Goal: Task Accomplishment & Management: Complete application form

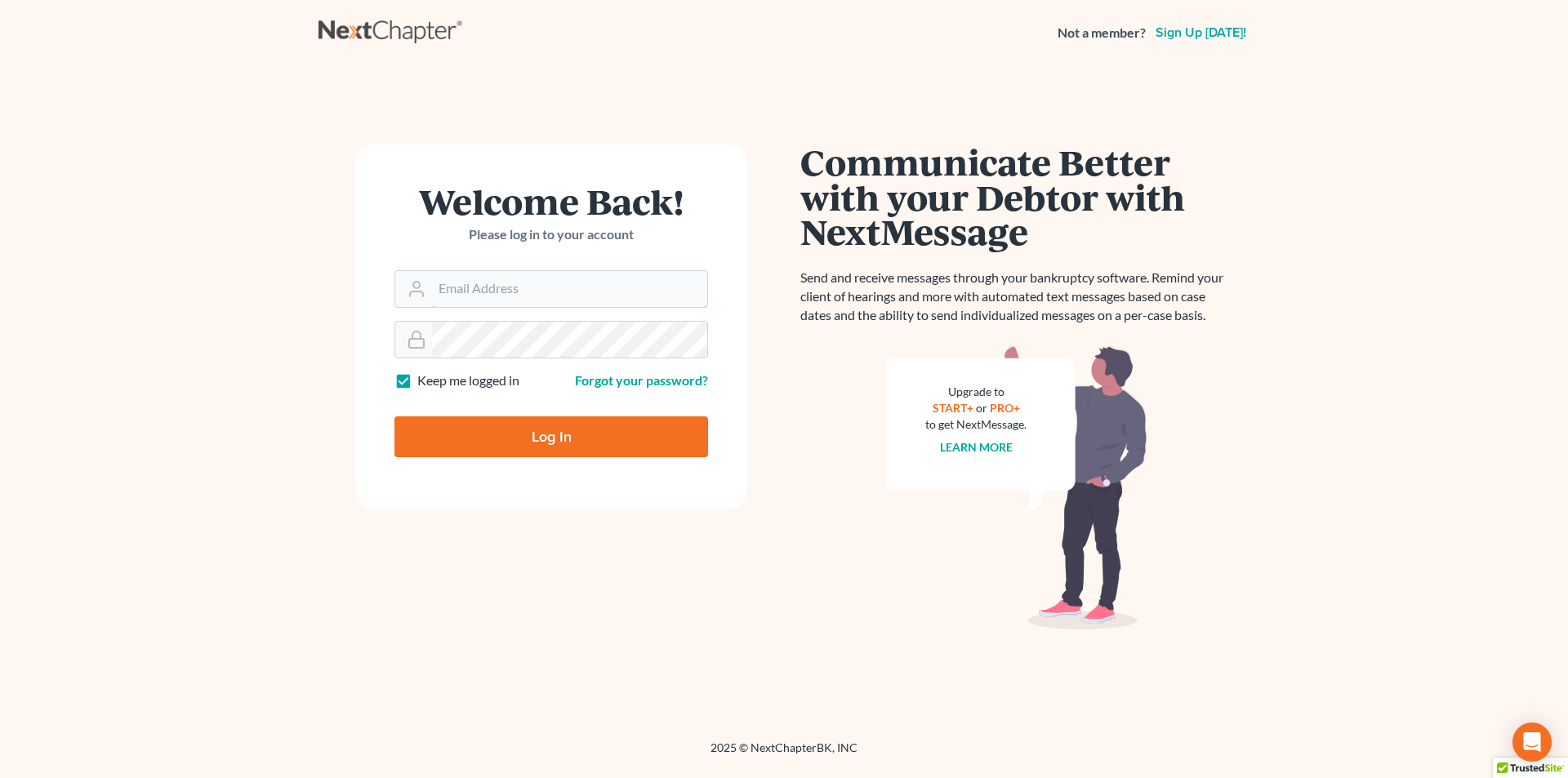
type input "[PERSON_NAME][EMAIL_ADDRESS][DOMAIN_NAME]"
click at [513, 428] on input "Log In" at bounding box center [551, 437] width 313 height 41
type input "Thinking..."
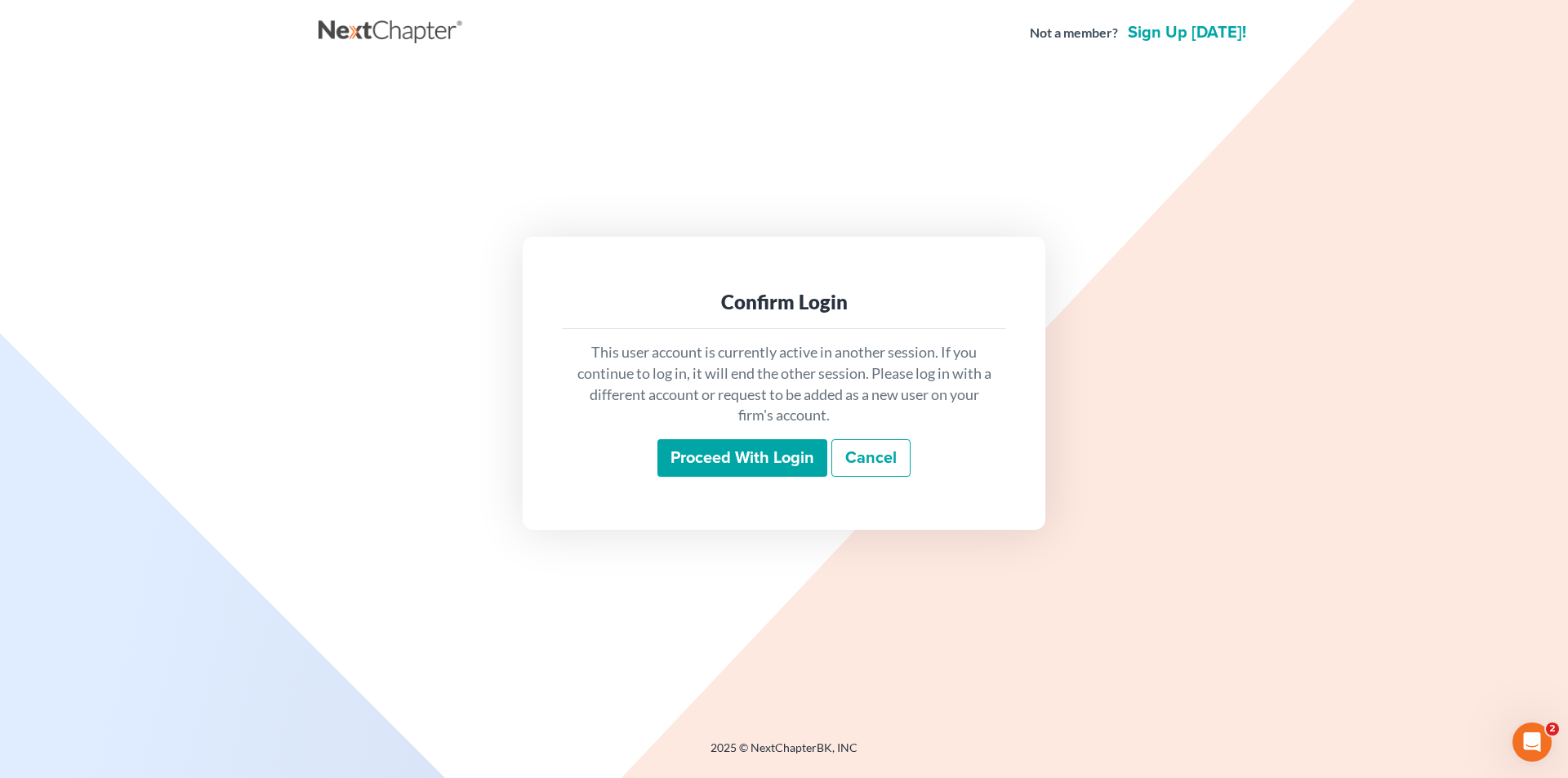
click at [720, 456] on input "Proceed with login" at bounding box center [742, 458] width 170 height 38
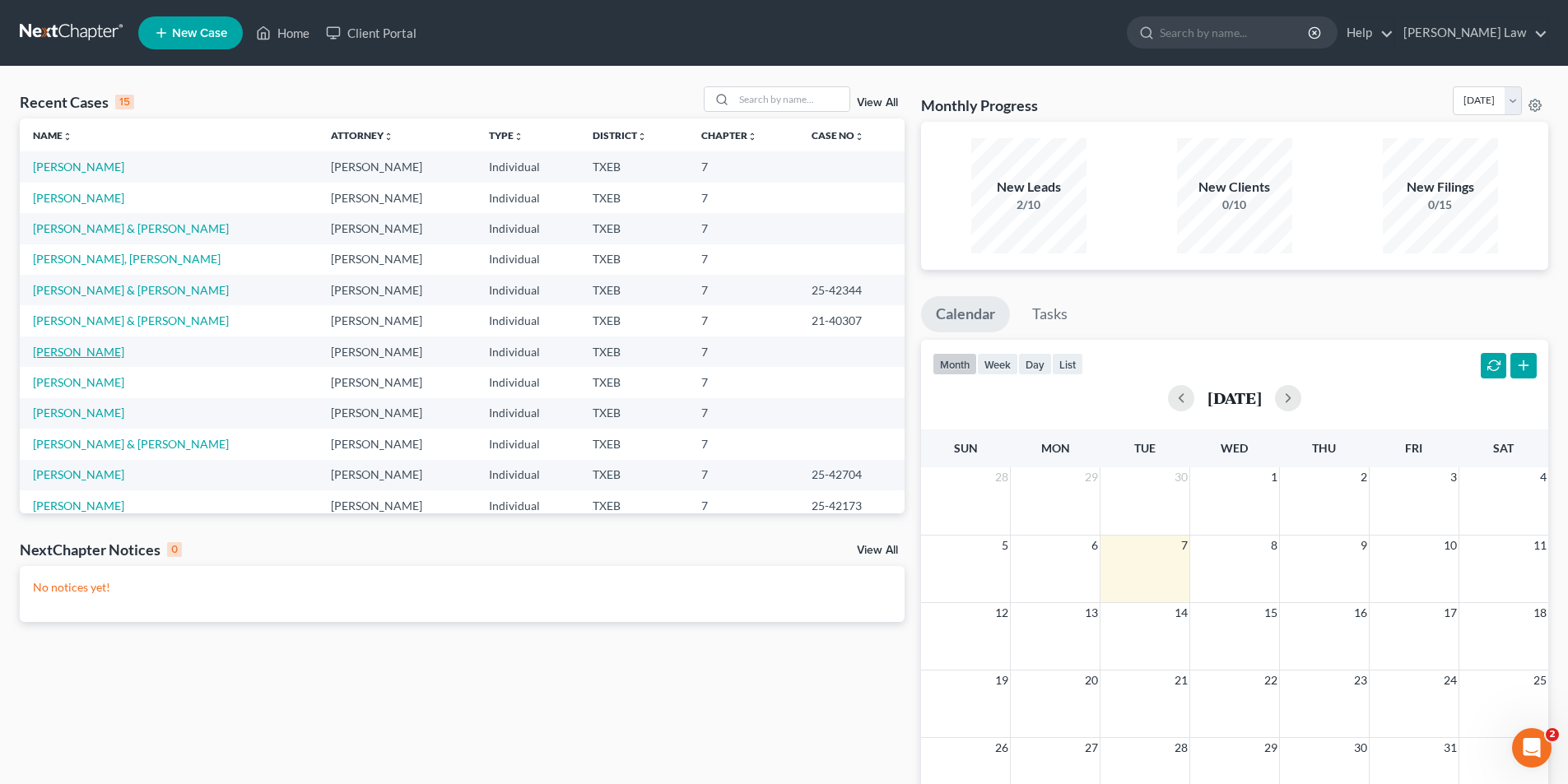
click at [85, 356] on link "[PERSON_NAME]" at bounding box center [79, 352] width 91 height 14
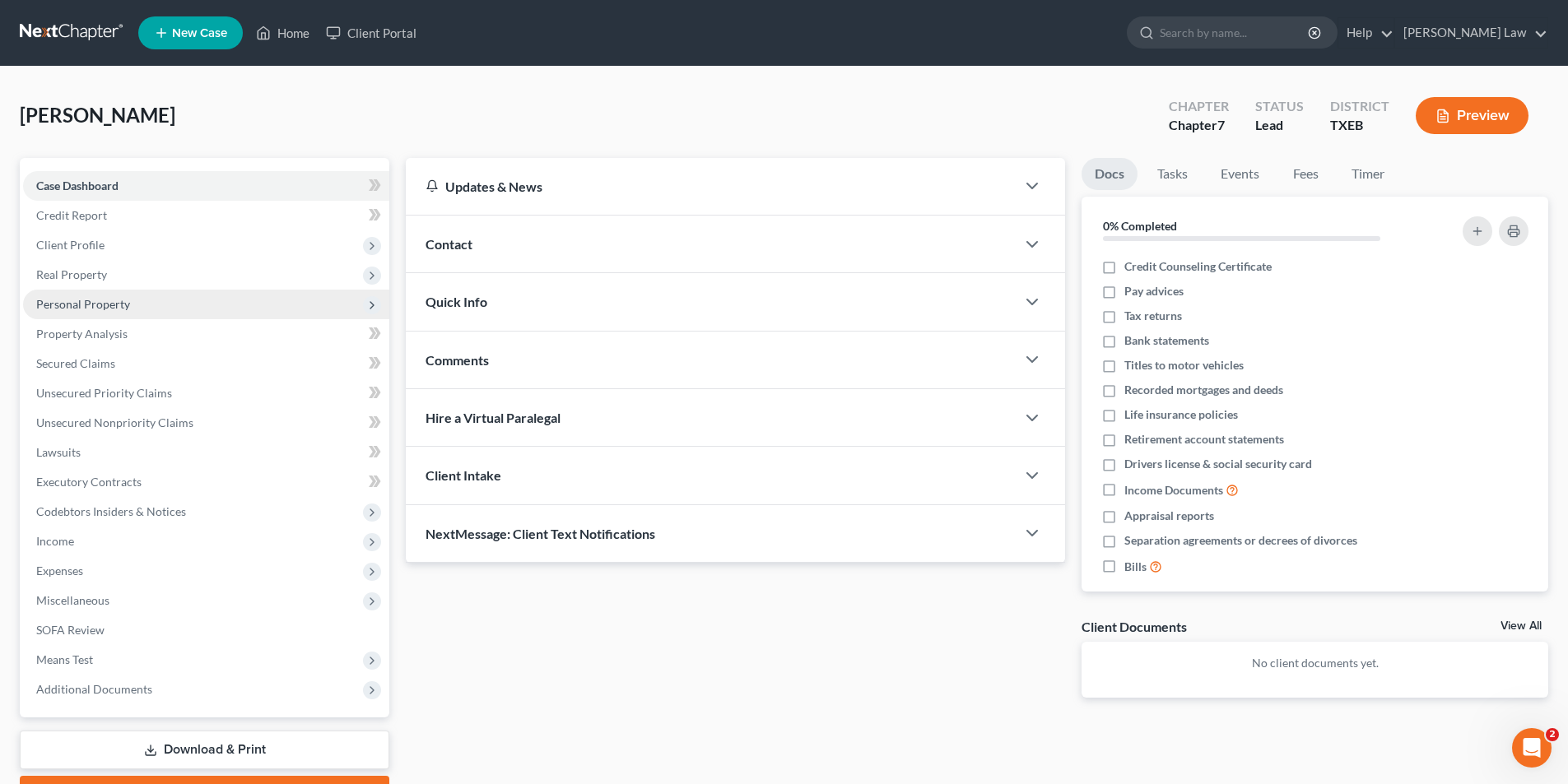
click at [88, 307] on span "Personal Property" at bounding box center [83, 304] width 94 height 14
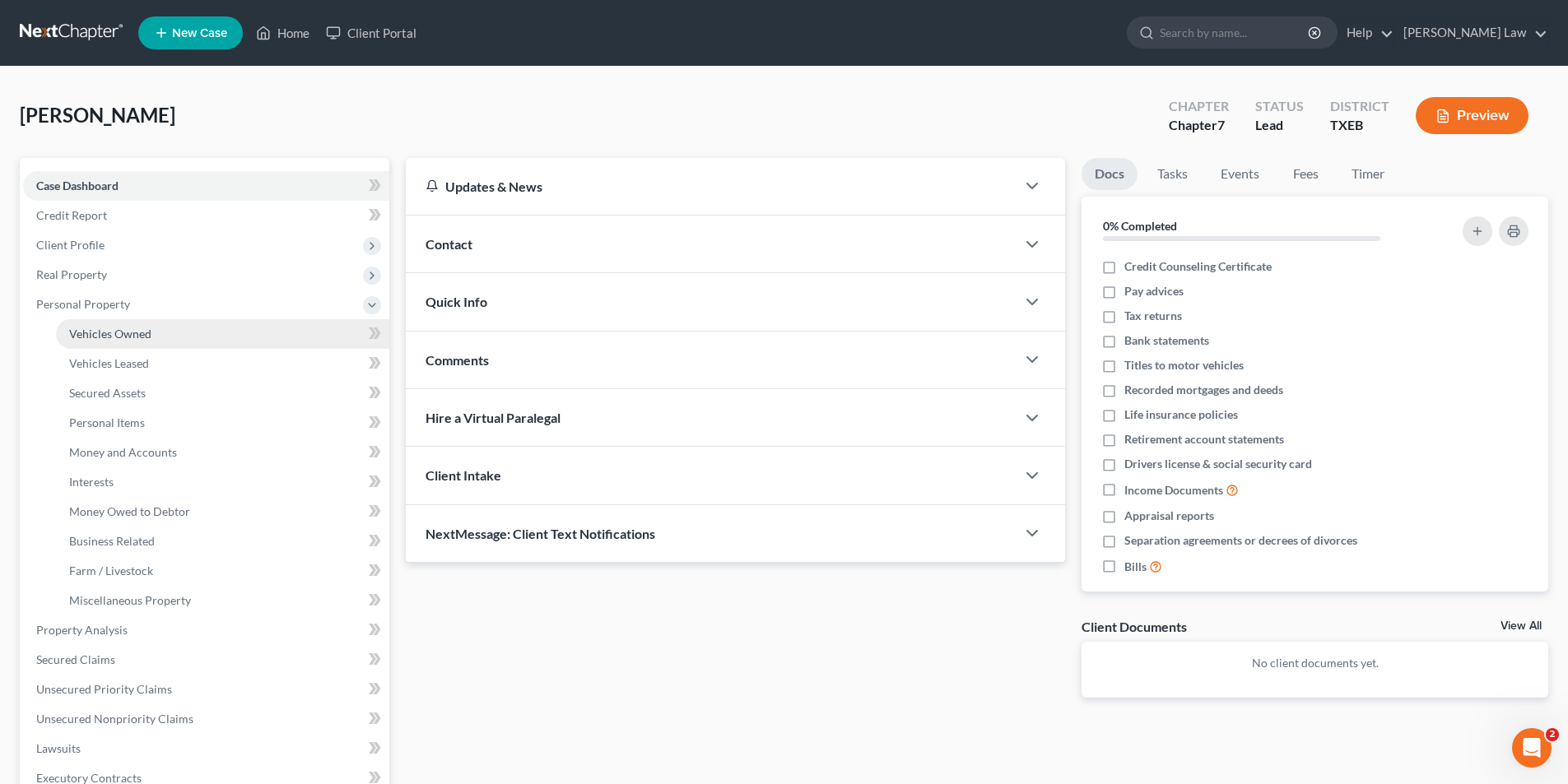
click at [113, 342] on link "Vehicles Owned" at bounding box center [223, 334] width 333 height 29
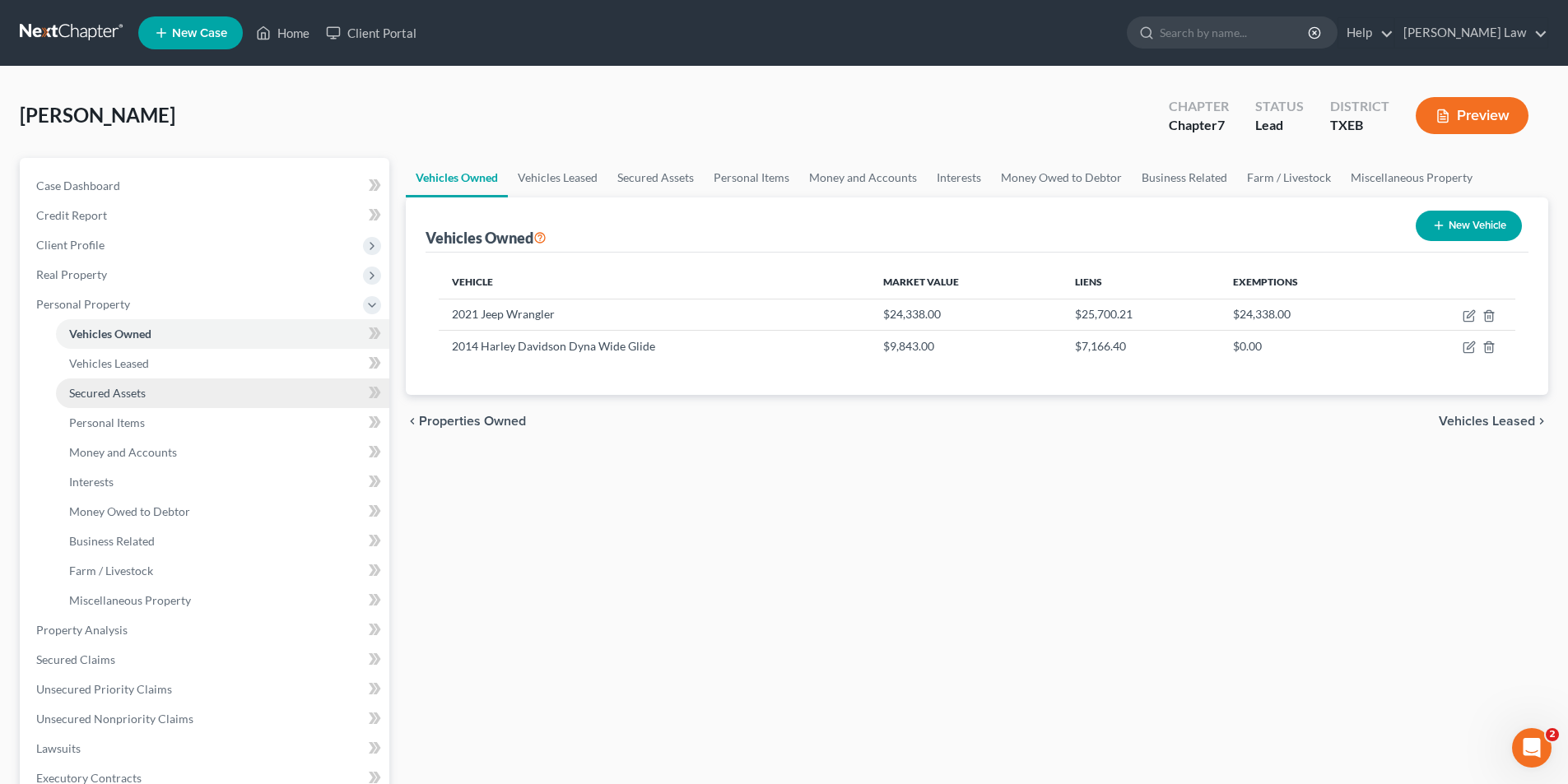
click at [112, 379] on link "Secured Assets" at bounding box center [223, 393] width 333 height 29
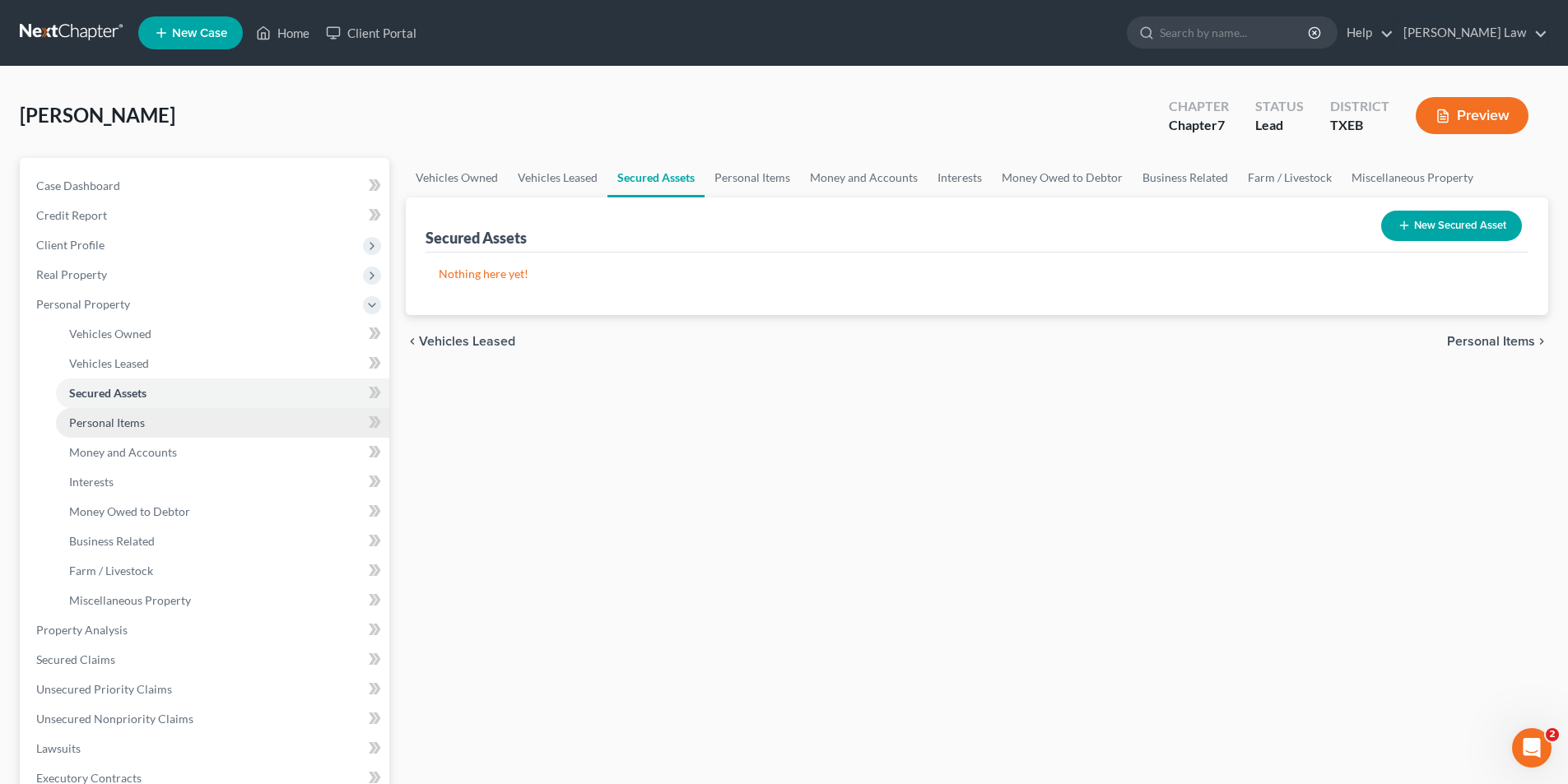
click at [110, 419] on span "Personal Items" at bounding box center [107, 423] width 76 height 14
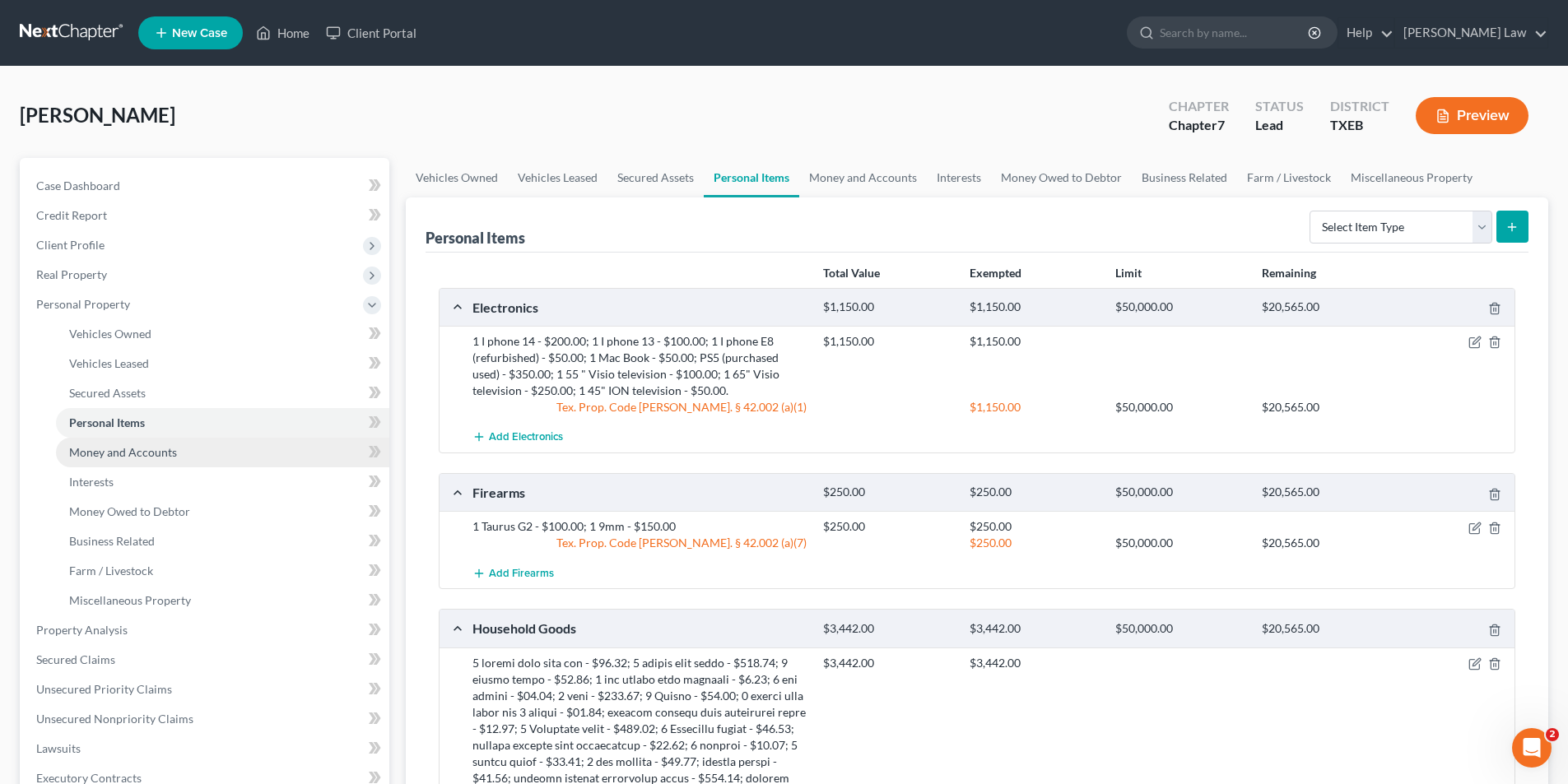
click at [85, 455] on span "Money and Accounts" at bounding box center [123, 452] width 108 height 14
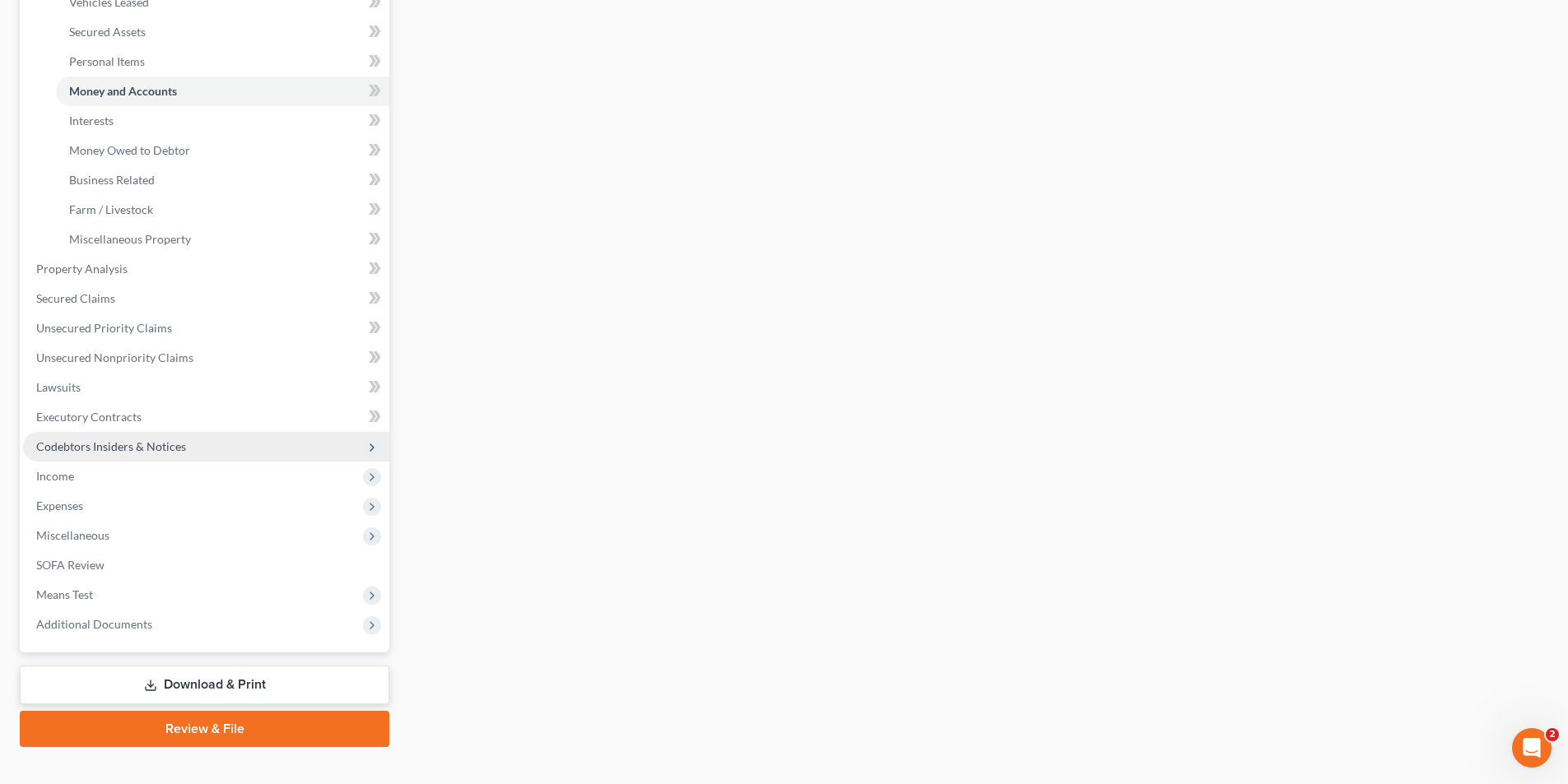
scroll to position [386, 0]
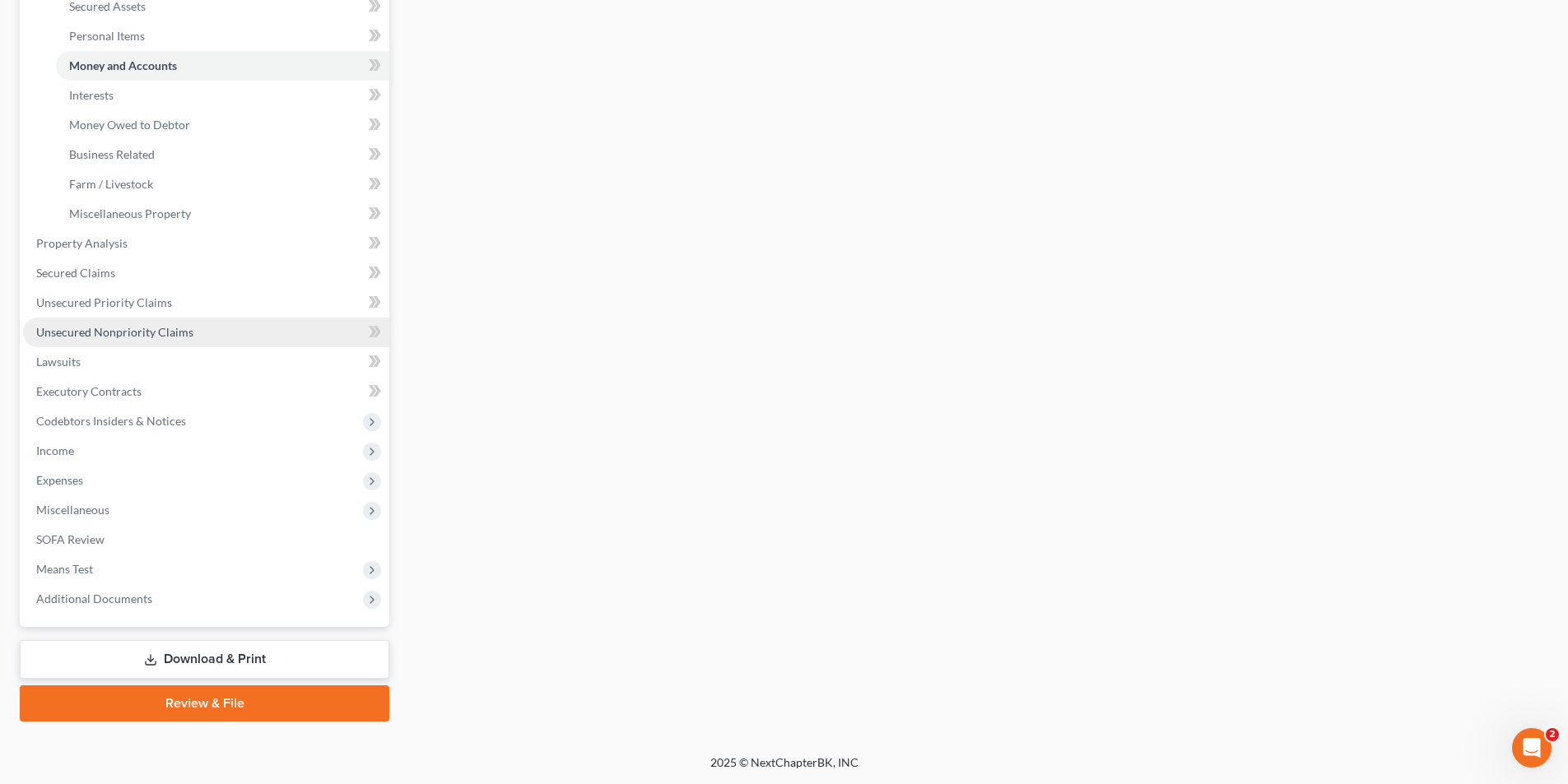
click at [61, 331] on span "Unsecured Nonpriority Claims" at bounding box center [115, 332] width 157 height 14
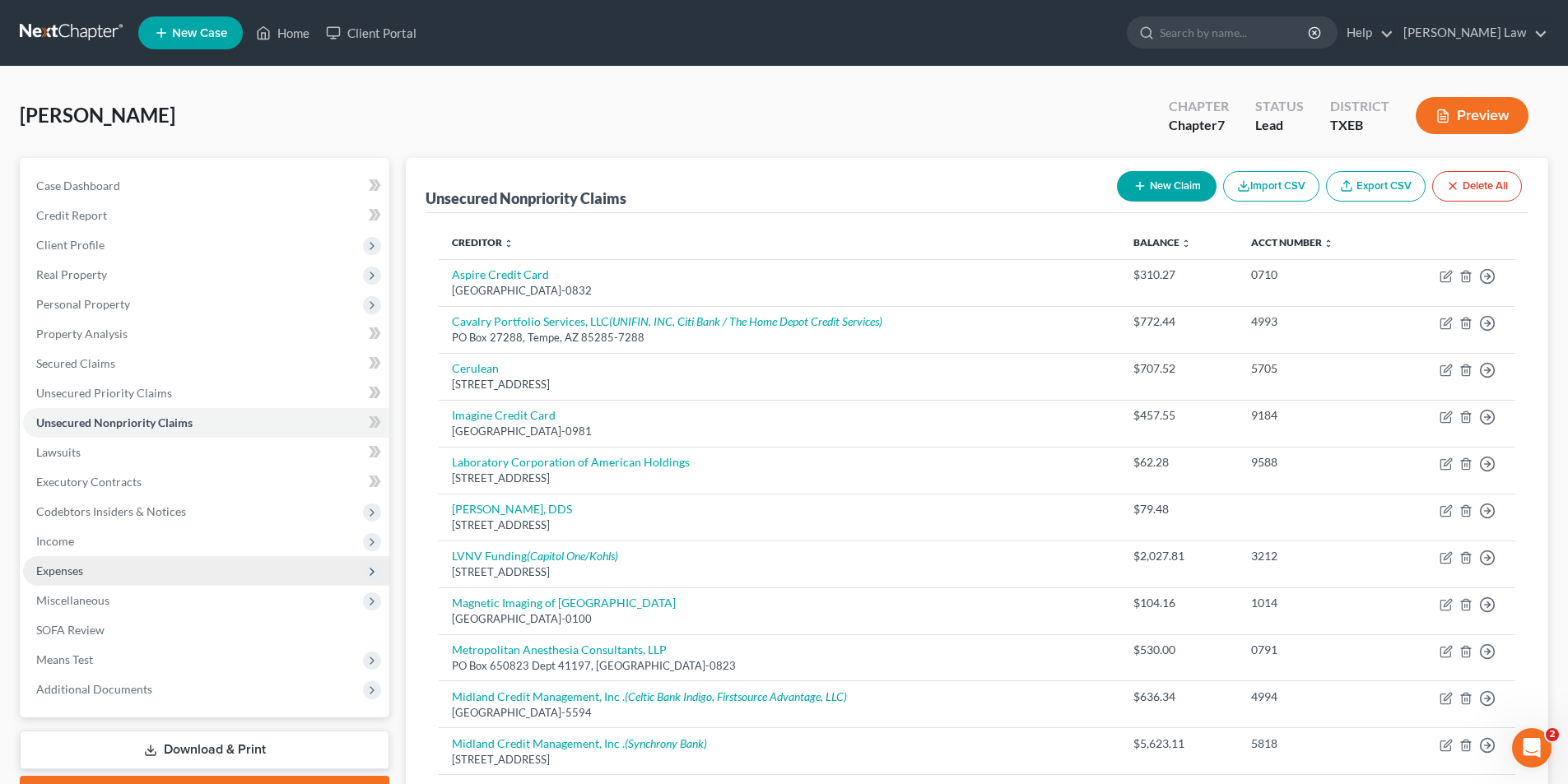
click at [64, 574] on span "Expenses" at bounding box center [60, 570] width 47 height 14
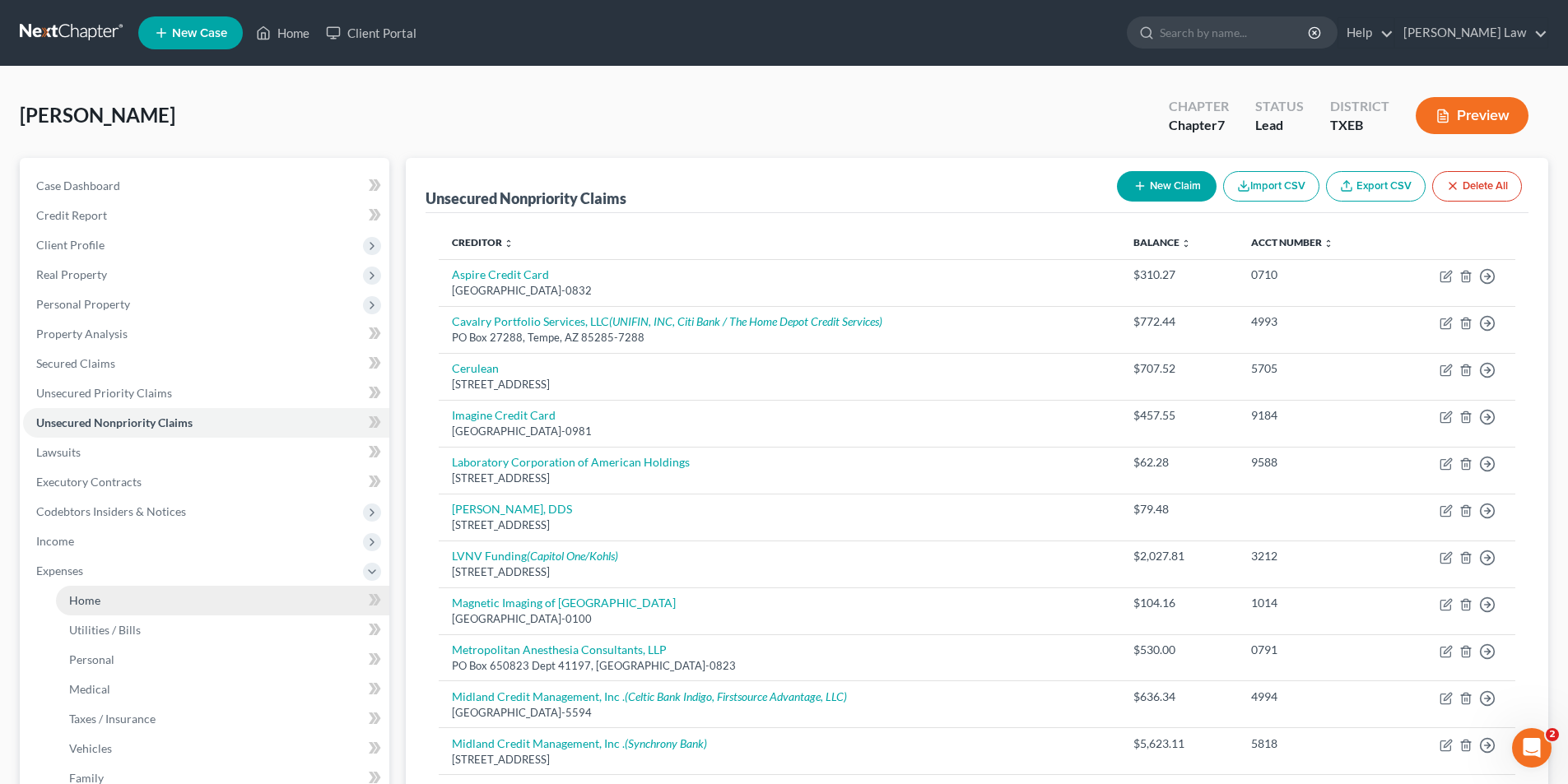
click at [115, 598] on link "Home" at bounding box center [223, 600] width 333 height 29
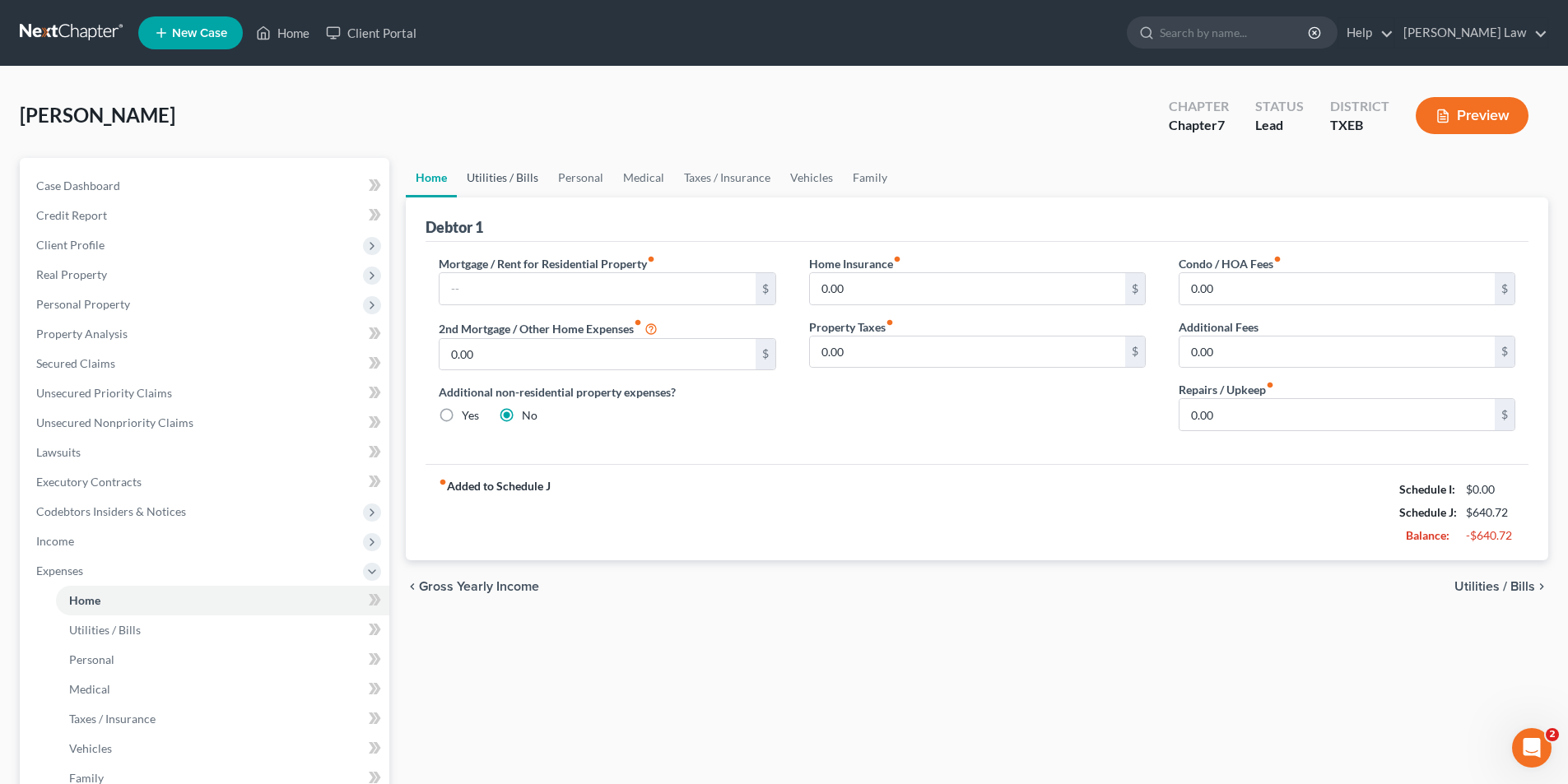
click at [500, 173] on link "Utilities / Bills" at bounding box center [502, 178] width 91 height 40
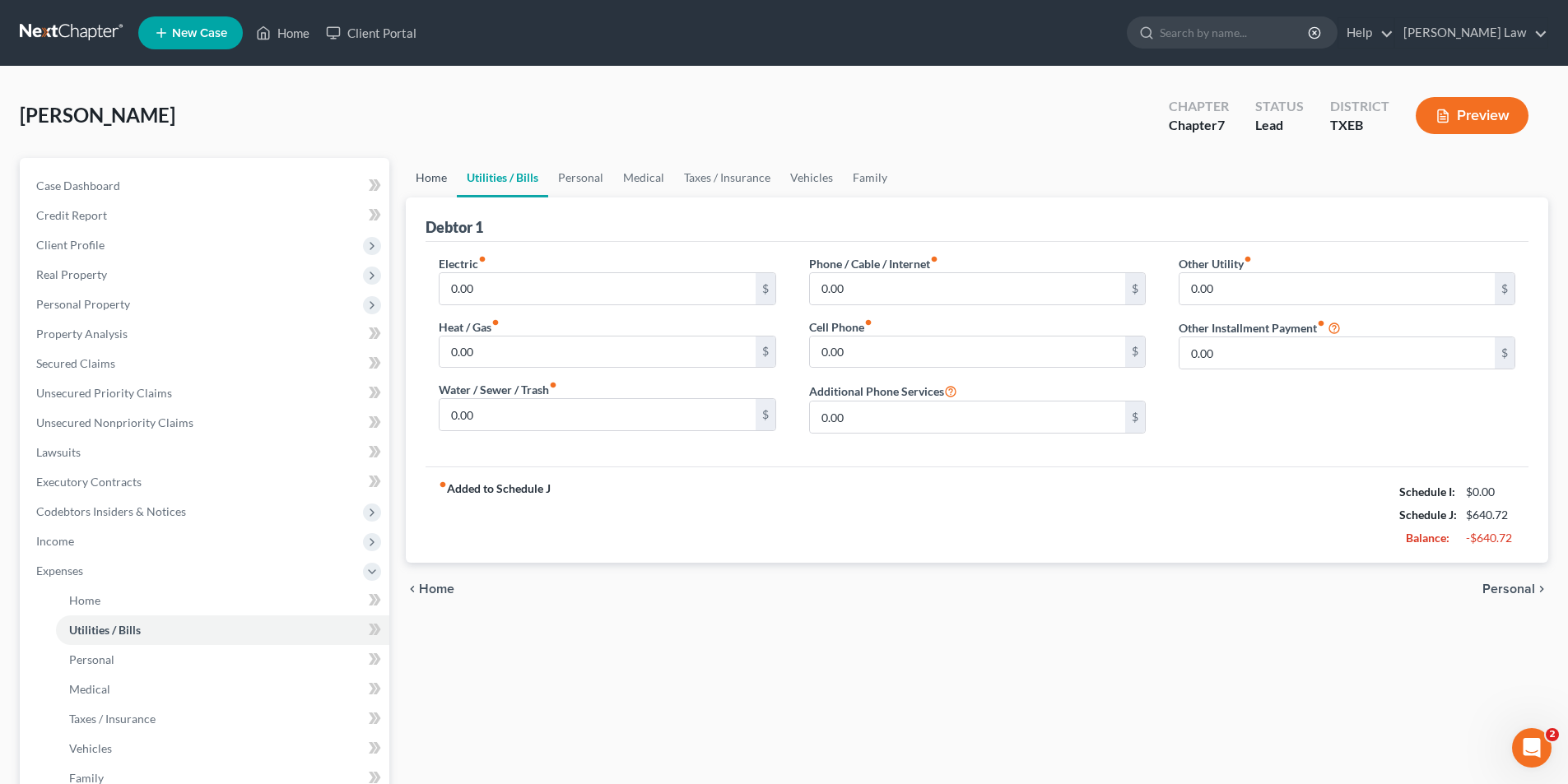
click at [453, 182] on link "Home" at bounding box center [431, 178] width 51 height 40
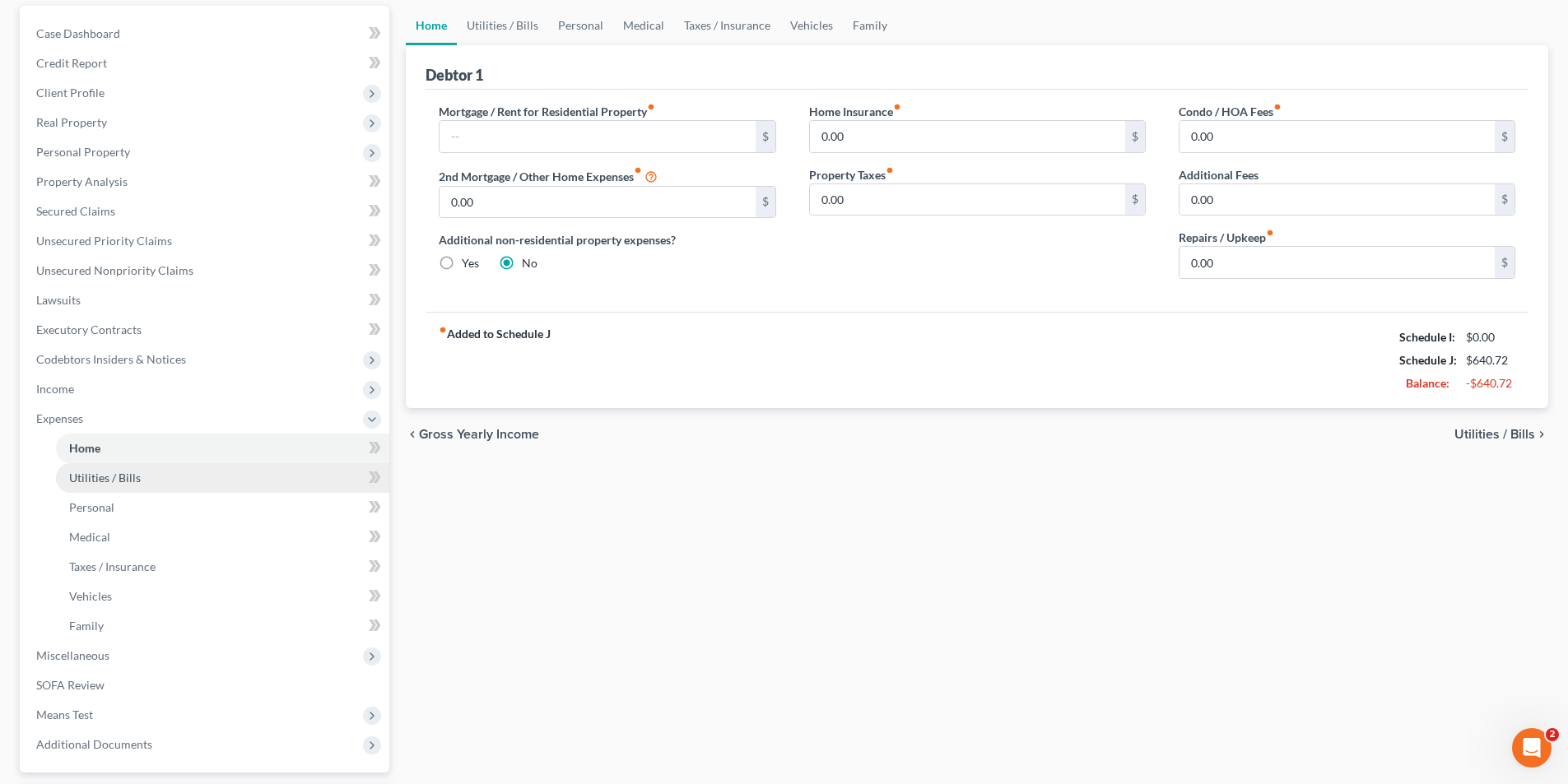
scroll to position [165, 0]
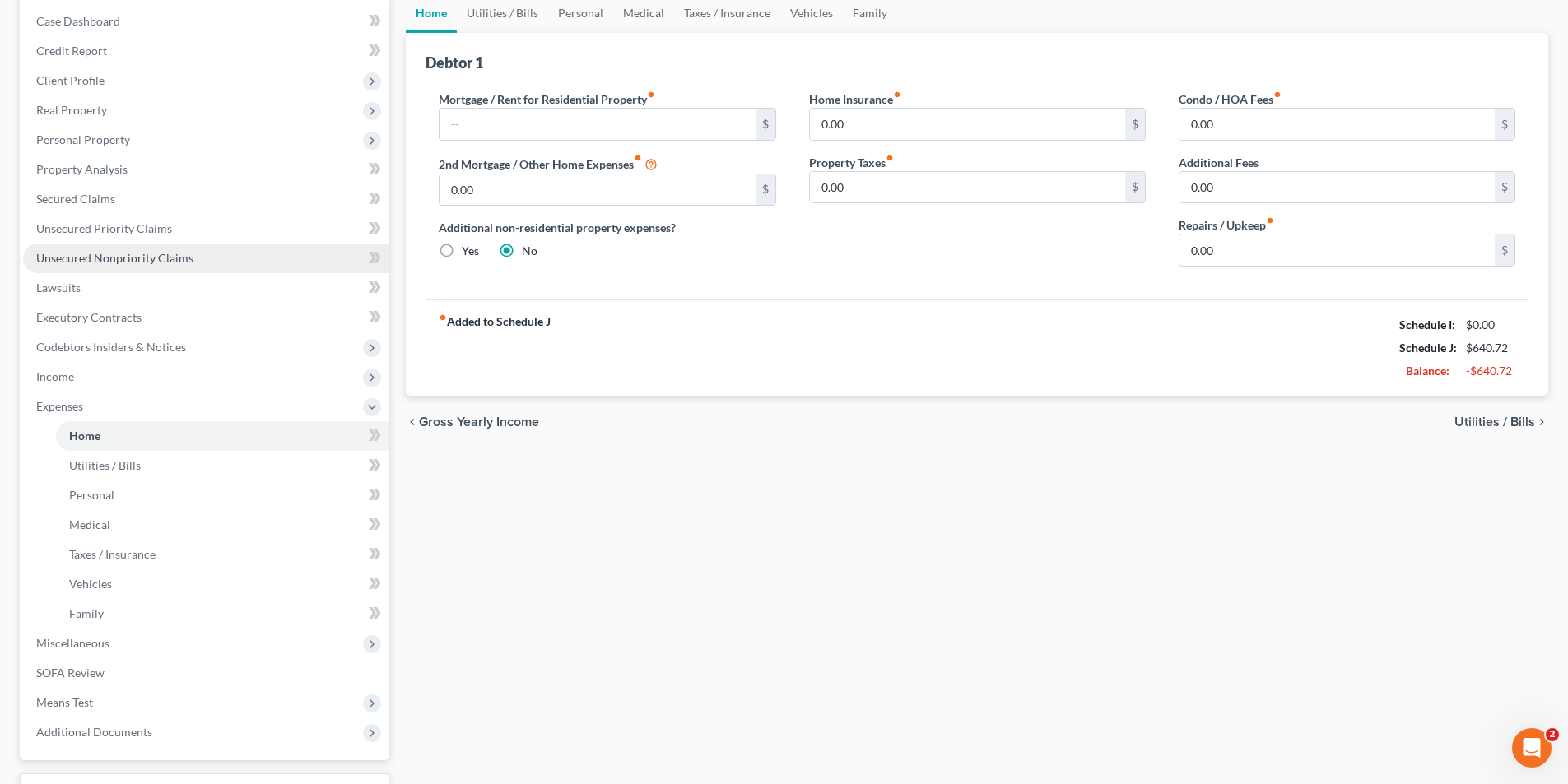
click at [86, 258] on span "Unsecured Nonpriority Claims" at bounding box center [115, 258] width 157 height 14
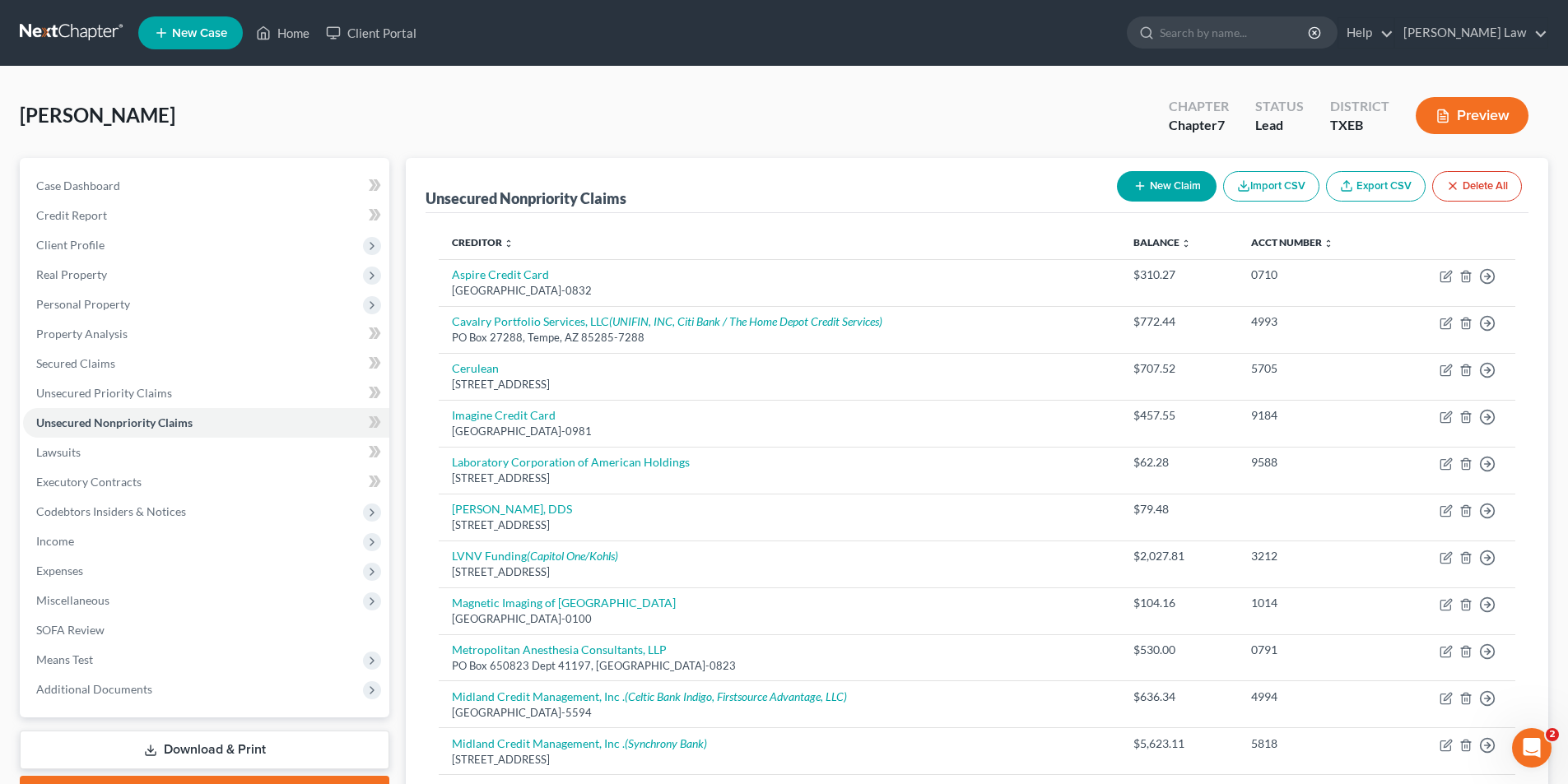
click at [1168, 184] on button "New Claim" at bounding box center [1166, 185] width 99 height 30
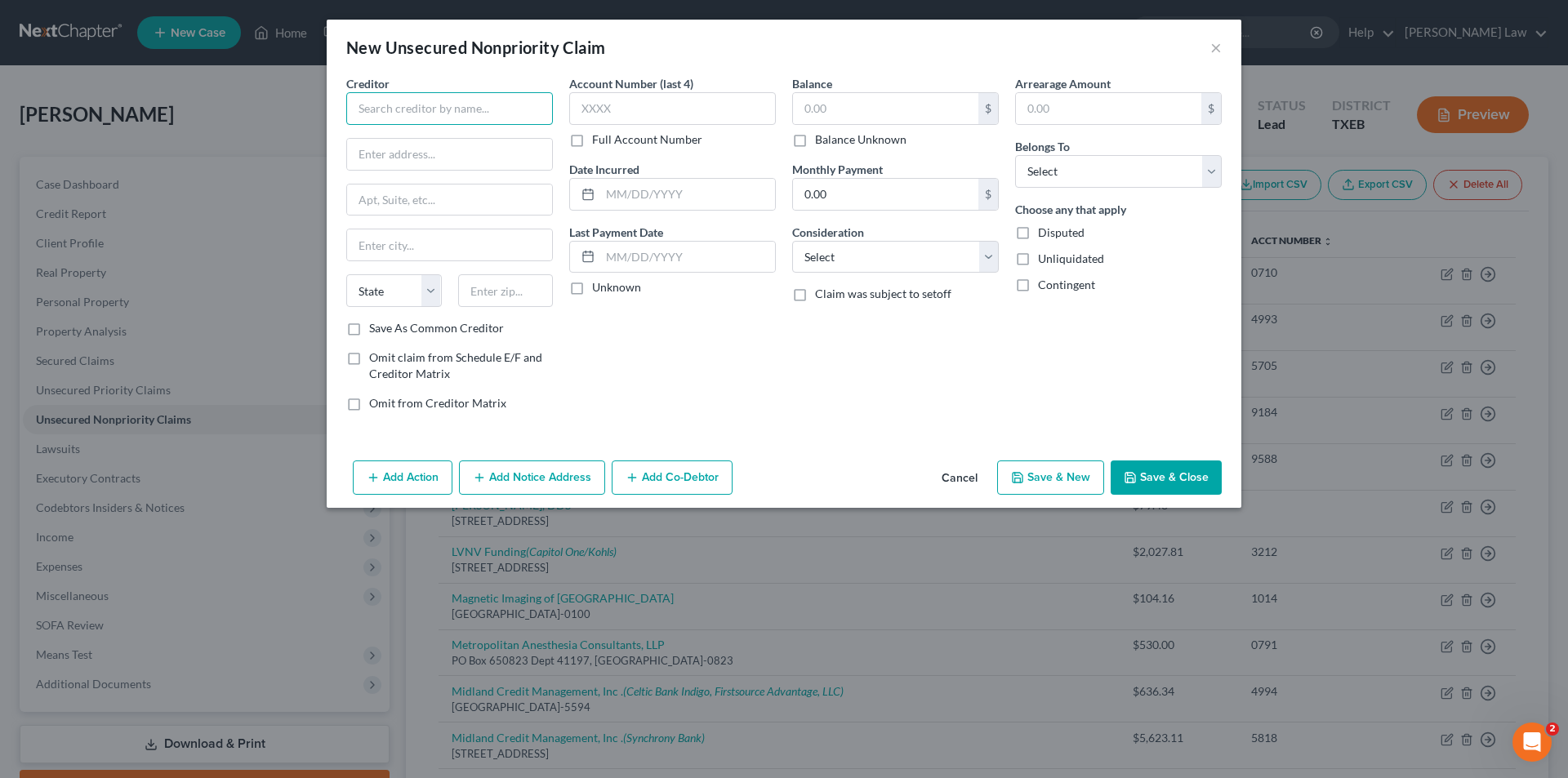
click at [435, 112] on input "text" at bounding box center [449, 109] width 206 height 33
type input "North [US_STATE] Ear Nose and Throat Center"
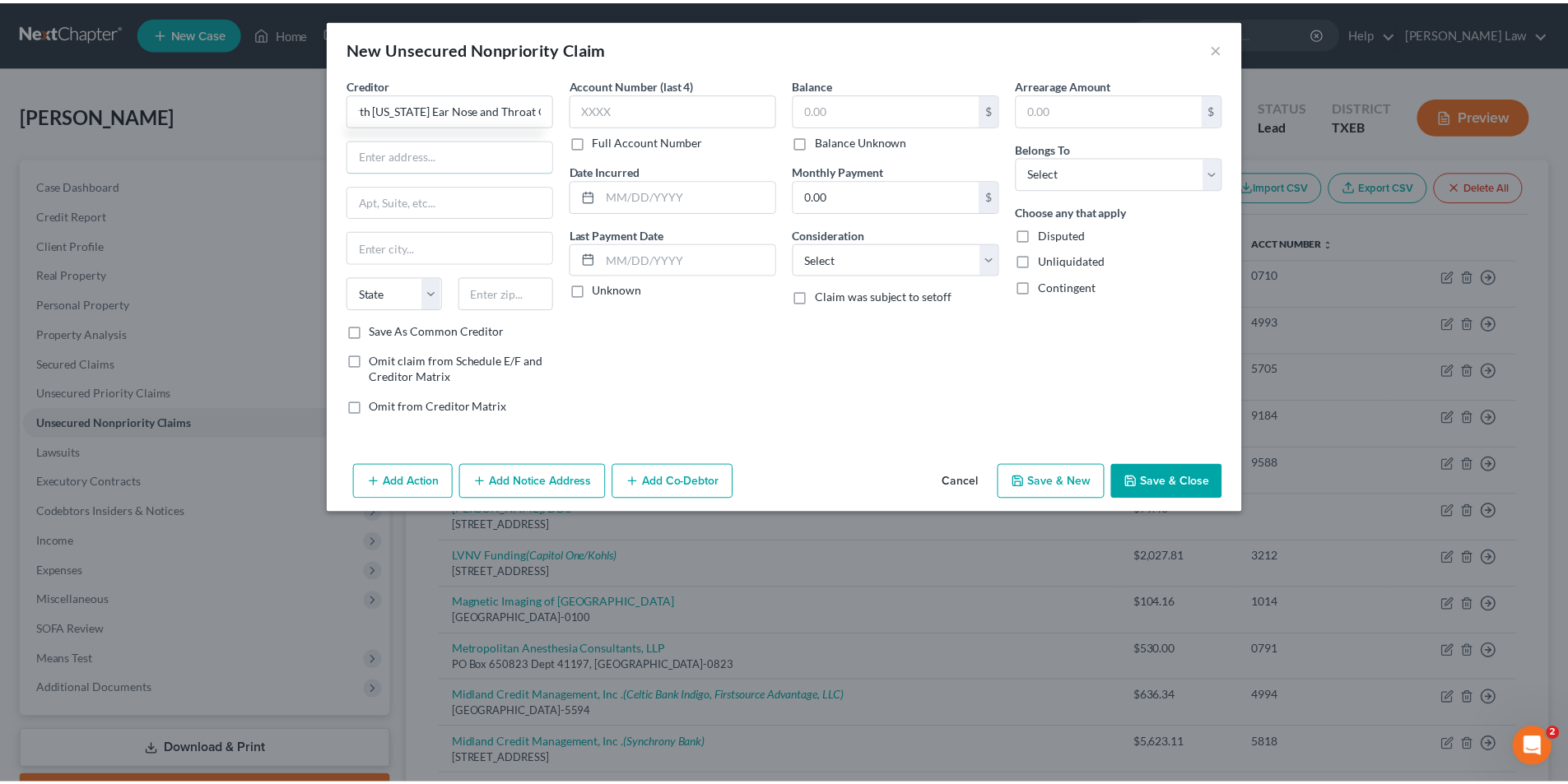
scroll to position [0, 0]
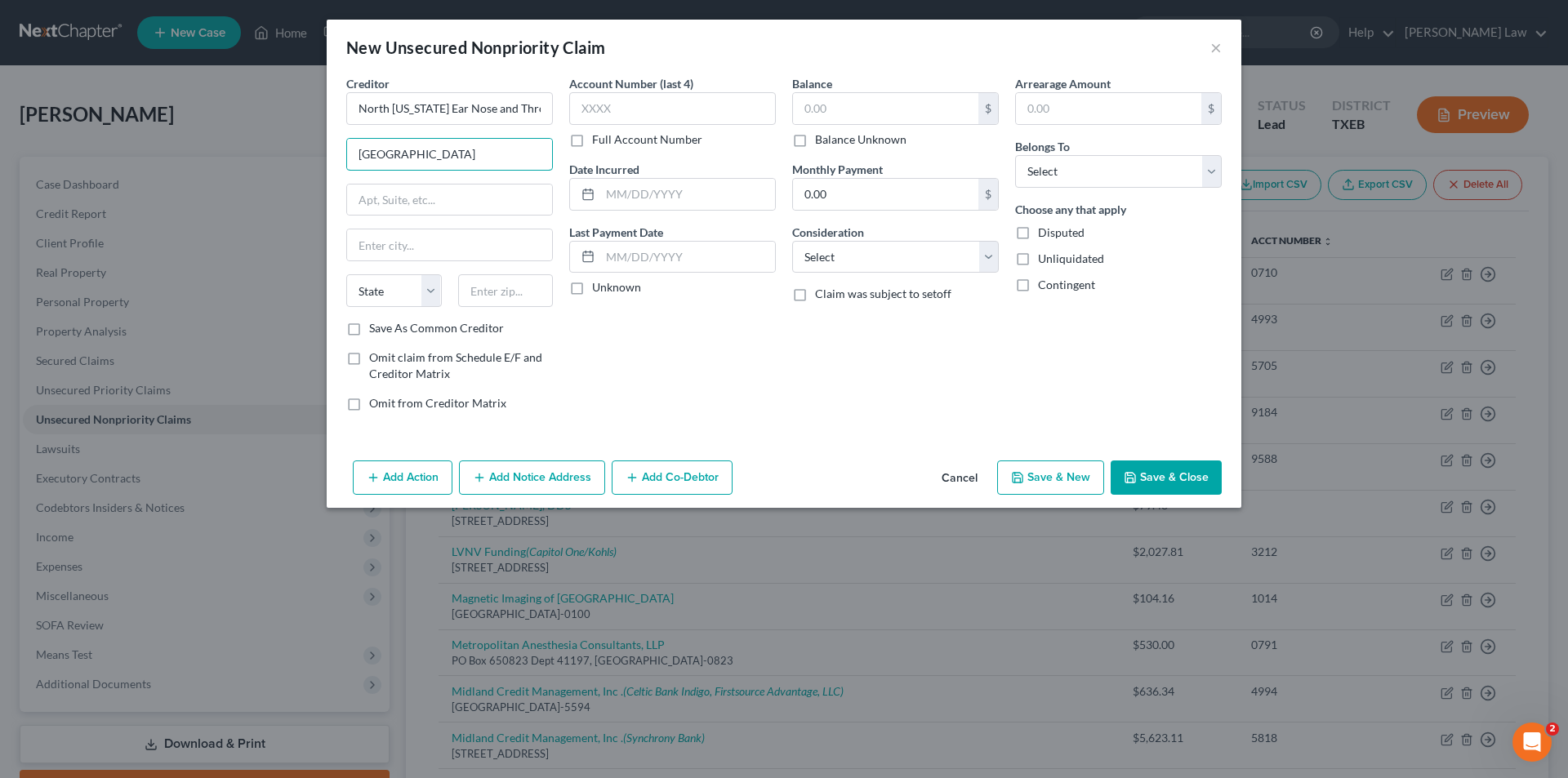
type input "[GEOGRAPHIC_DATA]"
select select "45"
type input "75460-7483"
click at [376, 320] on input "Save As Common Creditor" at bounding box center [381, 325] width 10 height 10
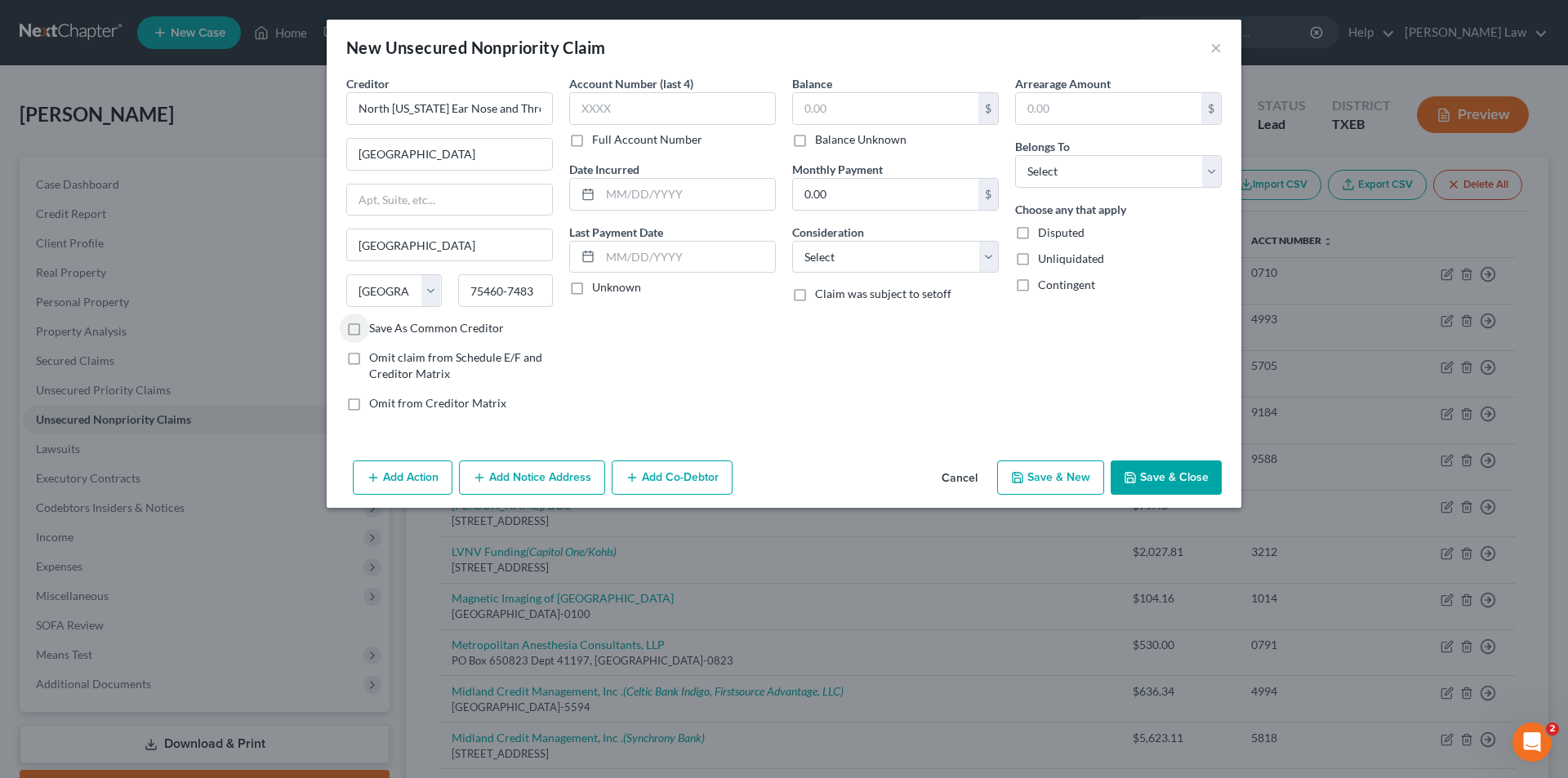
checkbox input "true"
type input "9596"
click at [599, 279] on input "Unknown" at bounding box center [604, 284] width 10 height 10
checkbox input "true"
type input "524.24"
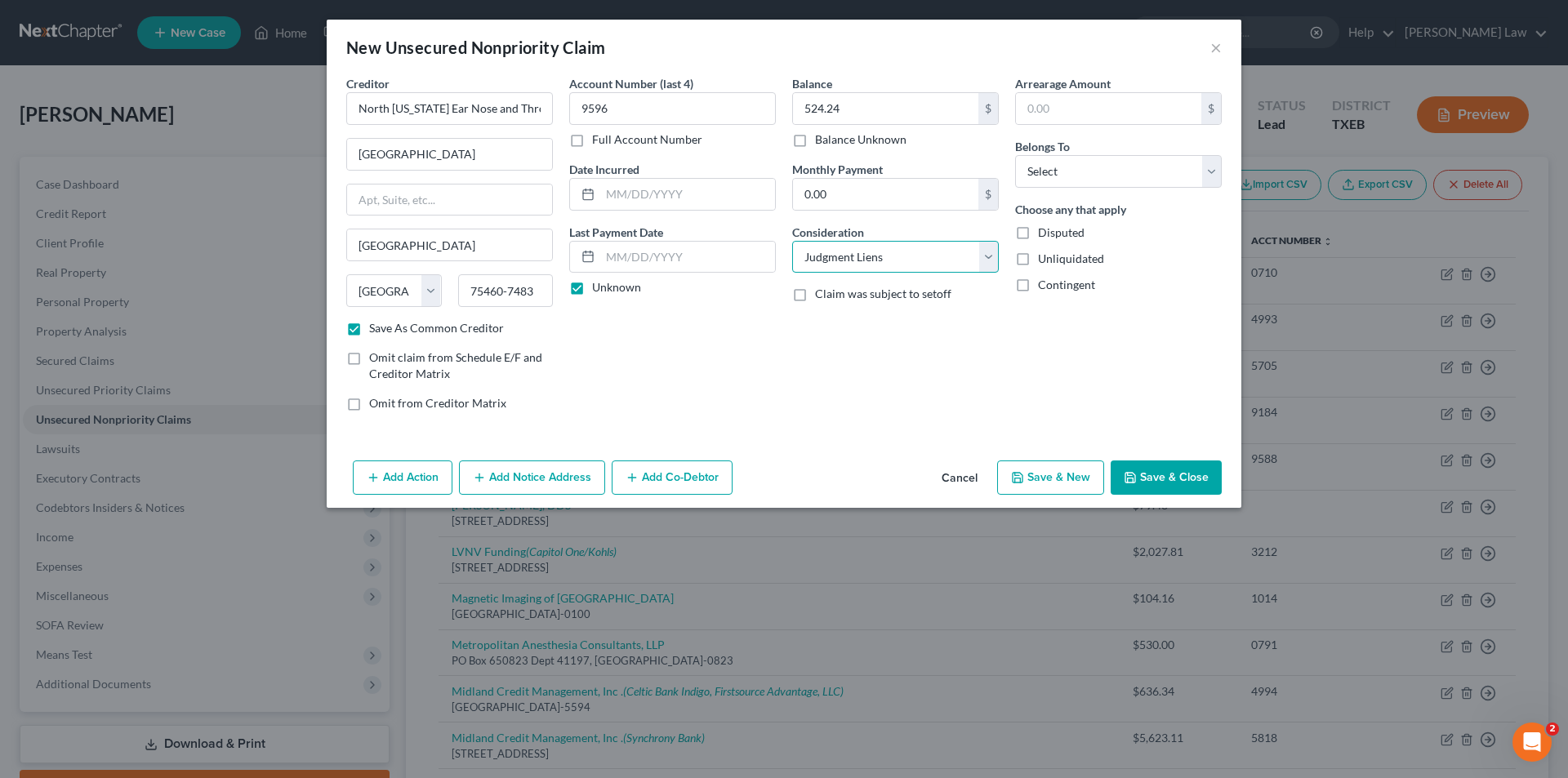
select select "9"
type input "524.24"
select select "0"
click at [1052, 468] on button "Save & New" at bounding box center [1050, 478] width 107 height 34
click at [945, 472] on button "Cancel" at bounding box center [959, 478] width 62 height 33
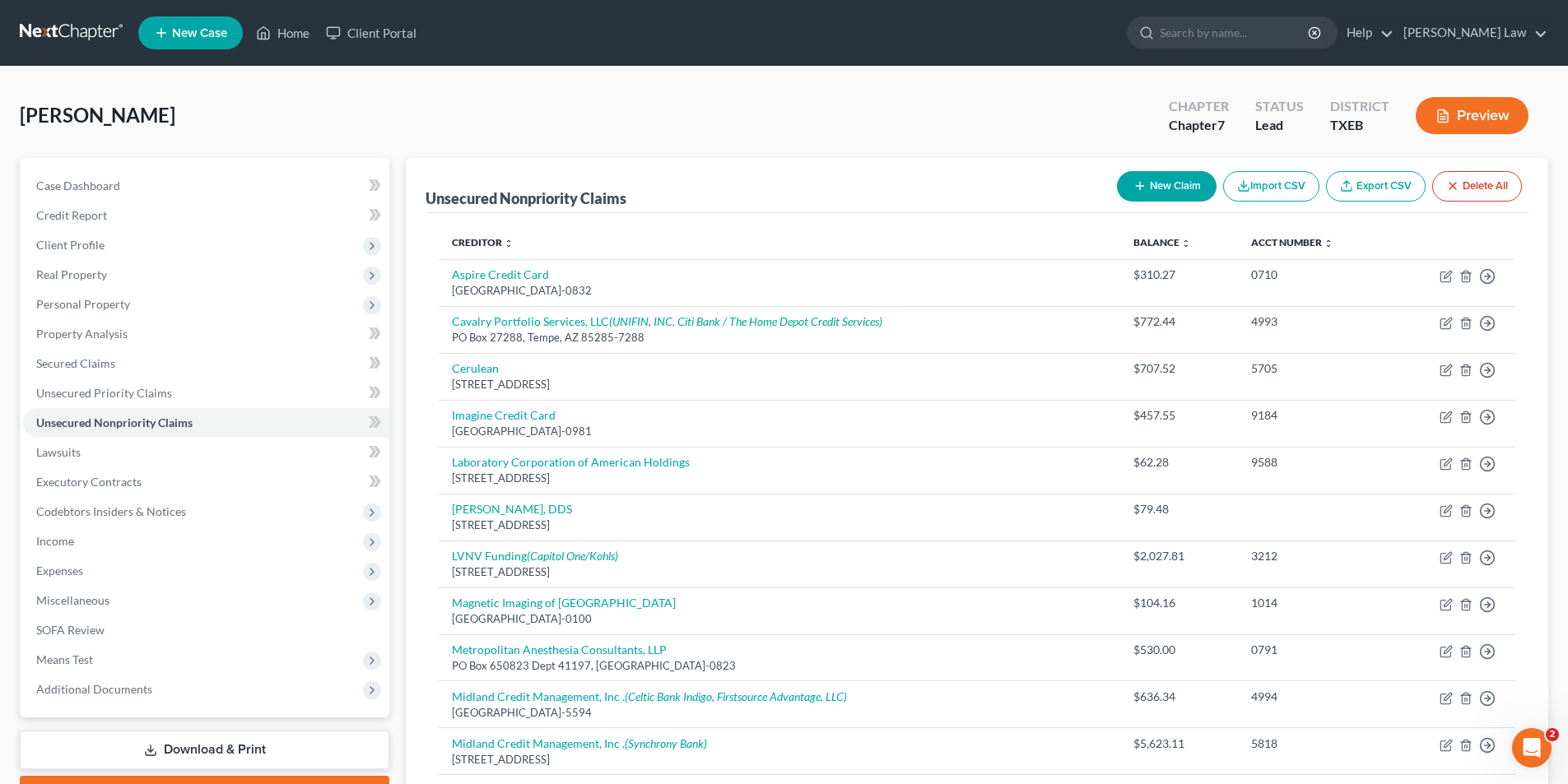
click at [1168, 179] on button "New Claim" at bounding box center [1166, 185] width 99 height 30
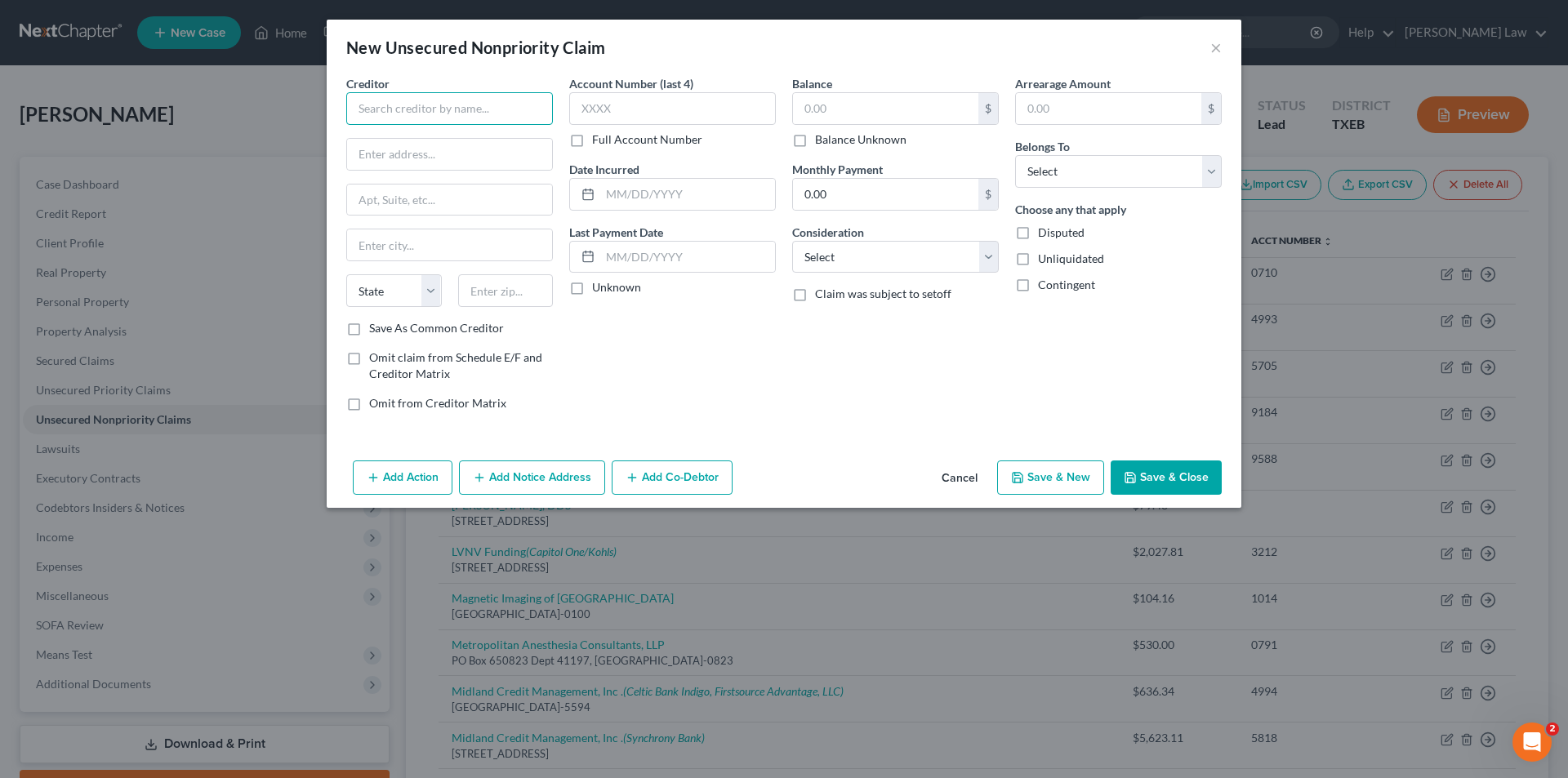
click at [466, 117] on input "text" at bounding box center [449, 109] width 206 height 33
click at [492, 117] on input "[US_STATE] Back Institute" at bounding box center [449, 109] width 206 height 33
type input "[US_STATE] Back Institute"
type input "PO Box 743061"
type input "[GEOGRAPHIC_DATA]"
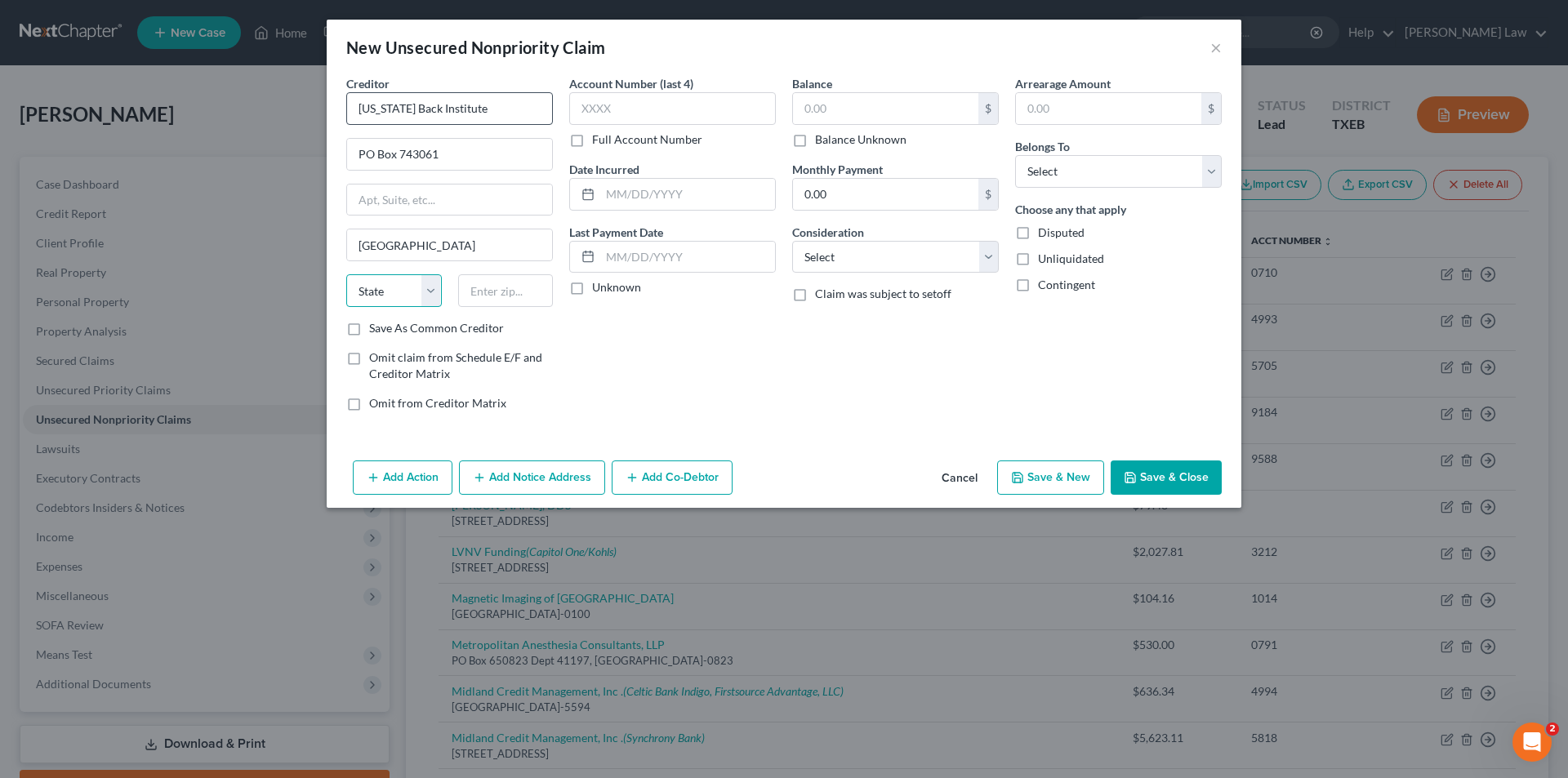
select select "10"
type input "3"
type input "30374-3061"
click at [376, 320] on input "Save As Common Creditor" at bounding box center [381, 325] width 10 height 10
checkbox input "true"
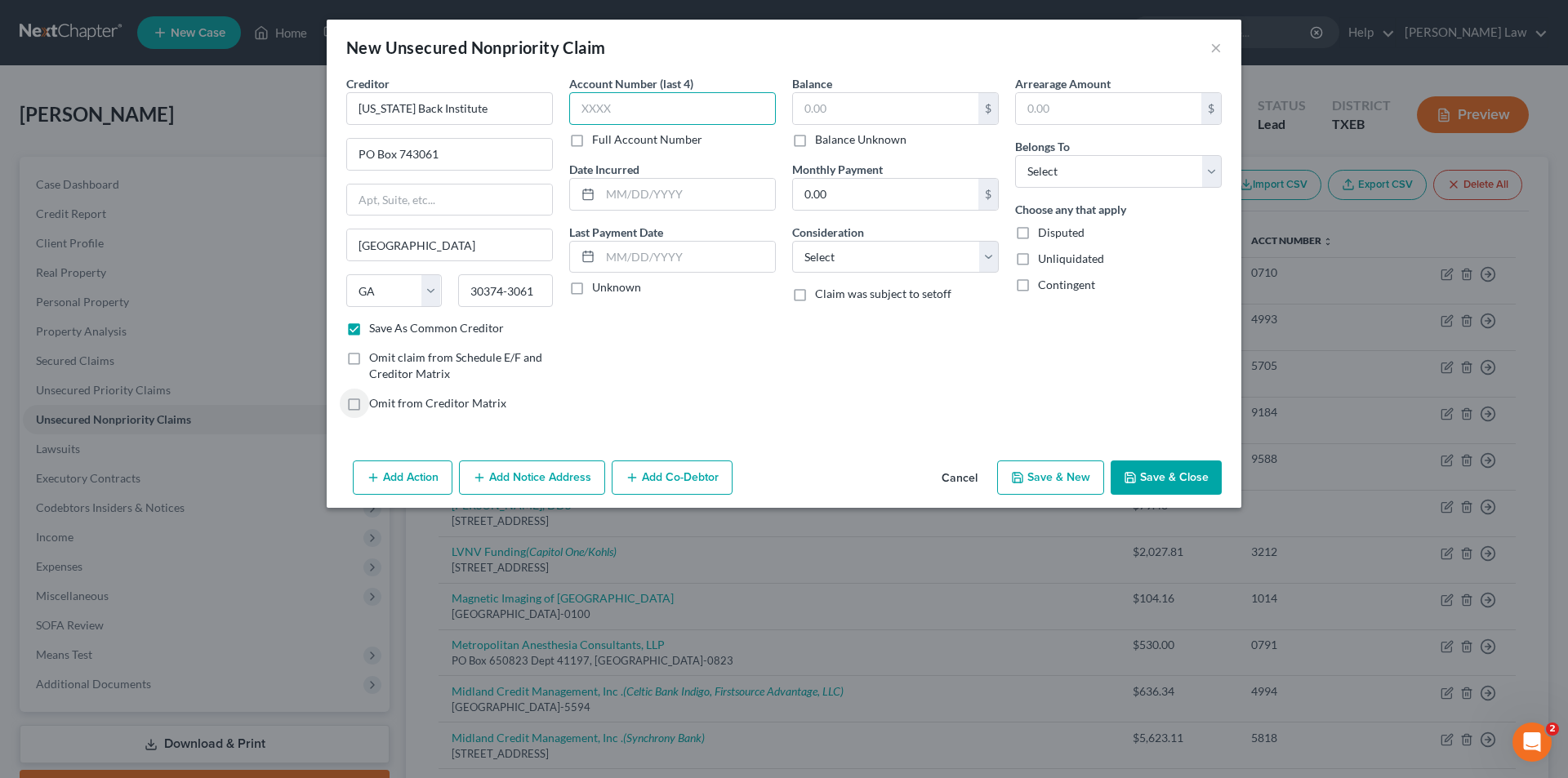
click at [612, 110] on input "text" at bounding box center [672, 109] width 206 height 33
type input "3449"
click at [592, 289] on label "Unknown" at bounding box center [616, 287] width 49 height 16
click at [599, 289] on input "Unknown" at bounding box center [604, 284] width 10 height 10
checkbox input "true"
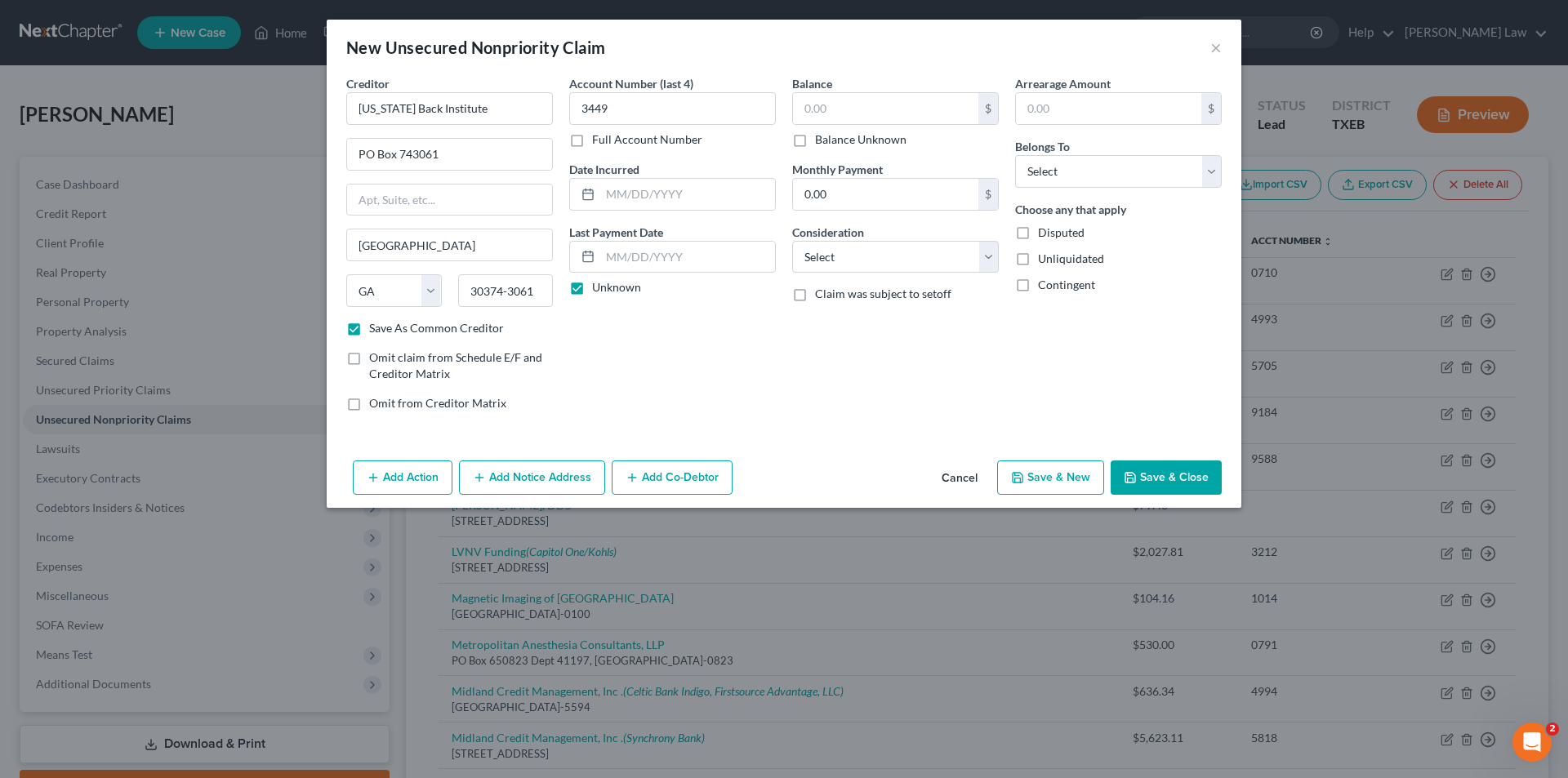
click at [871, 128] on div "$ Balance Unknown" at bounding box center [895, 120] width 206 height 56
click at [871, 123] on input "text" at bounding box center [885, 109] width 185 height 31
type input "344.07"
click at [867, 266] on select "Select Cable / Satellite Services Collection Agency Credit Card Debt Debt Couns…" at bounding box center [895, 257] width 206 height 33
select select "9"
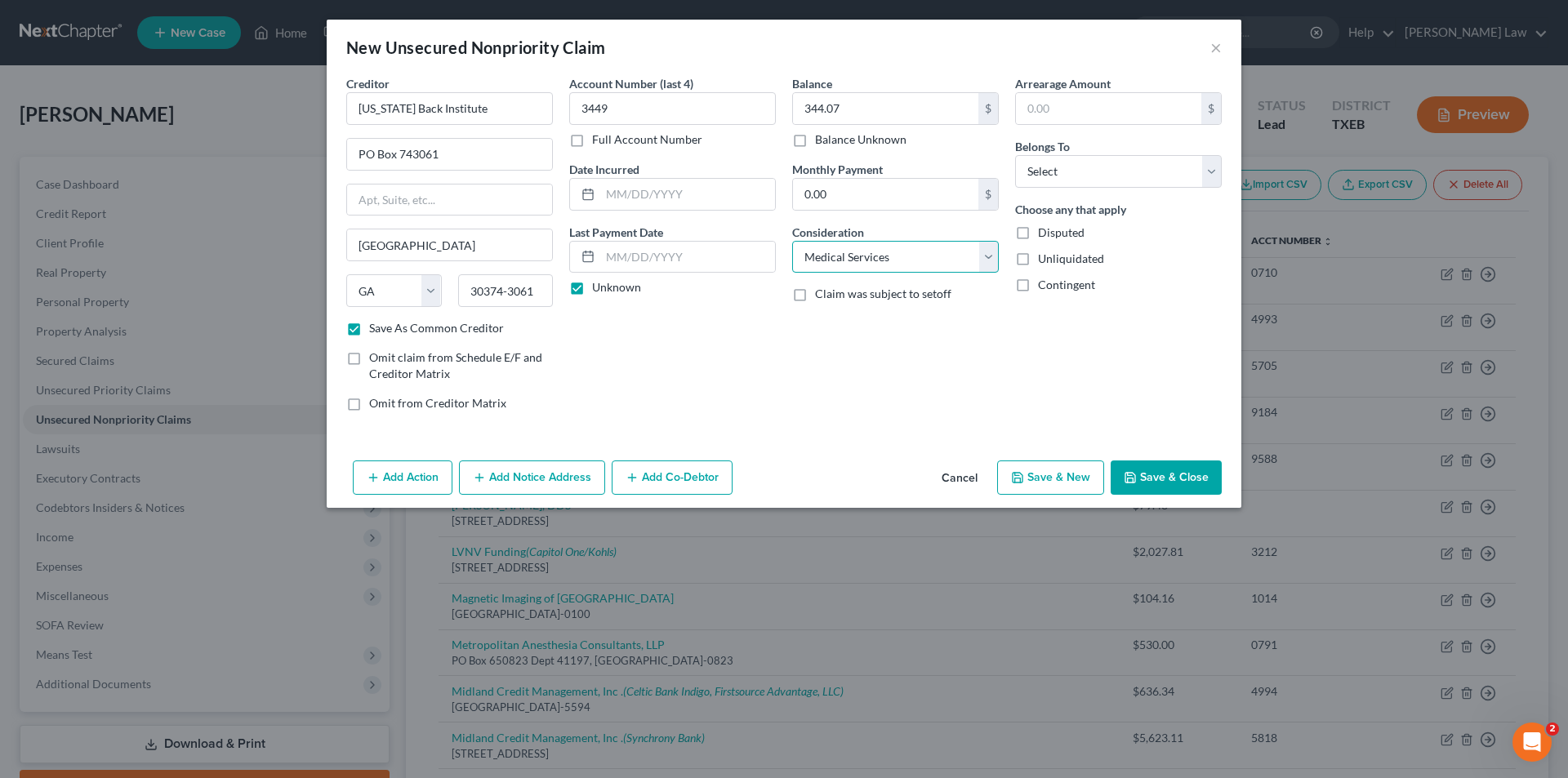
click at [792, 241] on select "Select Cable / Satellite Services Collection Agency Credit Card Debt Debt Couns…" at bounding box center [895, 257] width 206 height 33
click at [1068, 113] on input "text" at bounding box center [1108, 109] width 185 height 31
type input "344.07"
click at [1034, 173] on select "Select Debtor 1 Only Debtor 2 Only Debtor 1 And Debtor 2 Only At Least One Of T…" at bounding box center [1118, 171] width 206 height 33
select select "0"
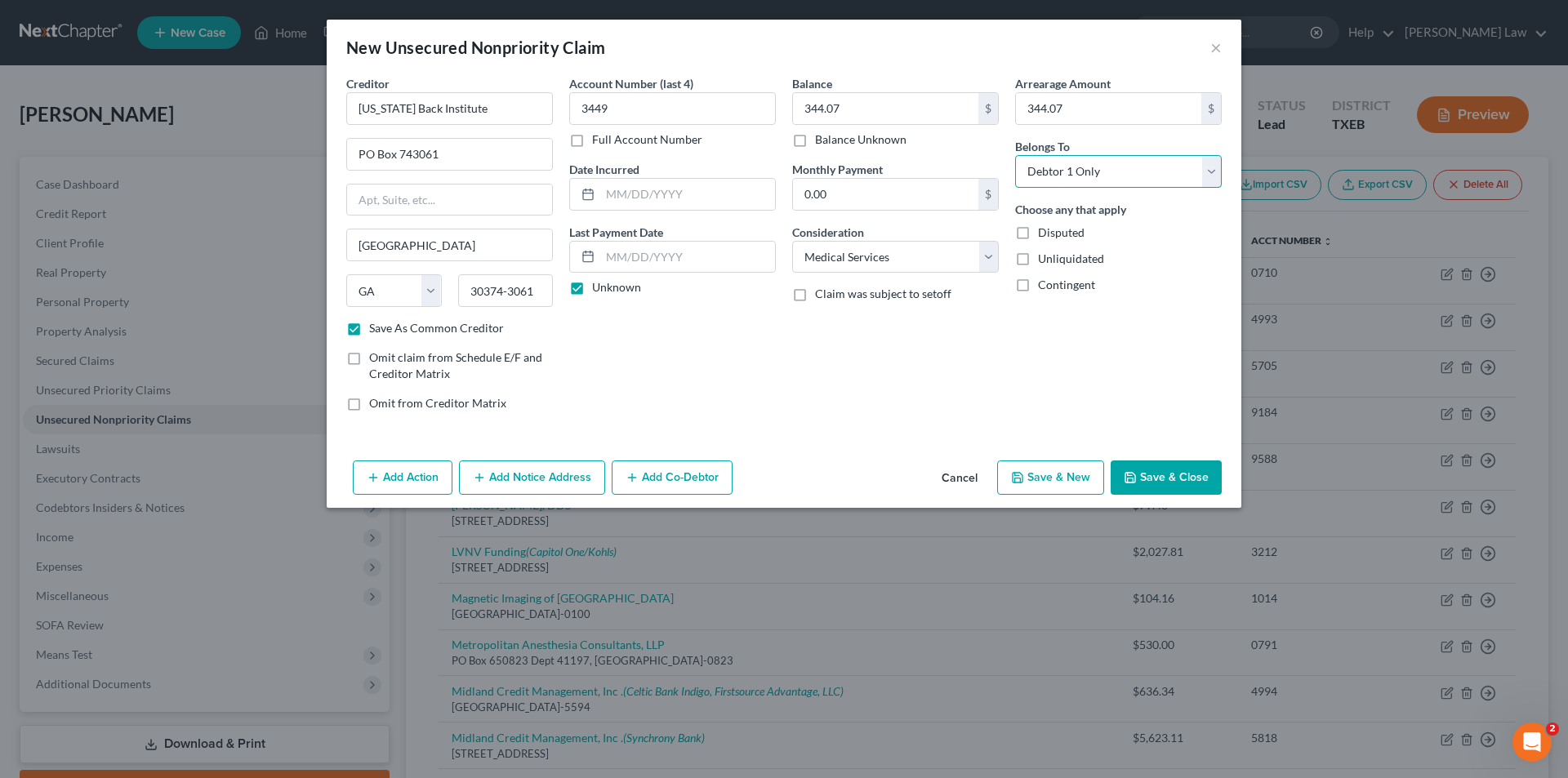
click at [1015, 155] on select "Select Debtor 1 Only Debtor 2 Only Debtor 1 And Debtor 2 Only At Least One Of T…" at bounding box center [1118, 171] width 206 height 33
click at [1168, 478] on button "Save & Close" at bounding box center [1166, 478] width 111 height 34
checkbox input "false"
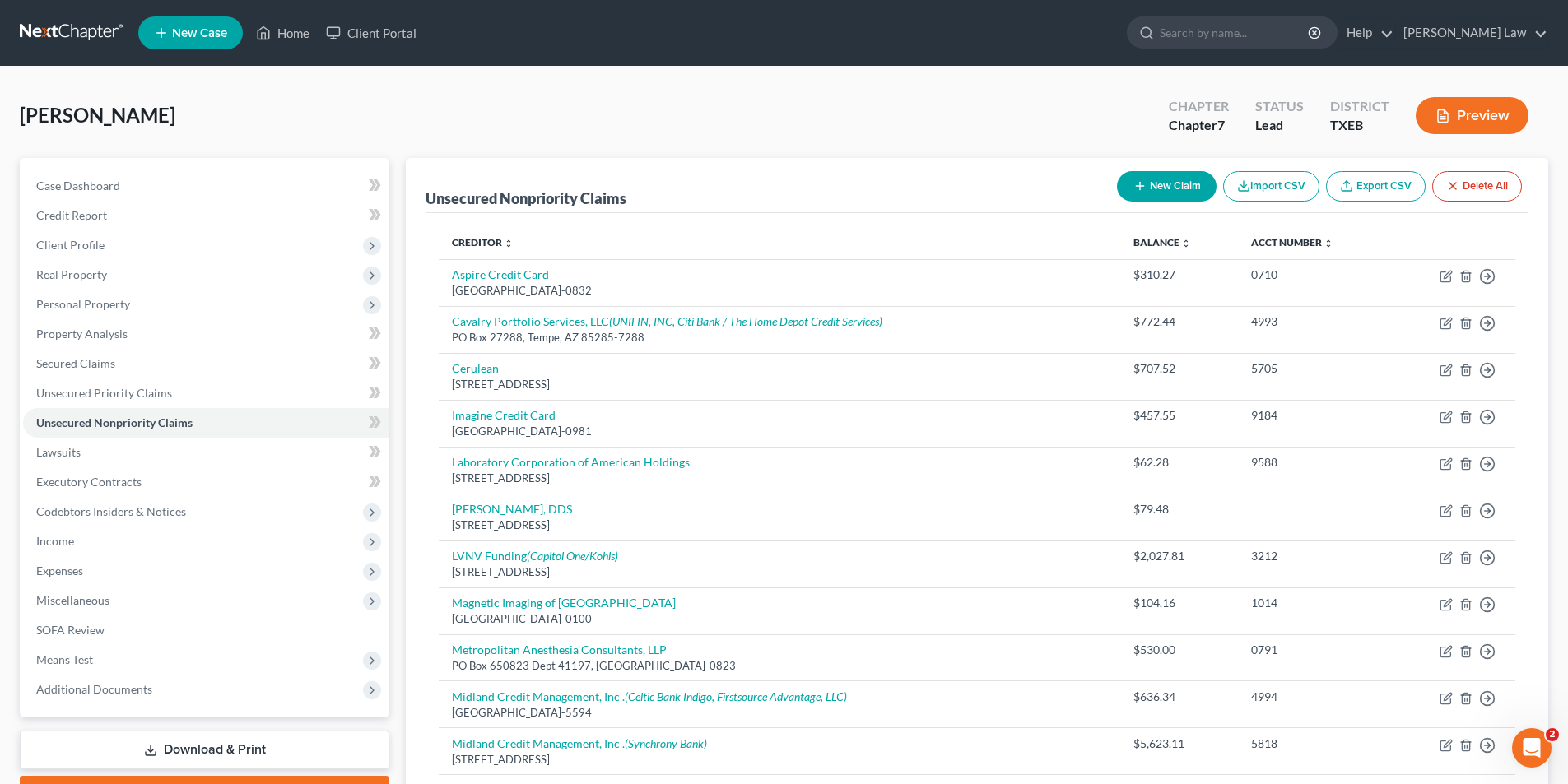
click at [1143, 180] on icon "button" at bounding box center [1139, 185] width 13 height 13
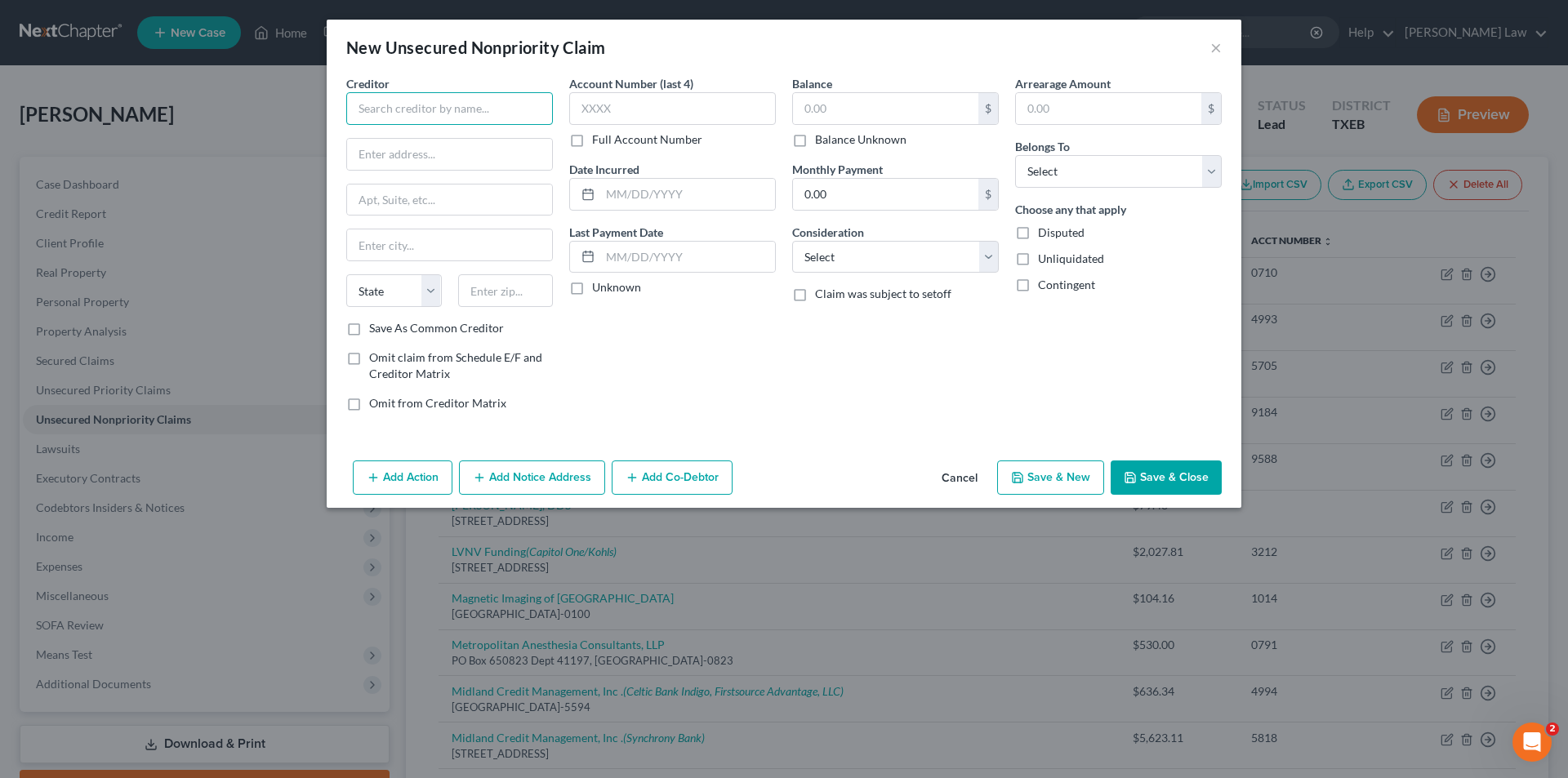
click at [418, 107] on input "text" at bounding box center [449, 109] width 206 height 33
click at [509, 113] on input "Capitol Community Bank" at bounding box center [449, 109] width 206 height 33
type input "RISE by Capitol Community Bank"
type input "4"
type input "[STREET_ADDRESS]"
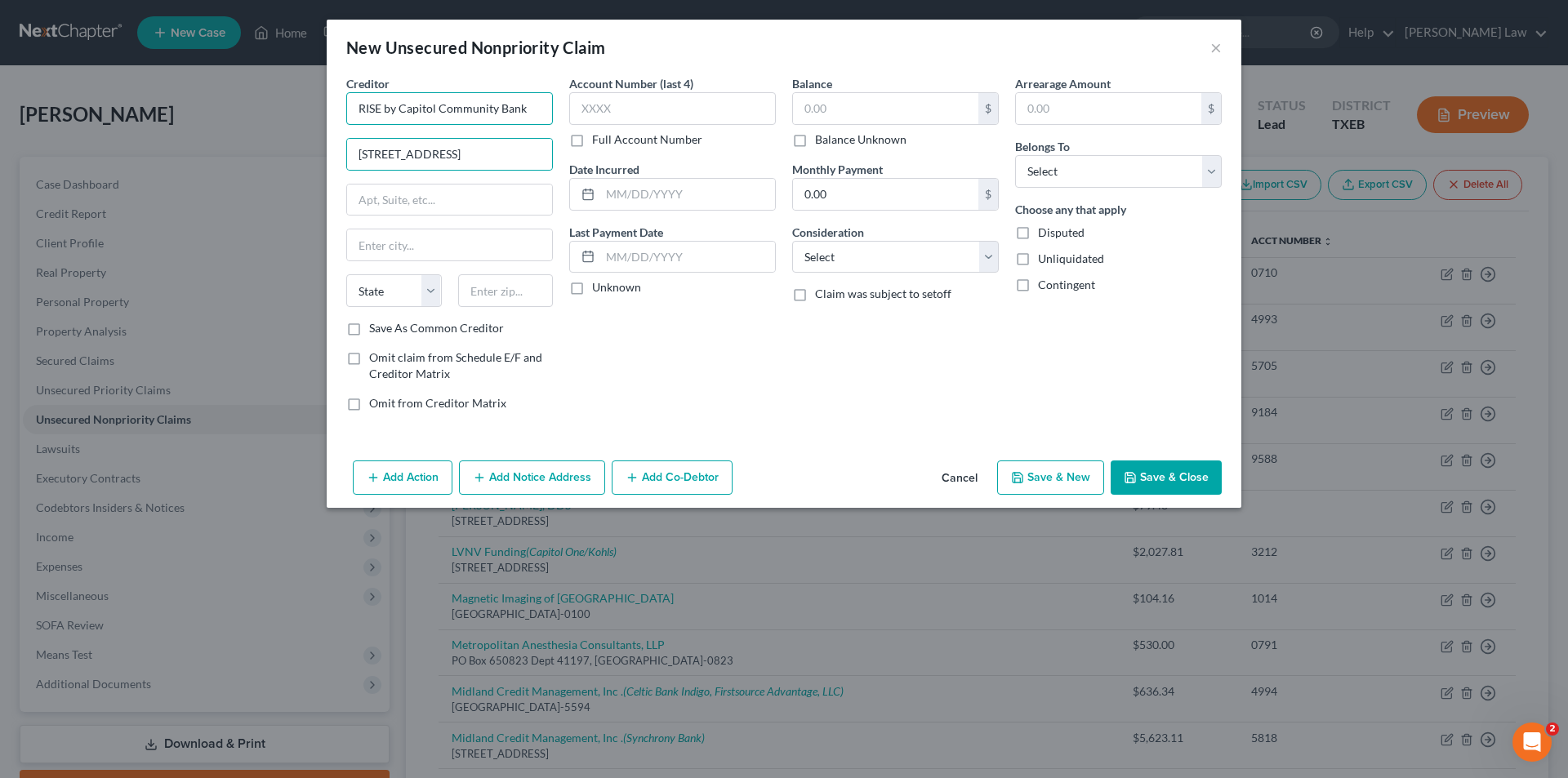
click at [536, 100] on input "RISE by Capitol Community Bank" at bounding box center [449, 109] width 206 height 33
type input "RISE by Capitol Community Bank; Atten: Bankruptcy Handling"
type input "Suite 300"
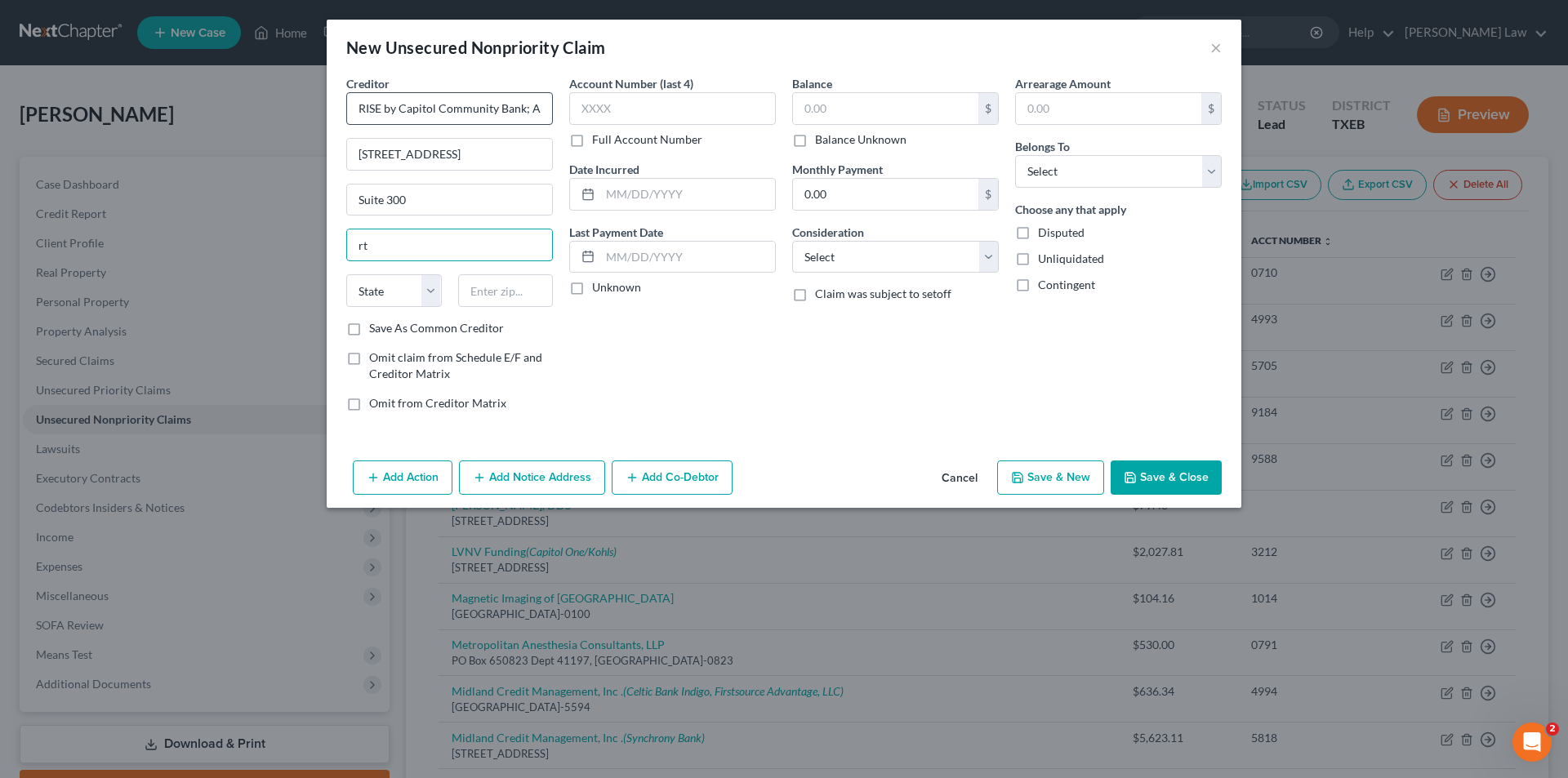
type input "t"
type input "[GEOGRAPHIC_DATA]"
click at [388, 281] on select "State [US_STATE] AK AR AZ CA CO CT DE DC [GEOGRAPHIC_DATA] [GEOGRAPHIC_DATA] GU…" at bounding box center [394, 290] width 96 height 33
select select "45"
click at [346, 274] on select "State [US_STATE] AK AR AZ CA CO CT DE DC [GEOGRAPHIC_DATA] [GEOGRAPHIC_DATA] GU…" at bounding box center [394, 290] width 96 height 33
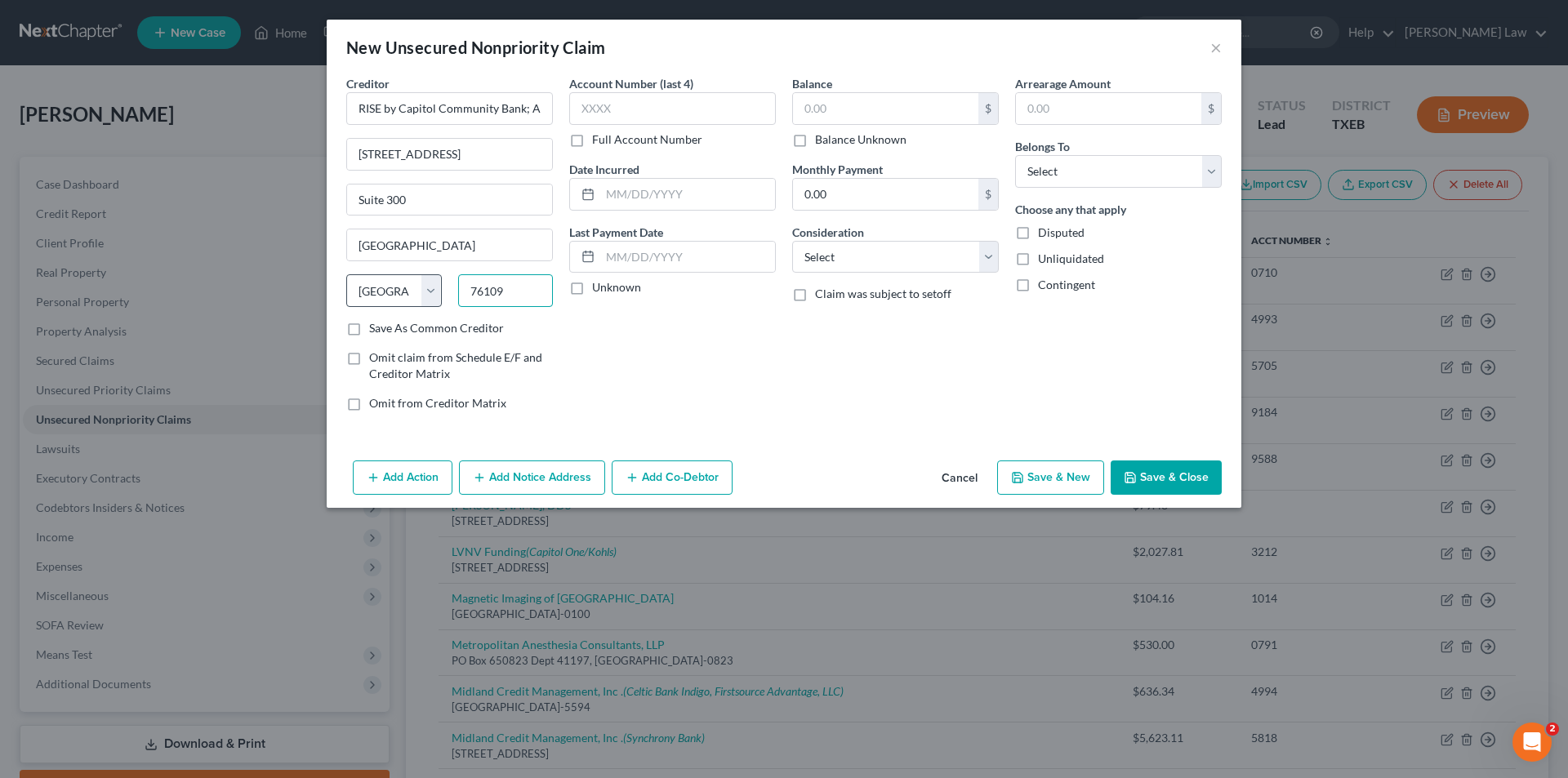
type input "76109"
click at [376, 320] on input "Save As Common Creditor" at bounding box center [381, 325] width 10 height 10
checkbox input "true"
click at [489, 107] on input "RISE by Capitol Community Bank; Atten: Bankruptcy Handling" at bounding box center [449, 109] width 206 height 33
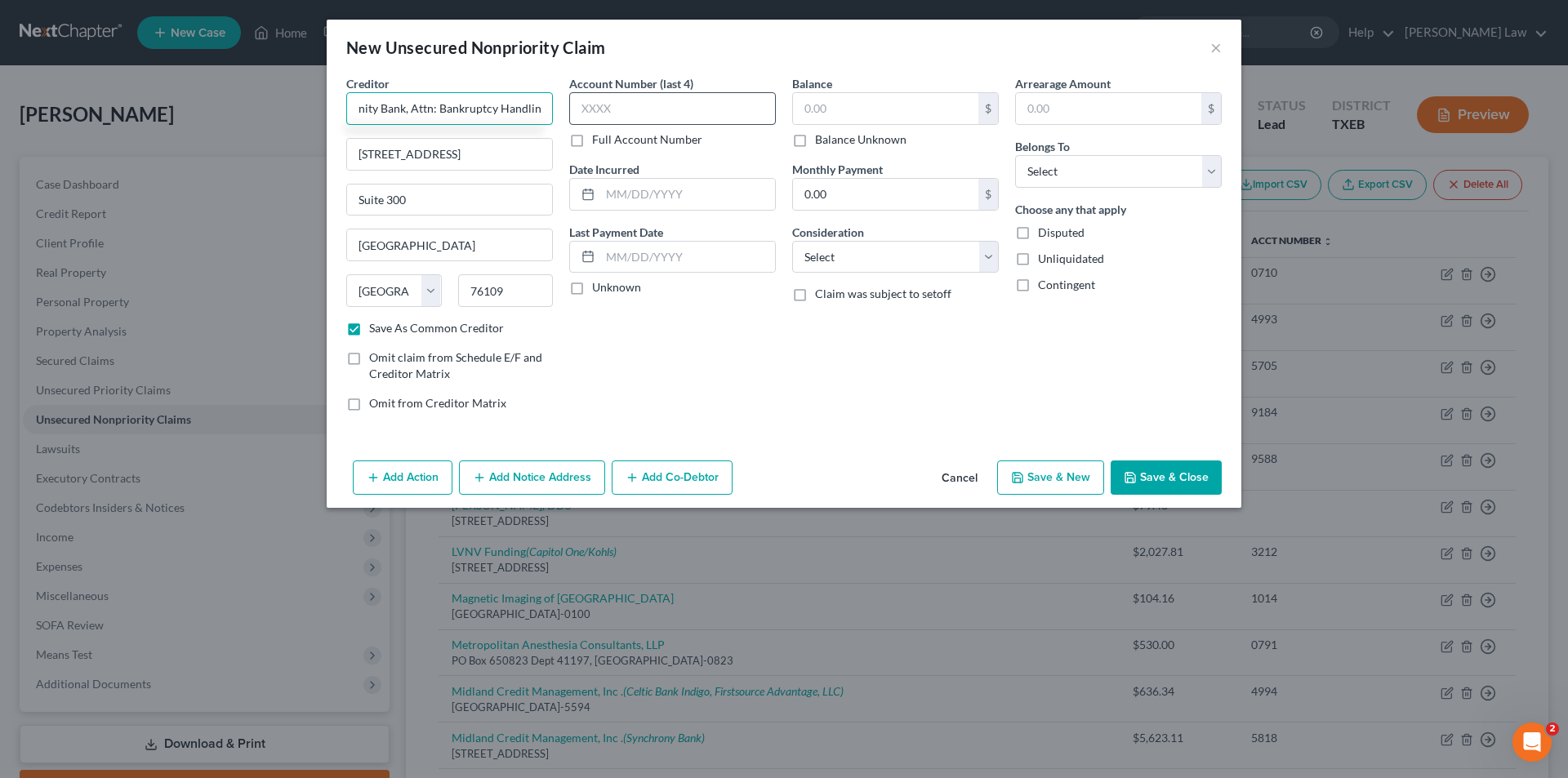
type input "RISE by Capitol Community Bank, Attn: Bankruptcy Handling"
click at [607, 106] on input "text" at bounding box center [672, 109] width 206 height 33
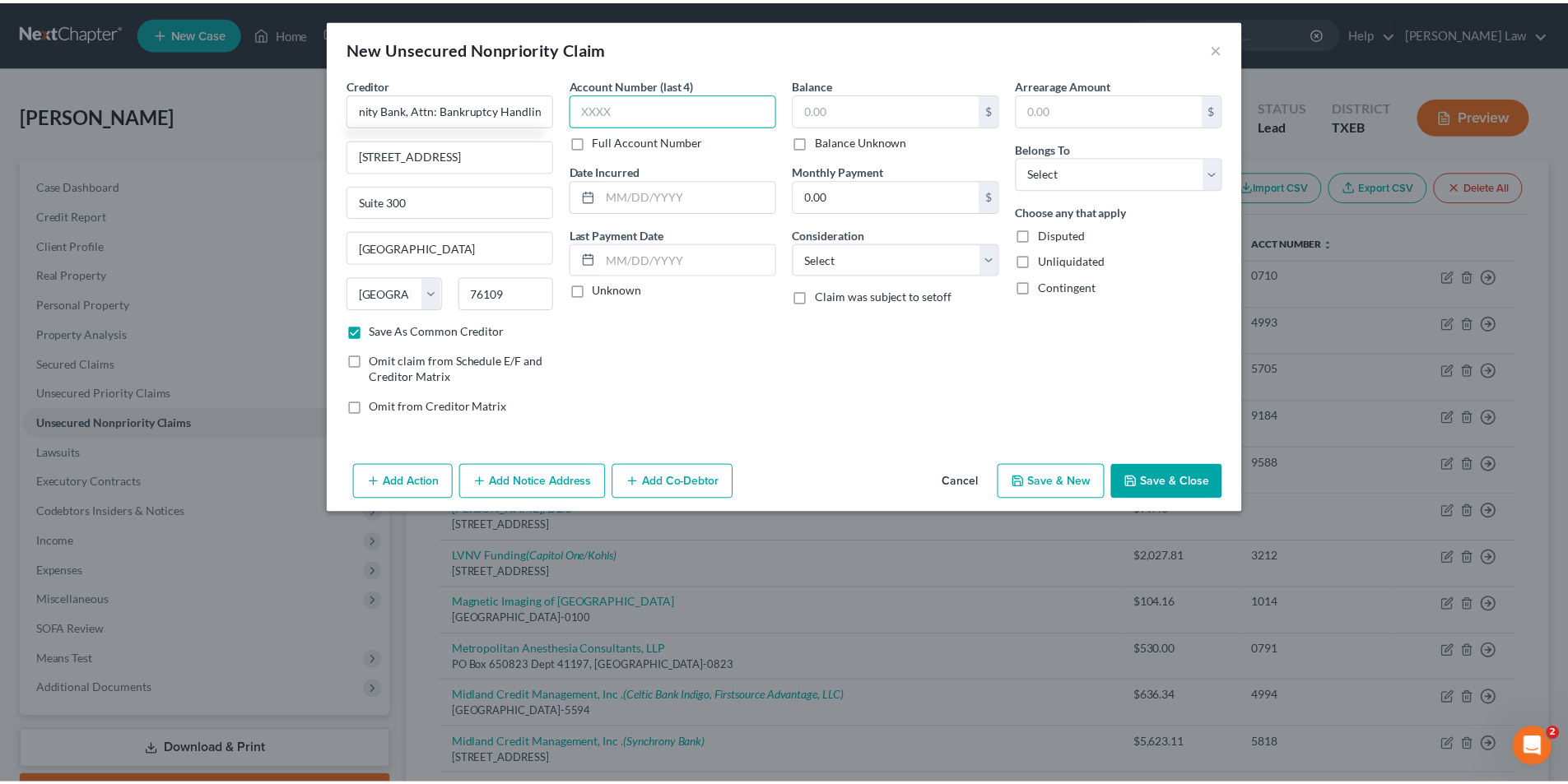
scroll to position [0, 0]
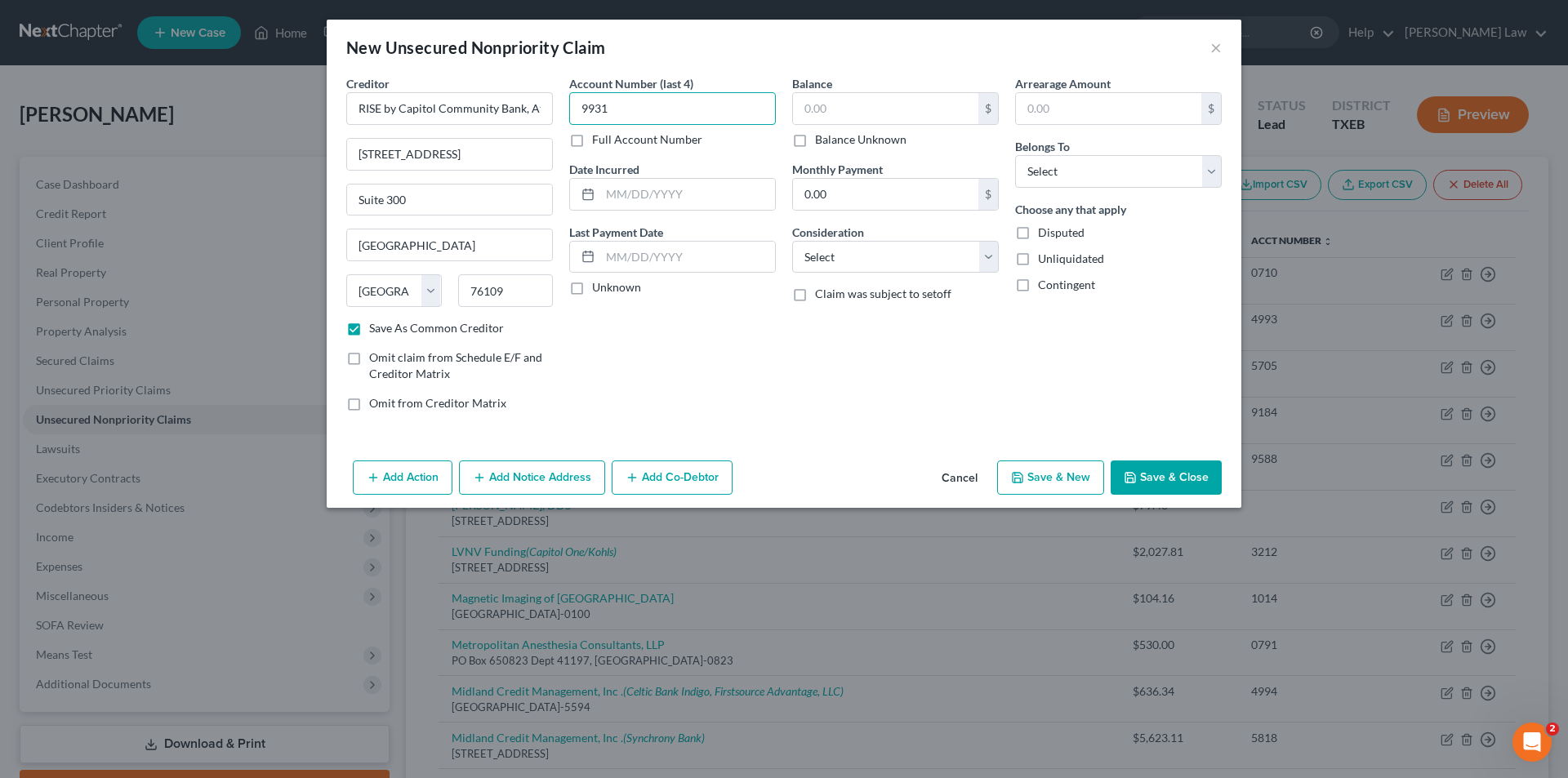
type input "9931"
click at [592, 288] on label "Unknown" at bounding box center [616, 287] width 49 height 16
click at [599, 288] on input "Unknown" at bounding box center [604, 284] width 10 height 10
click at [814, 101] on input "text" at bounding box center [885, 109] width 185 height 31
click at [557, 290] on div "76109" at bounding box center [505, 290] width 112 height 33
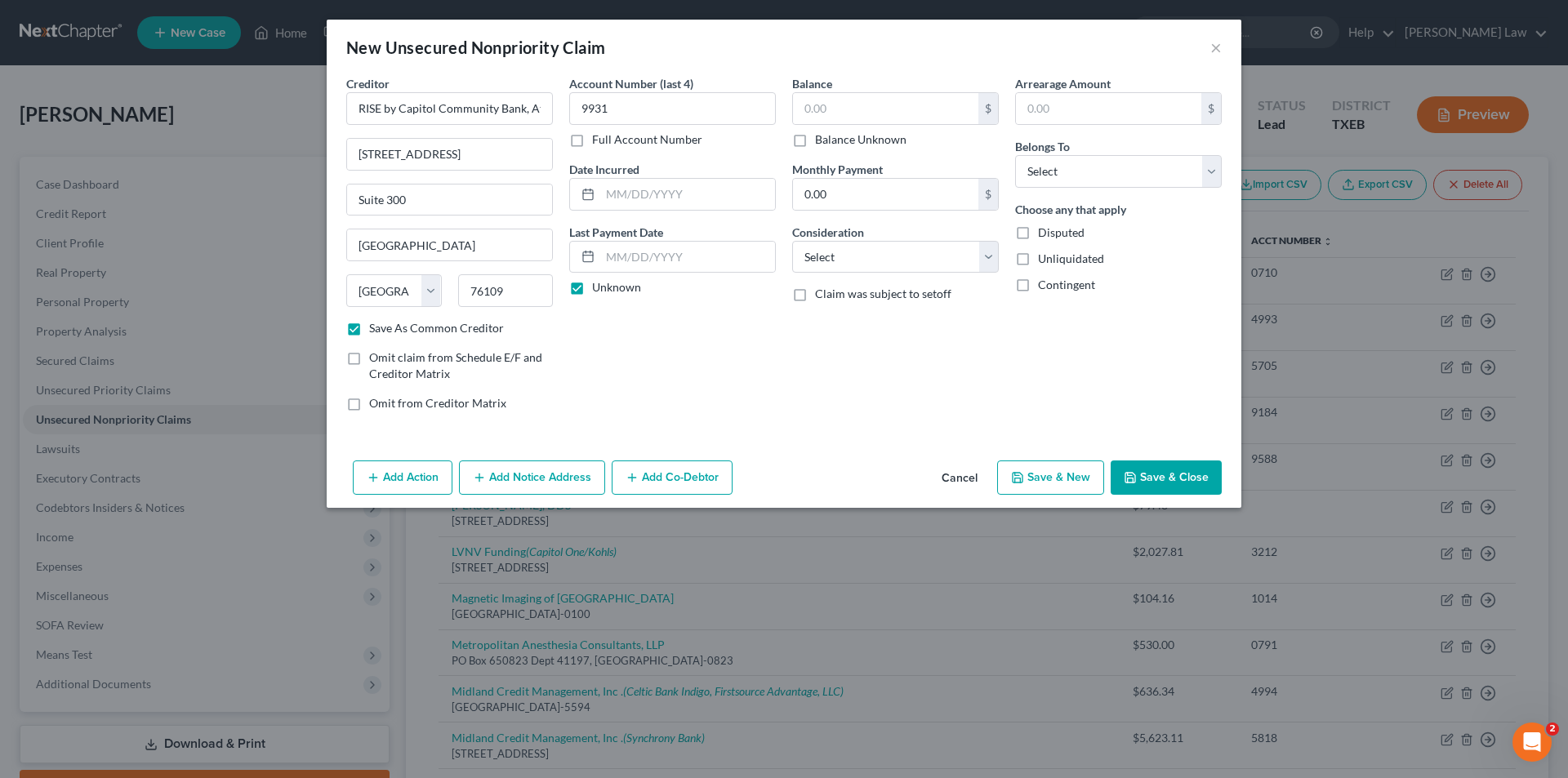
click at [592, 285] on label "Unknown" at bounding box center [616, 287] width 49 height 16
click at [599, 285] on input "Unknown" at bounding box center [604, 284] width 10 height 10
checkbox input "false"
click at [645, 199] on input "text" at bounding box center [688, 194] width 175 height 31
type input "[DATE]"
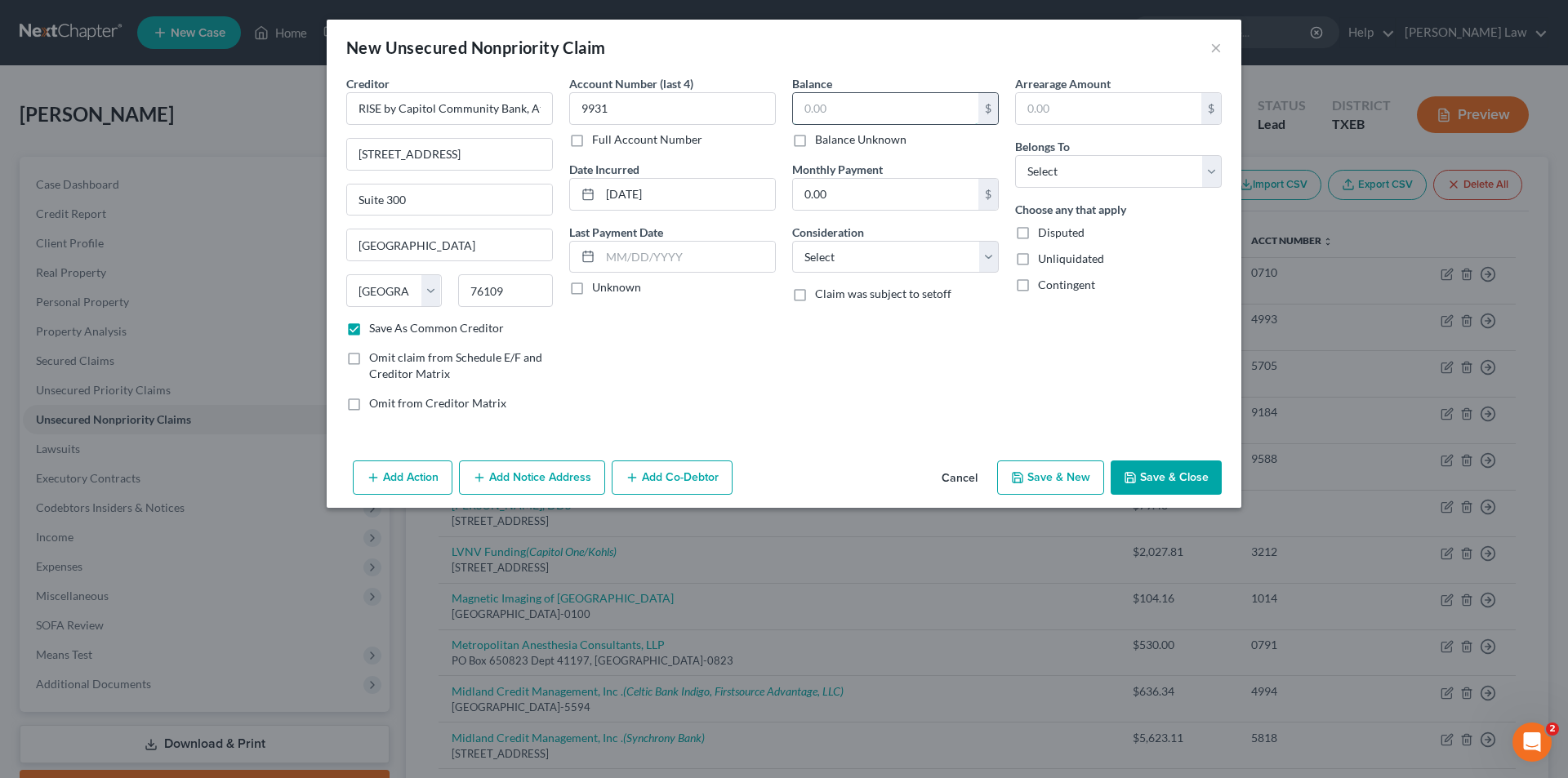
click at [925, 120] on input "text" at bounding box center [885, 109] width 185 height 31
type input "2,500.00"
click at [858, 253] on select "Select Cable / Satellite Services Collection Agency Credit Card Debt Debt Couns…" at bounding box center [895, 257] width 206 height 33
select select "10"
click at [792, 241] on select "Select Cable / Satellite Services Collection Agency Credit Card Debt Debt Couns…" at bounding box center [895, 257] width 206 height 33
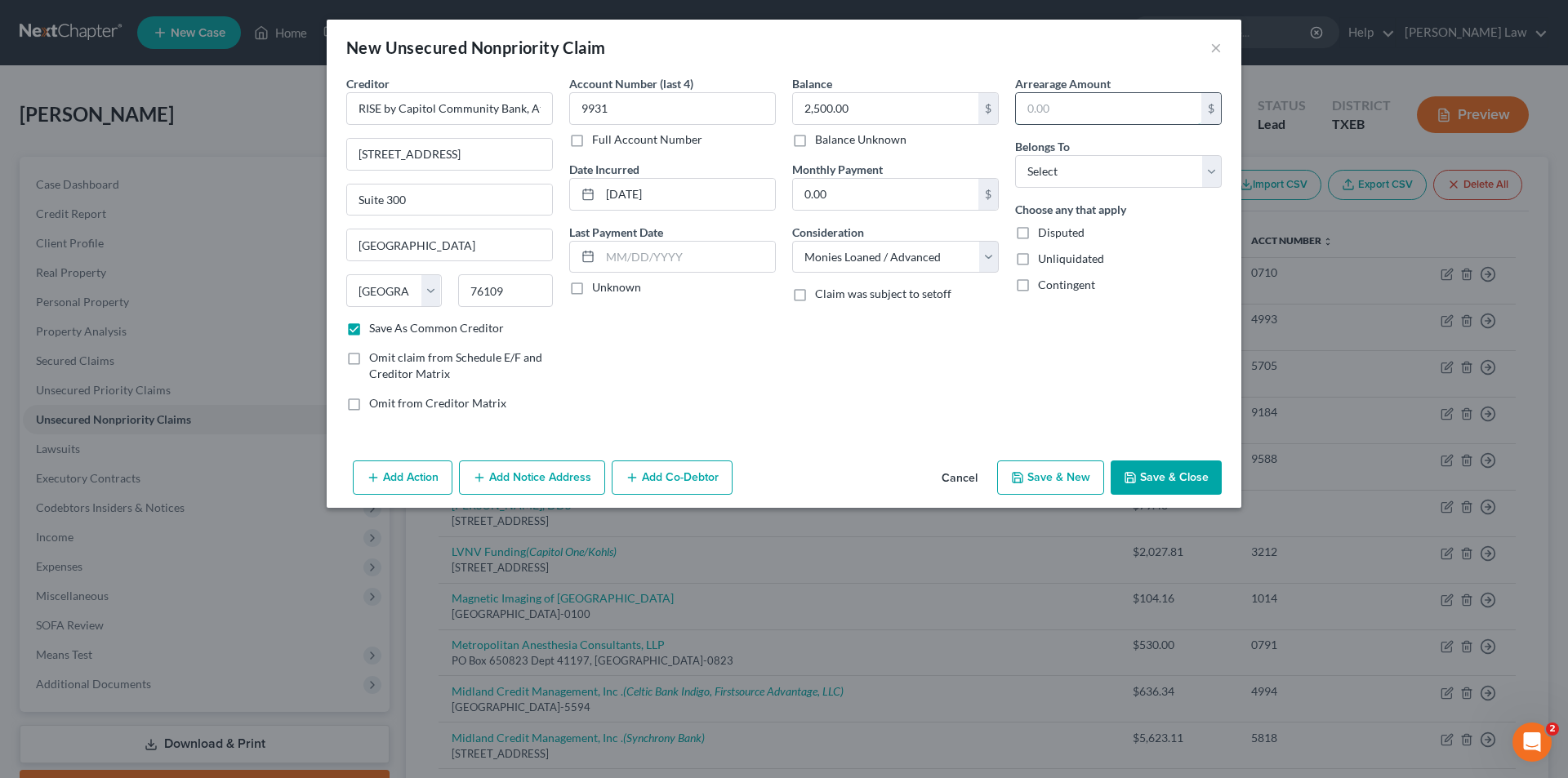
click at [1083, 114] on input "text" at bounding box center [1108, 109] width 185 height 31
type input "2,500.00"
click at [1075, 164] on select "Select Debtor 1 Only Debtor 2 Only Debtor 1 And Debtor 2 Only At Least One Of T…" at bounding box center [1118, 171] width 206 height 33
select select "0"
click at [1015, 155] on select "Select Debtor 1 Only Debtor 2 Only Debtor 1 And Debtor 2 Only At Least One Of T…" at bounding box center [1118, 171] width 206 height 33
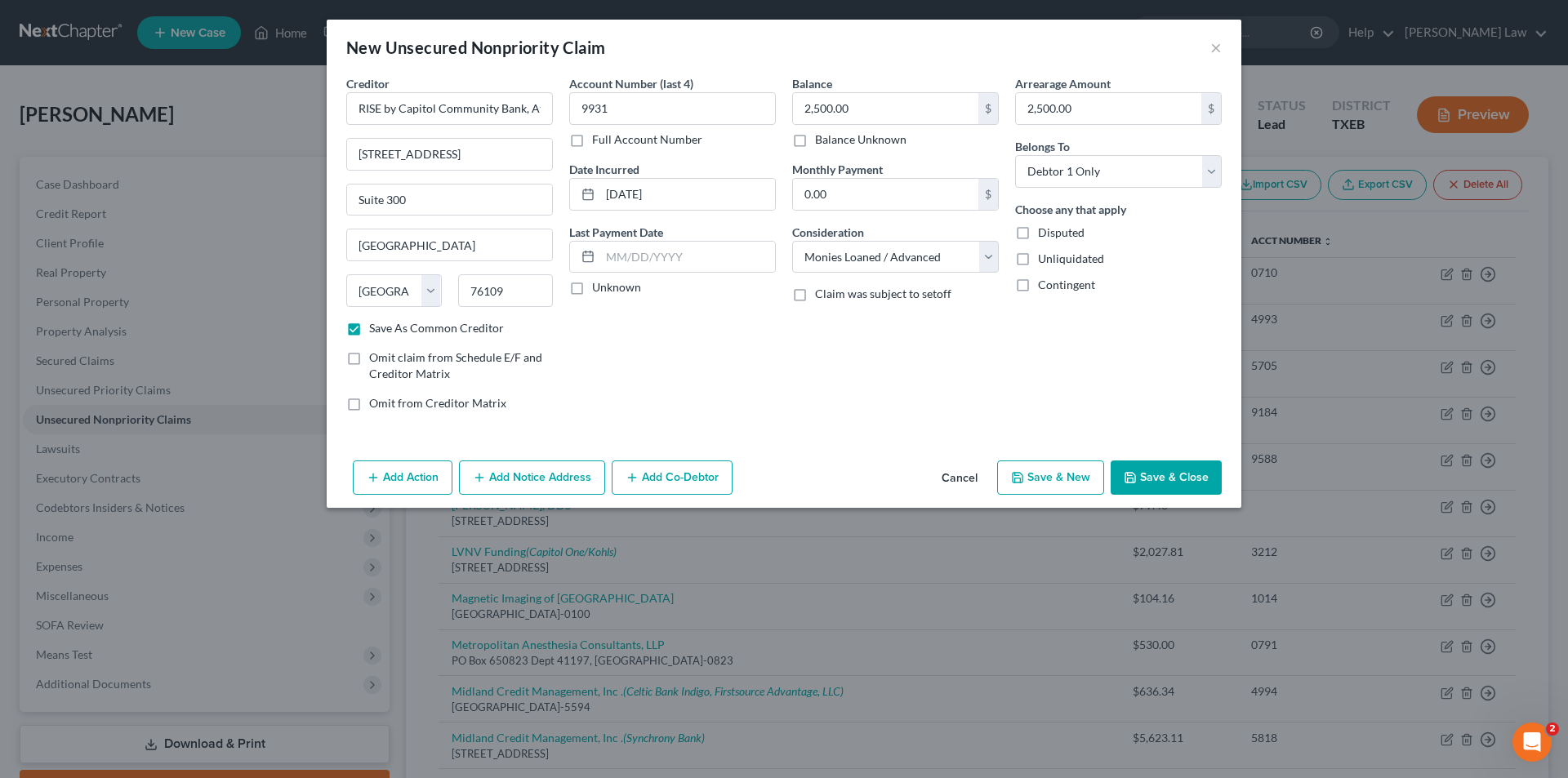
click at [1172, 474] on button "Save & Close" at bounding box center [1166, 478] width 111 height 34
checkbox input "false"
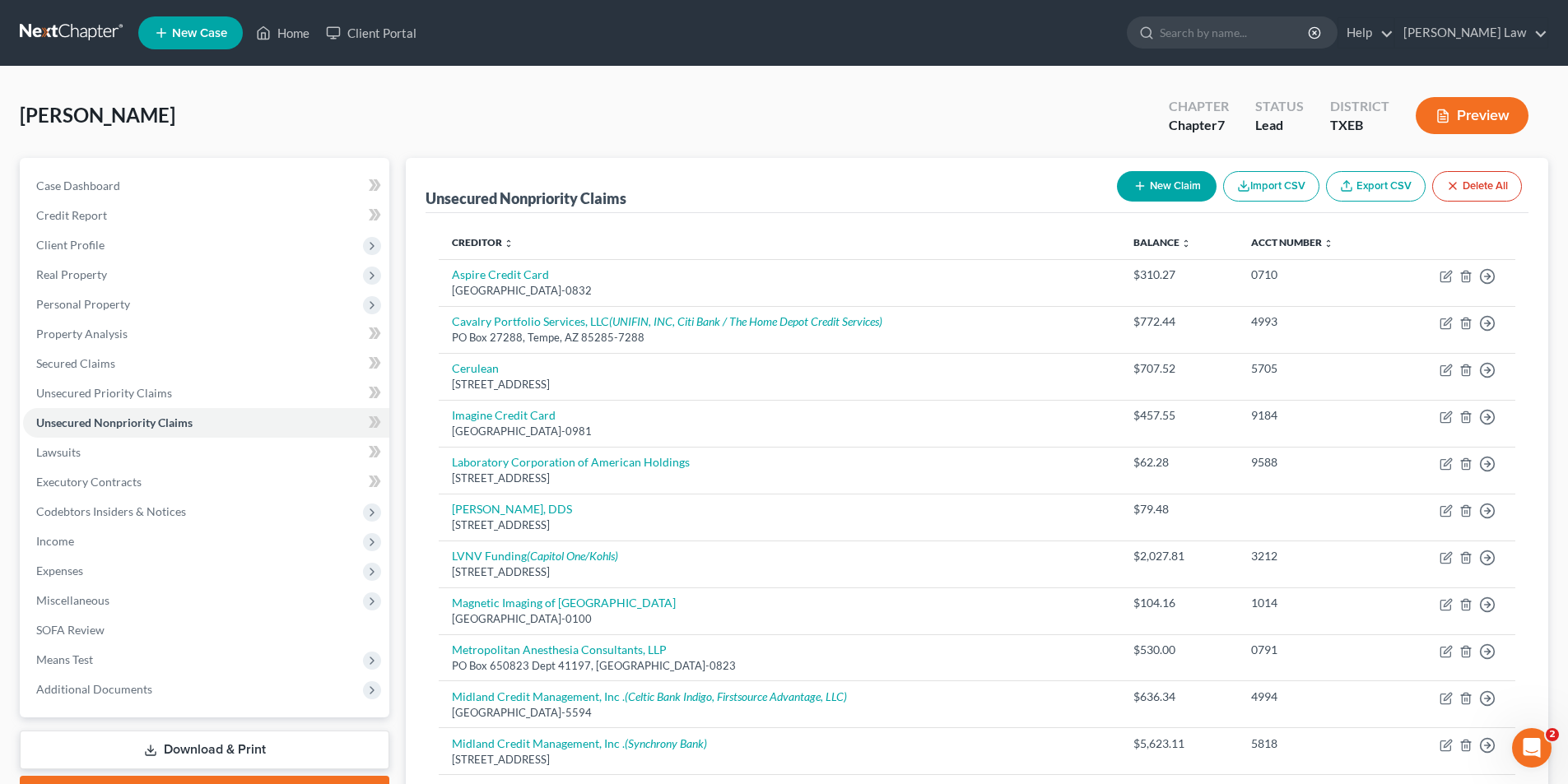
click at [1161, 185] on button "New Claim" at bounding box center [1166, 185] width 99 height 30
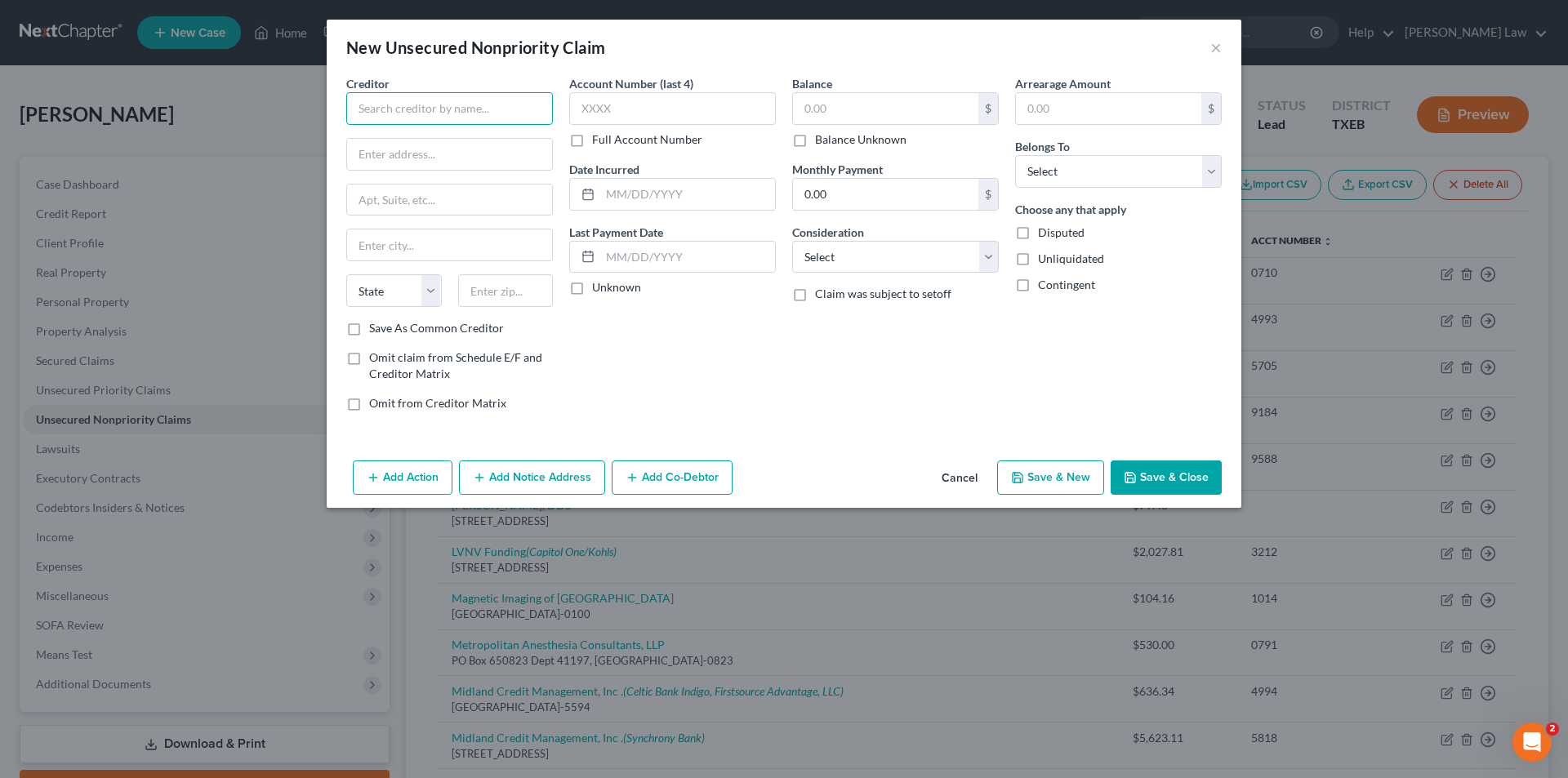
click at [420, 105] on input "text" at bounding box center [449, 109] width 206 height 33
type input "a"
drag, startPoint x: 462, startPoint y: 125, endPoint x: 430, endPoint y: 92, distance: 46.0
click at [430, 92] on div "Creditor * CashNetUSA State [US_STATE] AK AR AZ CA CO [GEOGRAPHIC_DATA] DE DC […" at bounding box center [449, 198] width 206 height 245
drag, startPoint x: 465, startPoint y: 110, endPoint x: 0, endPoint y: 131, distance: 465.5
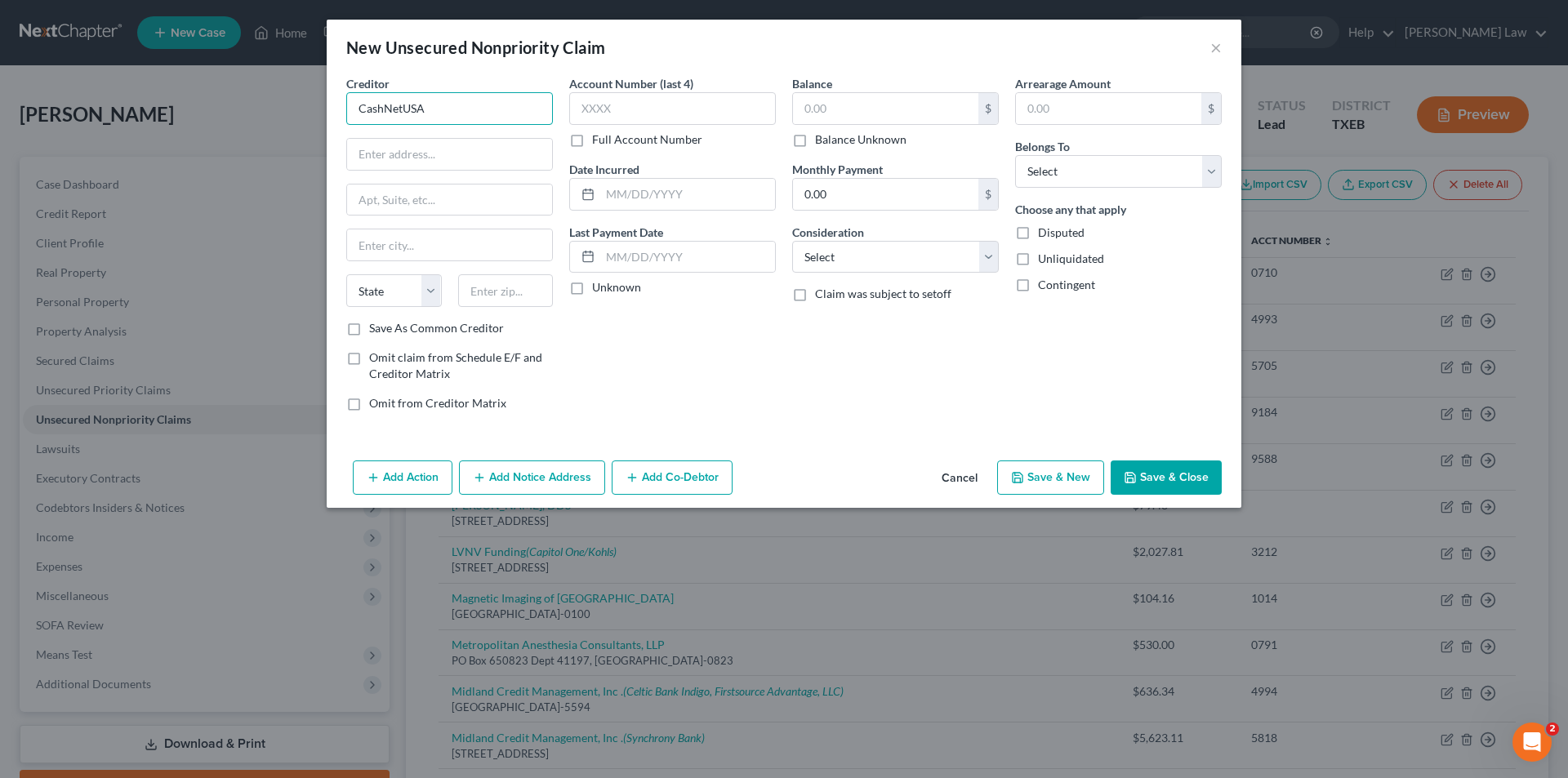
click at [0, 131] on div "New Unsecured Nonpriority Claim × Creditor * CashNetUSA State [US_STATE] AK AR …" at bounding box center [784, 389] width 1568 height 778
type input "a"
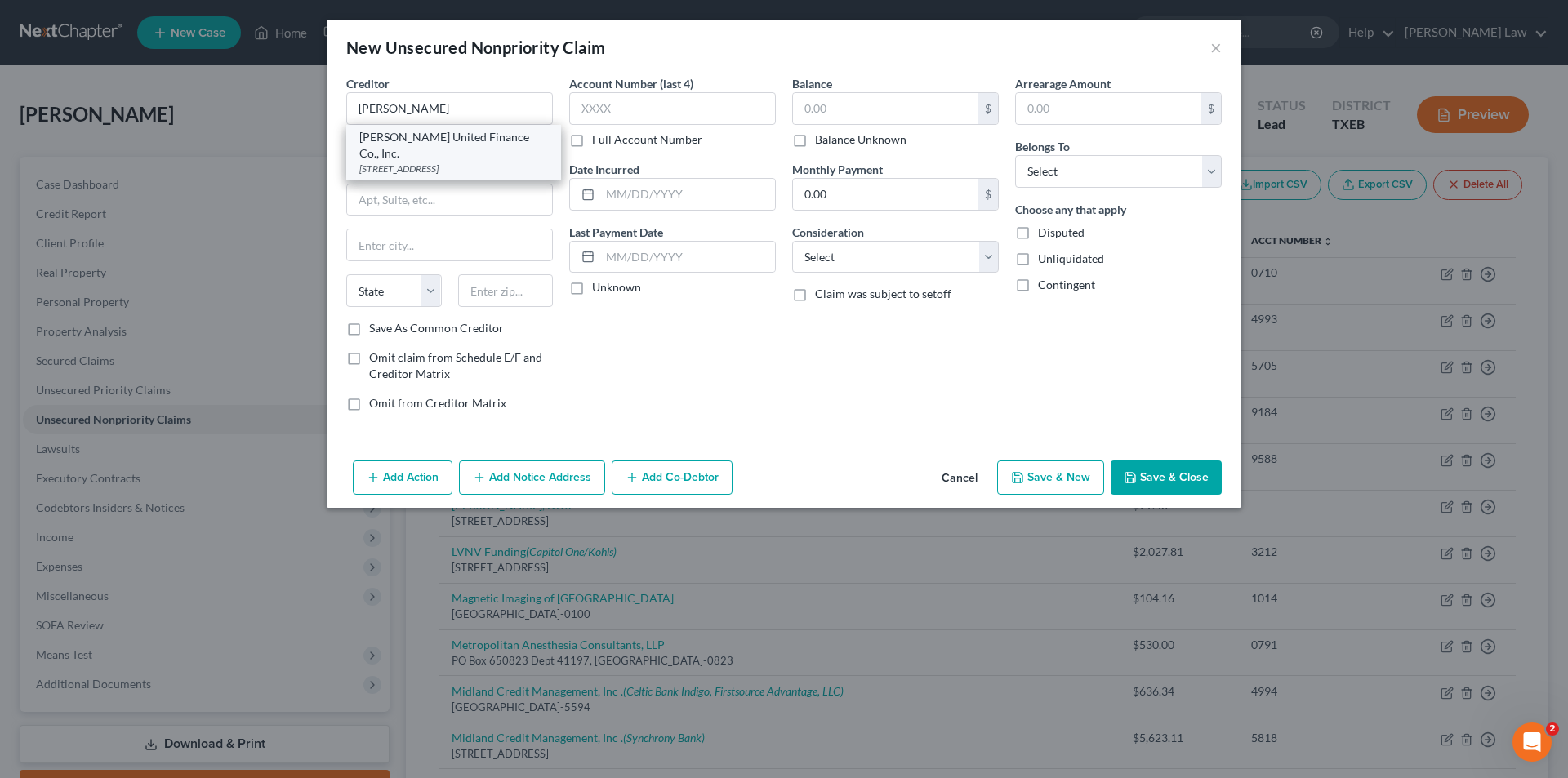
click at [435, 162] on div "[STREET_ADDRESS]" at bounding box center [454, 169] width 188 height 14
type input "[PERSON_NAME] United Finance Co., Inc."
type input "[STREET_ADDRESS]"
type input "[GEOGRAPHIC_DATA]"
select select "45"
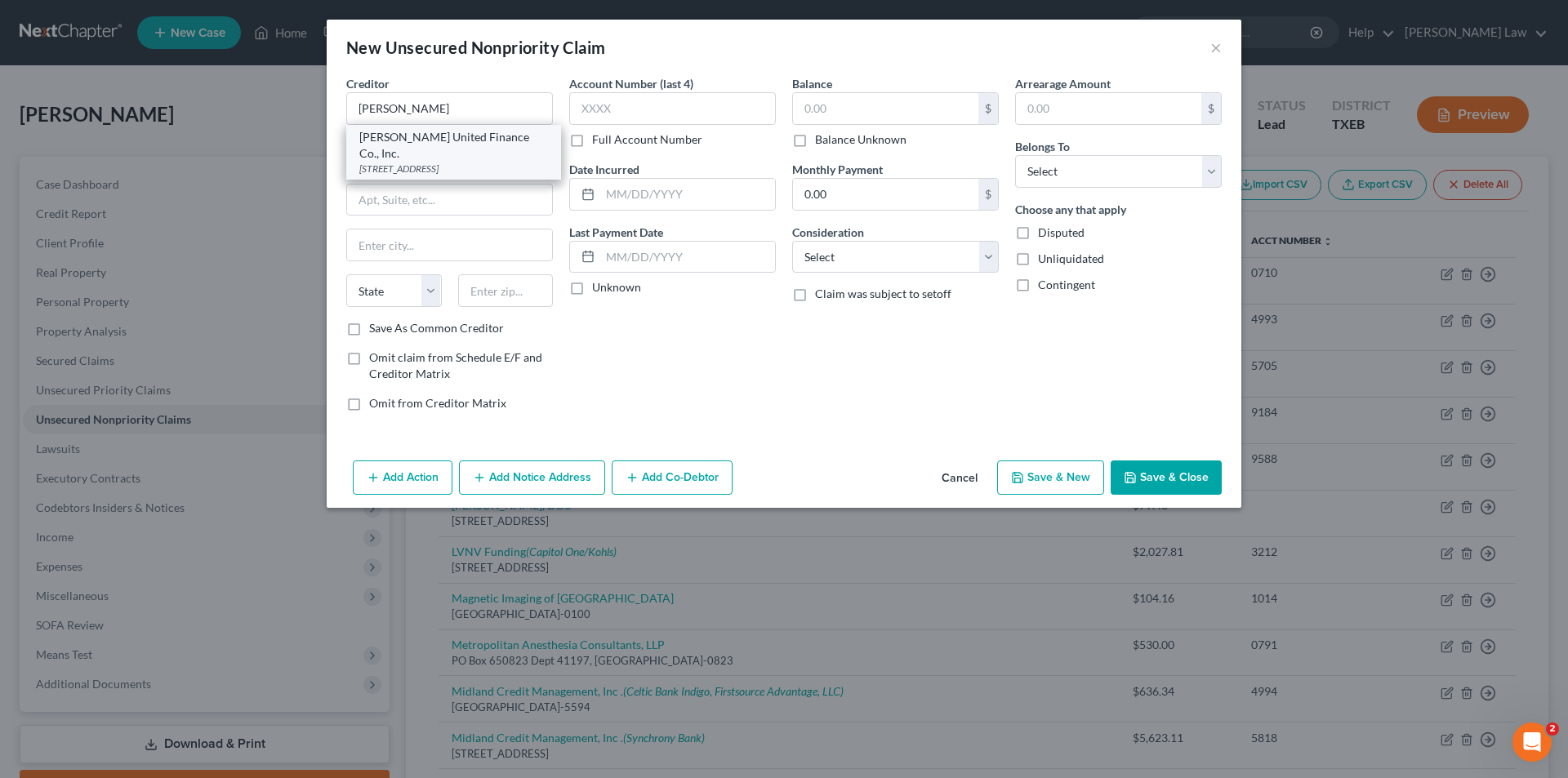
type input "75460"
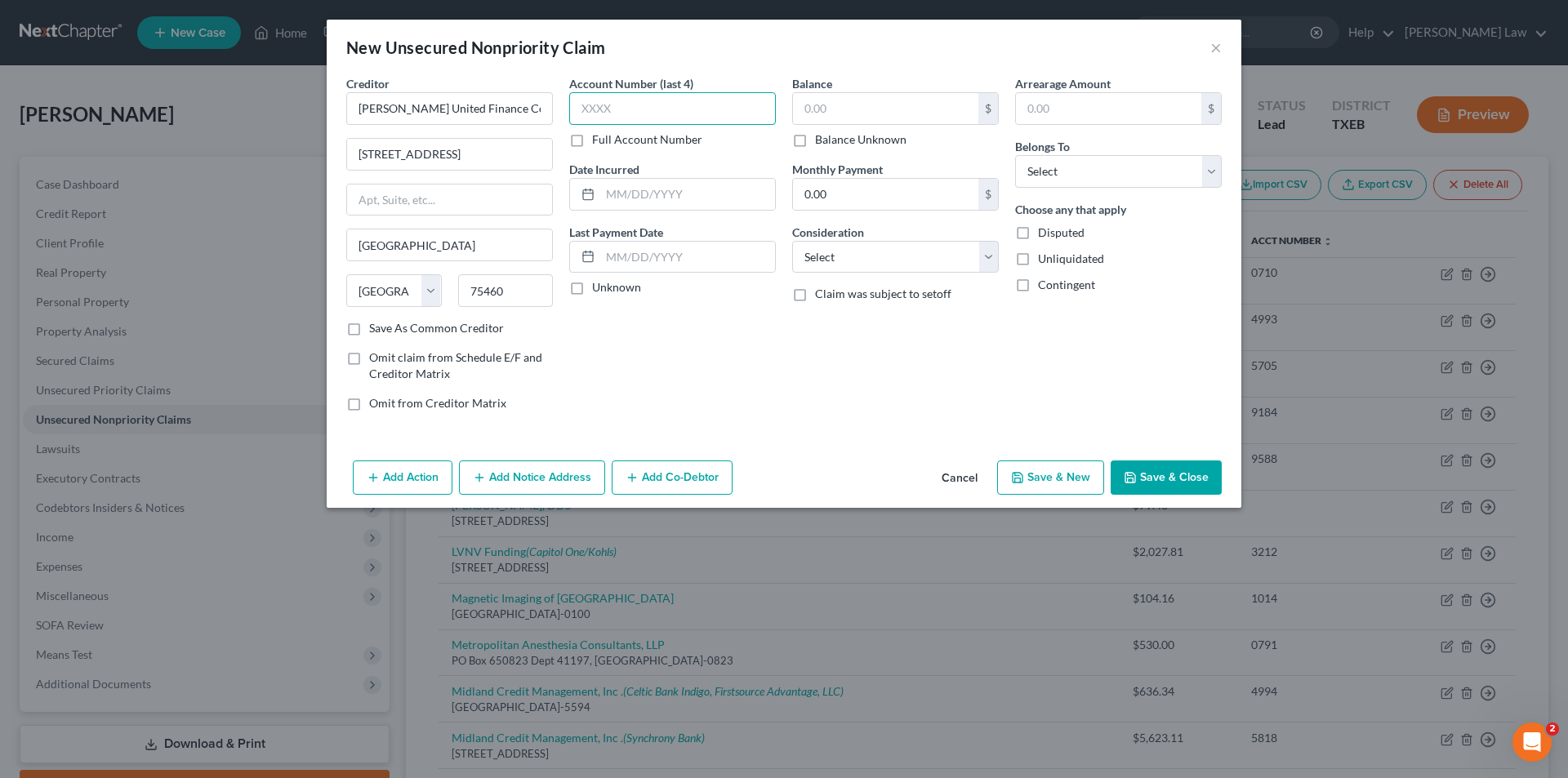
click at [667, 104] on input "text" at bounding box center [672, 109] width 206 height 33
type input "7460"
click at [599, 279] on input "Unknown" at bounding box center [604, 284] width 10 height 10
checkbox input "true"
type input "1,872.12"
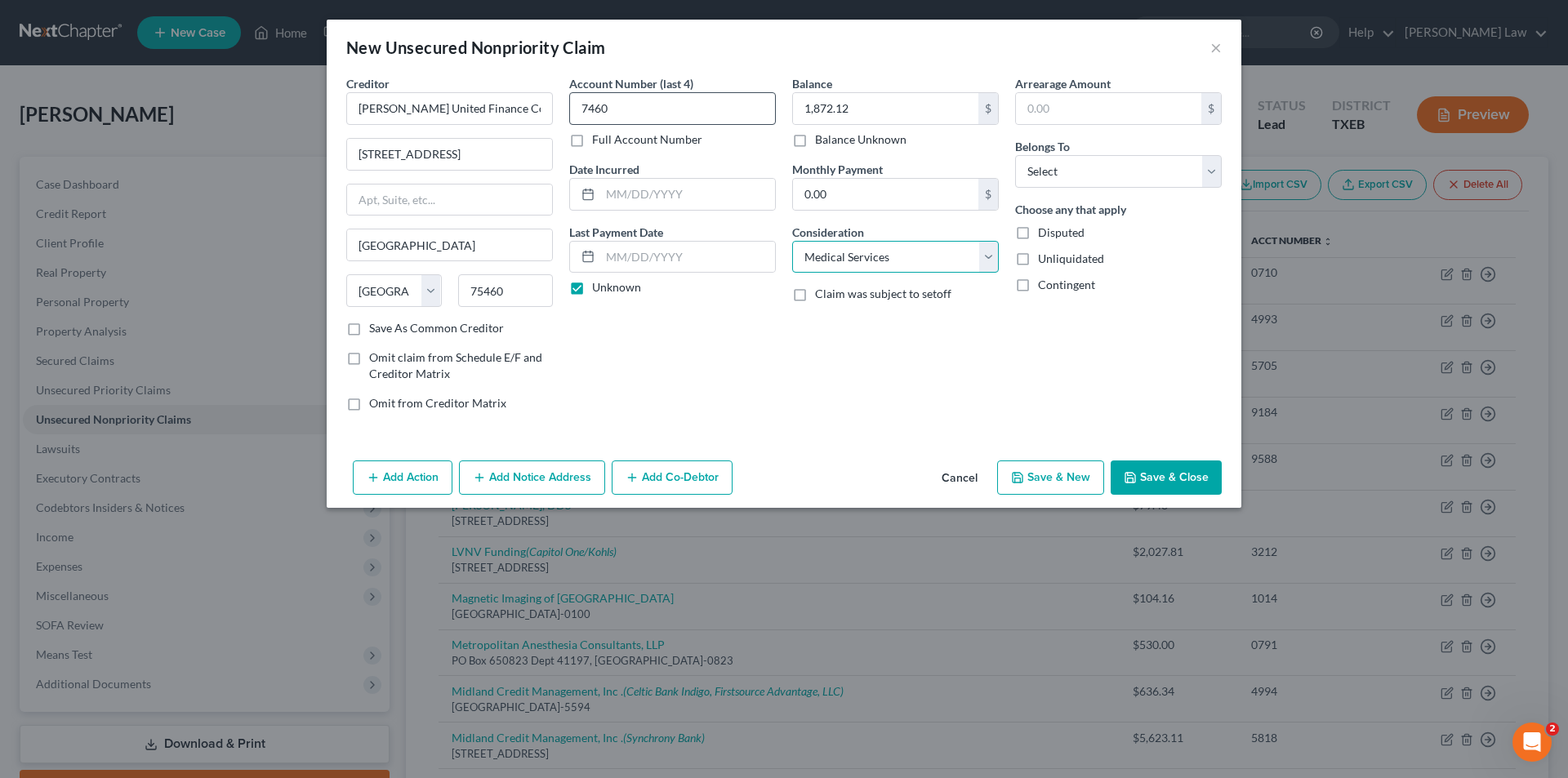
select select "10"
type input "1,872.12"
select select "0"
click at [1143, 475] on button "Save & Close" at bounding box center [1166, 478] width 111 height 34
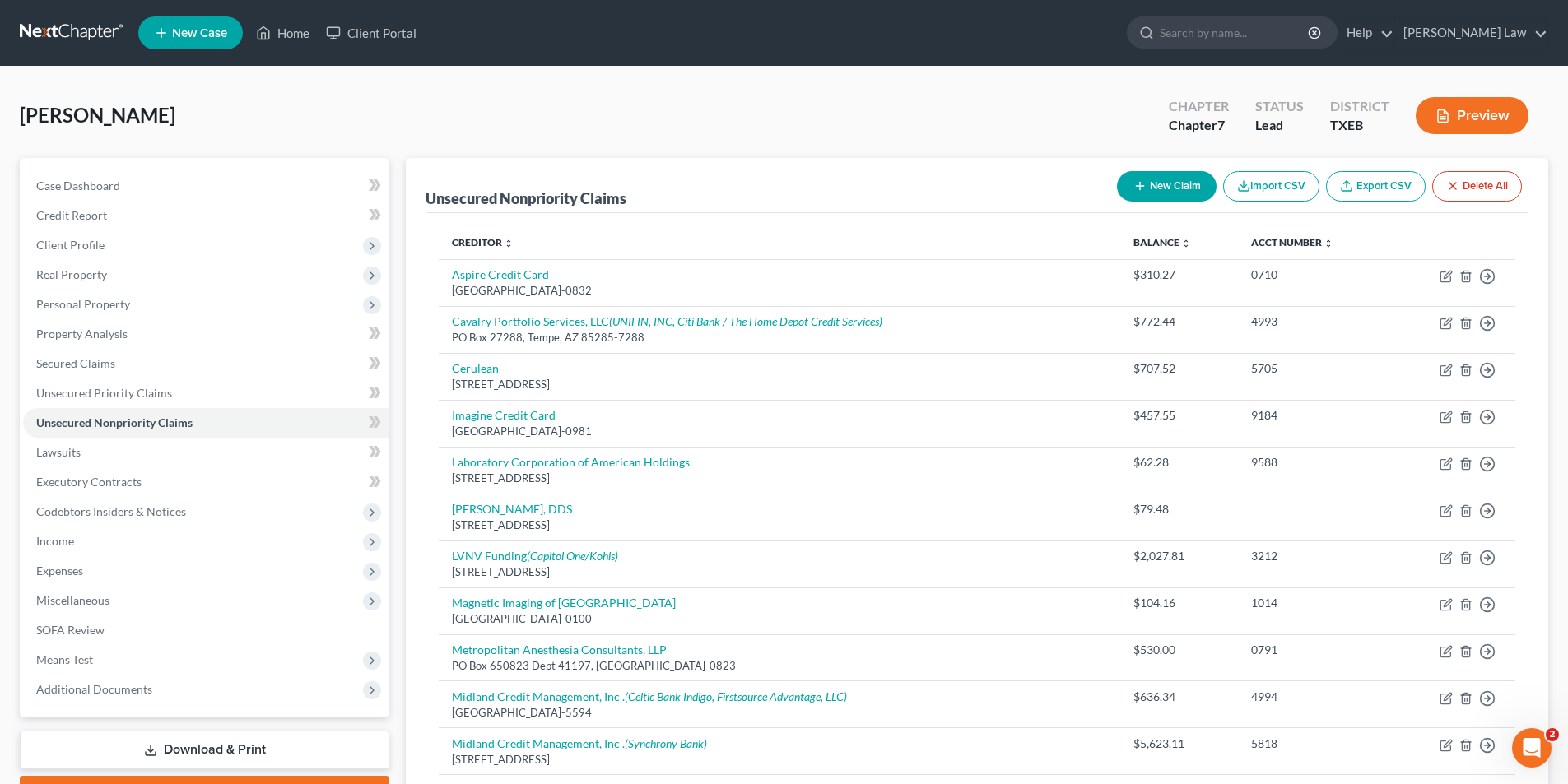
click at [1156, 182] on button "New Claim" at bounding box center [1166, 185] width 99 height 30
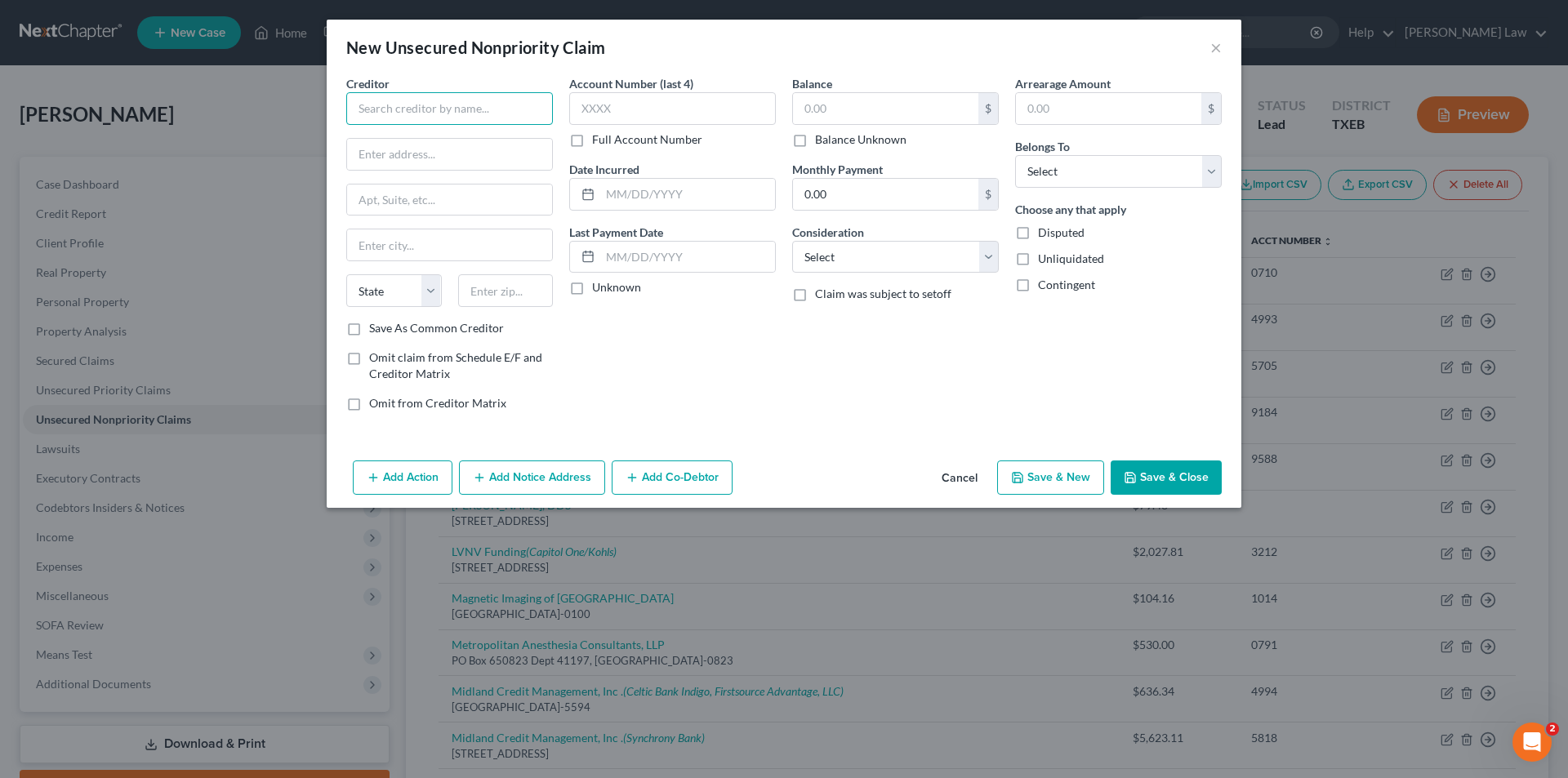
click at [405, 112] on input "text" at bounding box center [449, 109] width 206 height 33
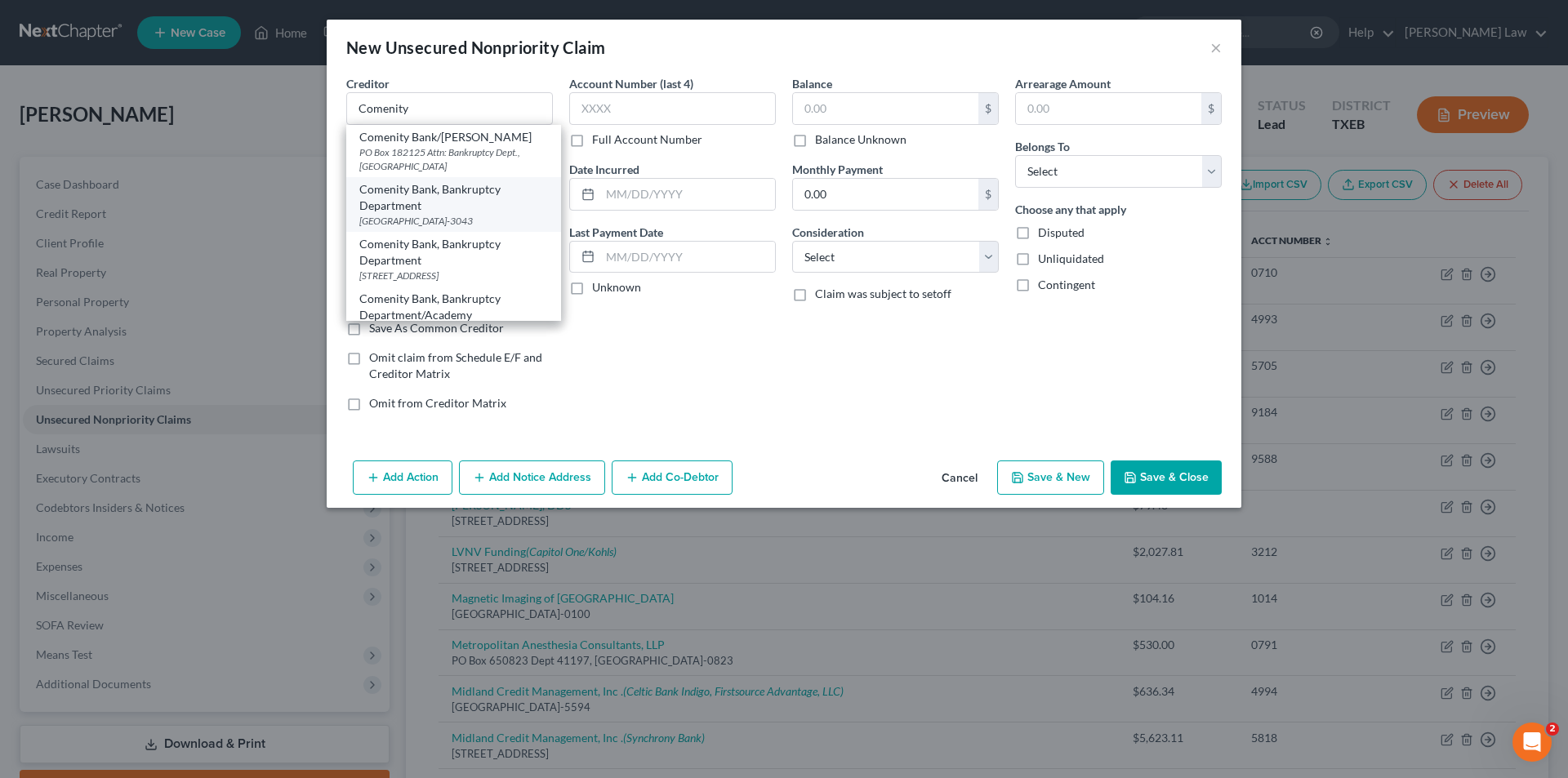
click at [471, 224] on div "[GEOGRAPHIC_DATA]-3043" at bounding box center [454, 221] width 188 height 14
type input "Comenity Bank, Bankruptcy Department"
type input "PO Box 183043"
type input "Columbus"
select select "36"
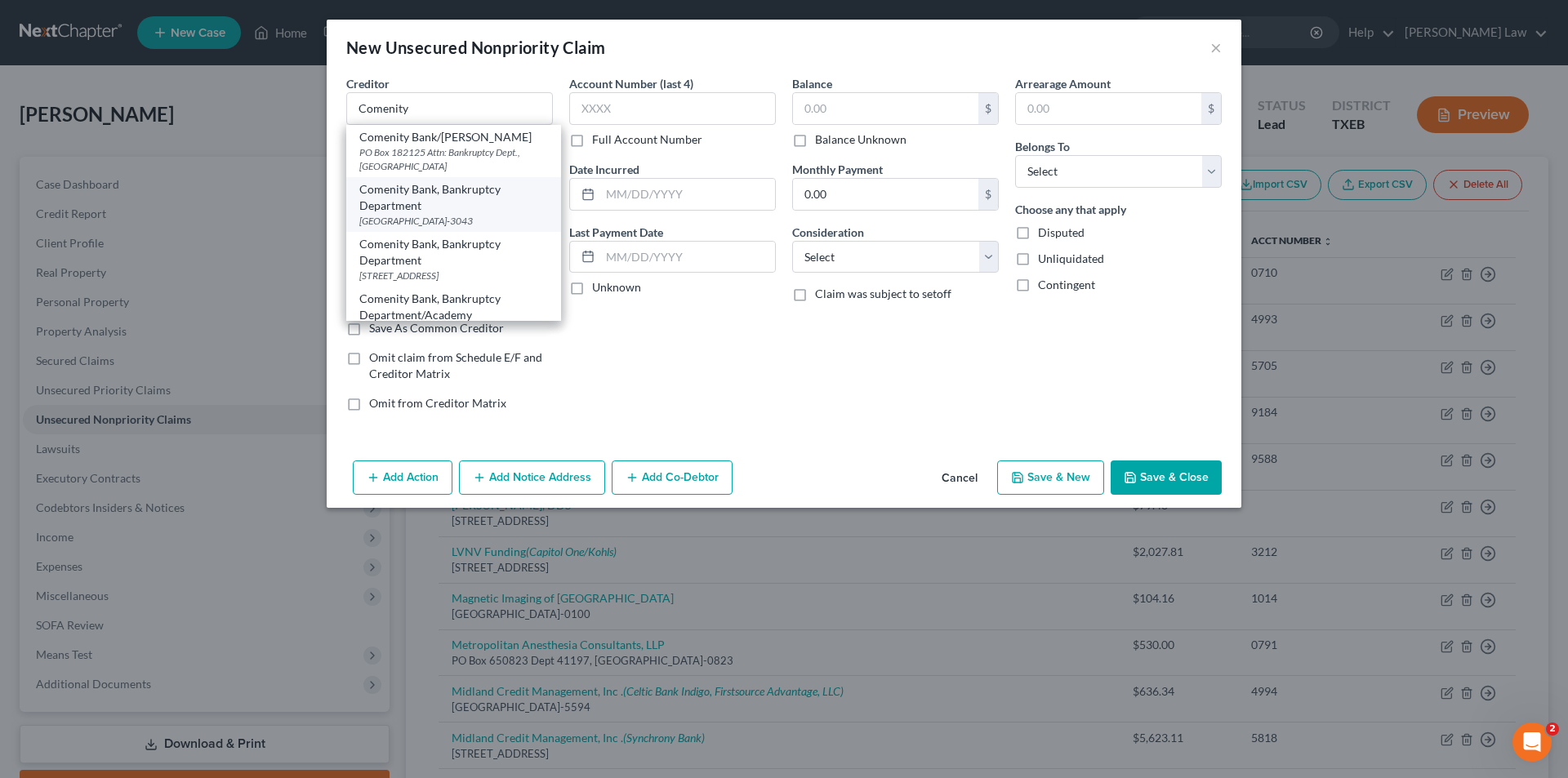
type input "43218-3043"
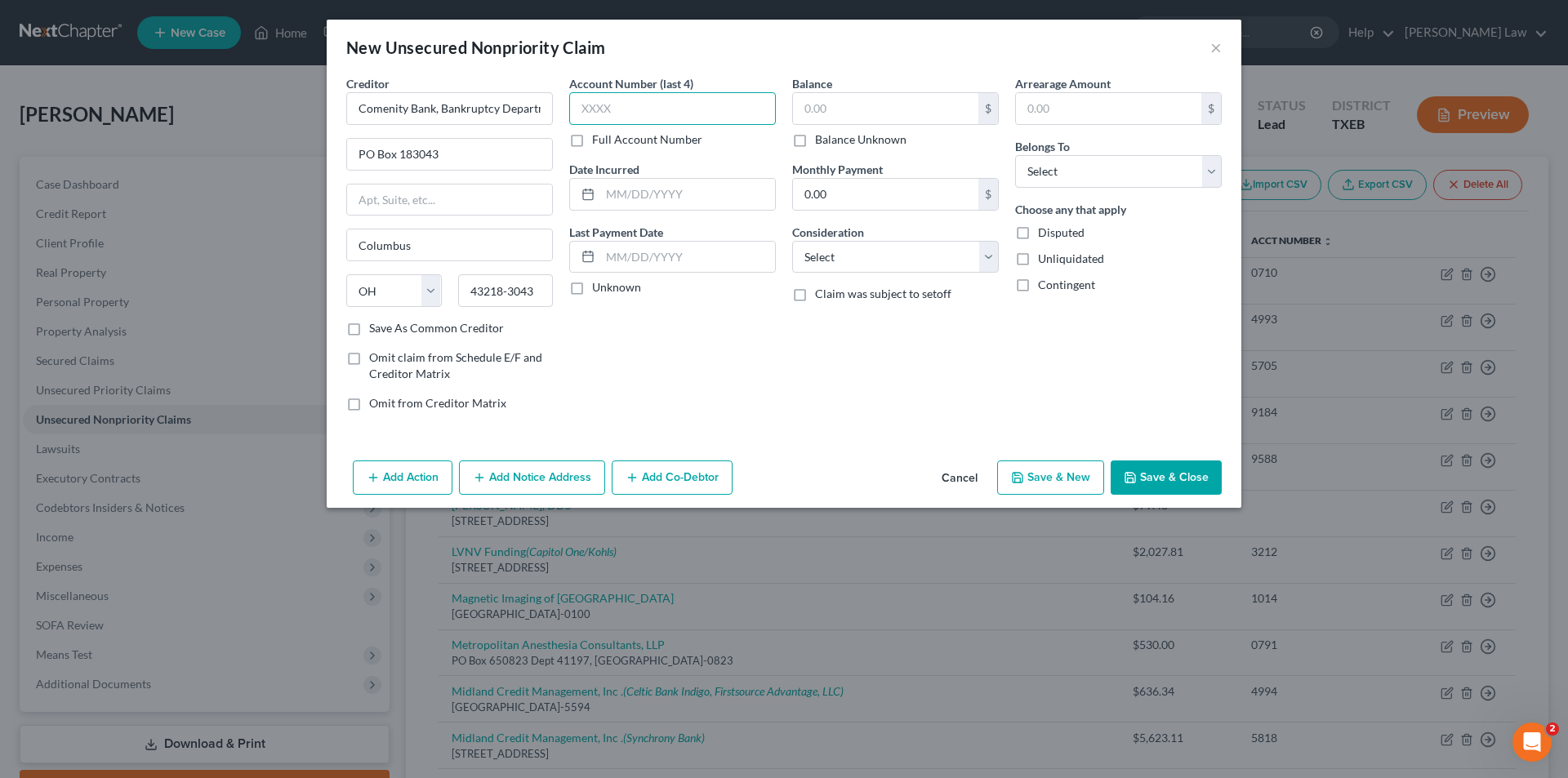
click at [637, 103] on input "text" at bounding box center [672, 109] width 206 height 33
type input "2210"
click at [623, 284] on label "Unknown" at bounding box center [616, 287] width 49 height 16
click at [609, 284] on input "Unknown" at bounding box center [604, 284] width 10 height 10
checkbox input "true"
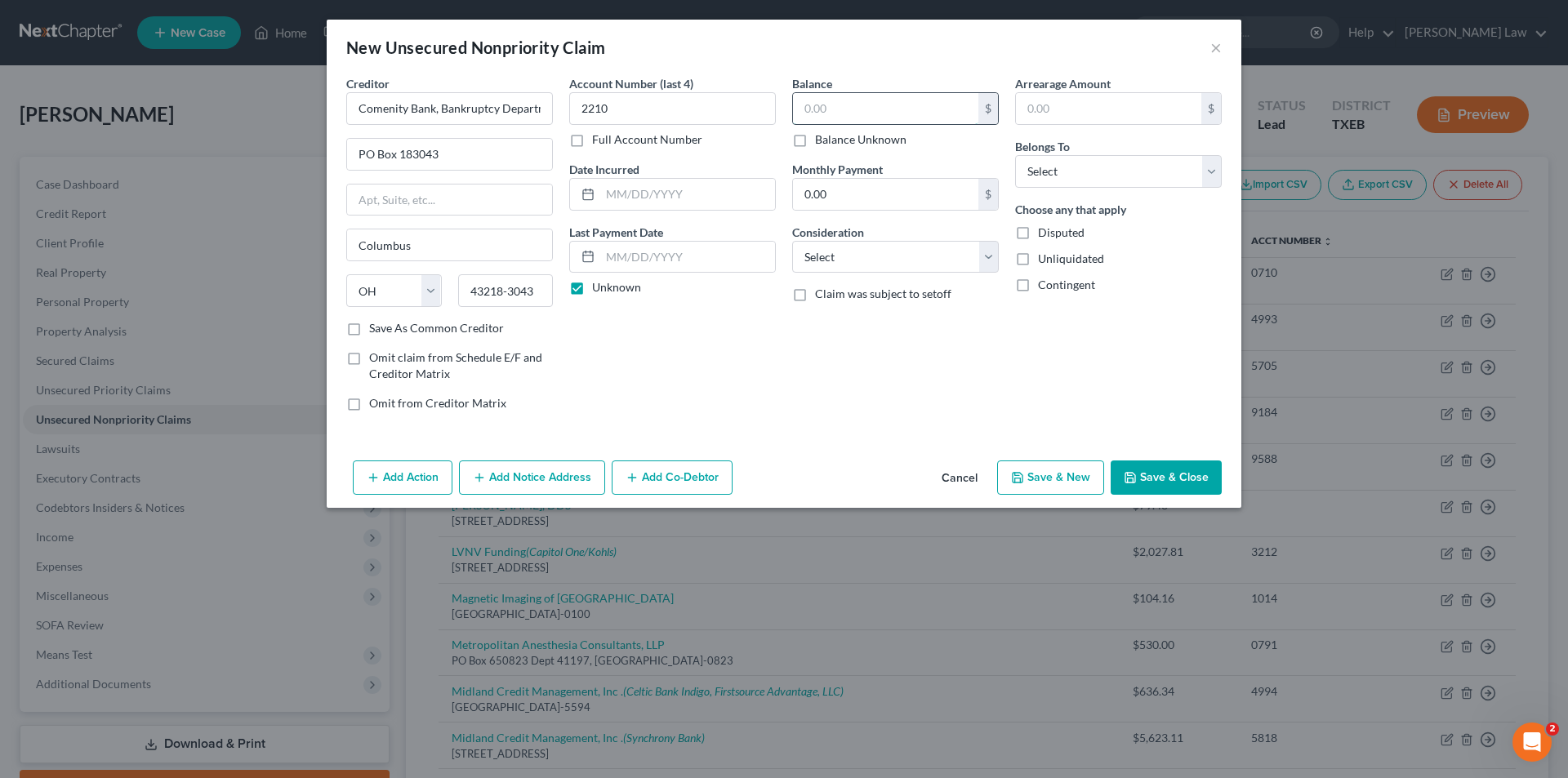
click at [900, 113] on input "text" at bounding box center [885, 109] width 185 height 31
type input "594.82"
click at [911, 258] on select "Select Cable / Satellite Services Collection Agency Credit Card Debt Debt Couns…" at bounding box center [895, 257] width 206 height 33
select select "2"
click at [792, 241] on select "Select Cable / Satellite Services Collection Agency Credit Card Debt Debt Couns…" at bounding box center [895, 257] width 206 height 33
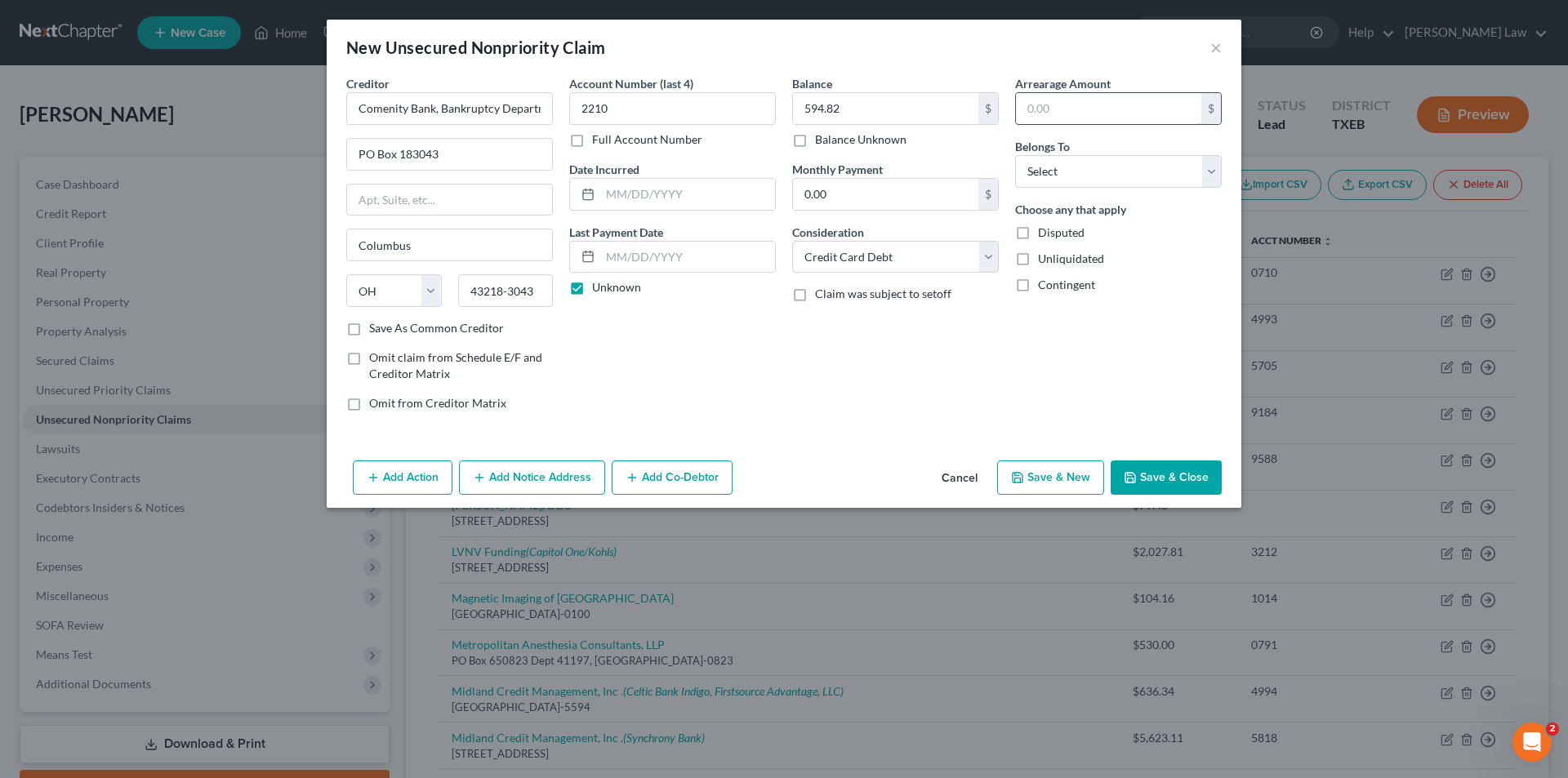
click at [1092, 108] on input "text" at bounding box center [1108, 109] width 185 height 31
type input "594.82"
click at [1089, 165] on select "Select Debtor 1 Only Debtor 2 Only Debtor 1 And Debtor 2 Only At Least One Of T…" at bounding box center [1118, 171] width 206 height 33
select select "0"
click at [1015, 155] on select "Select Debtor 1 Only Debtor 2 Only Debtor 1 And Debtor 2 Only At Least One Of T…" at bounding box center [1118, 171] width 206 height 33
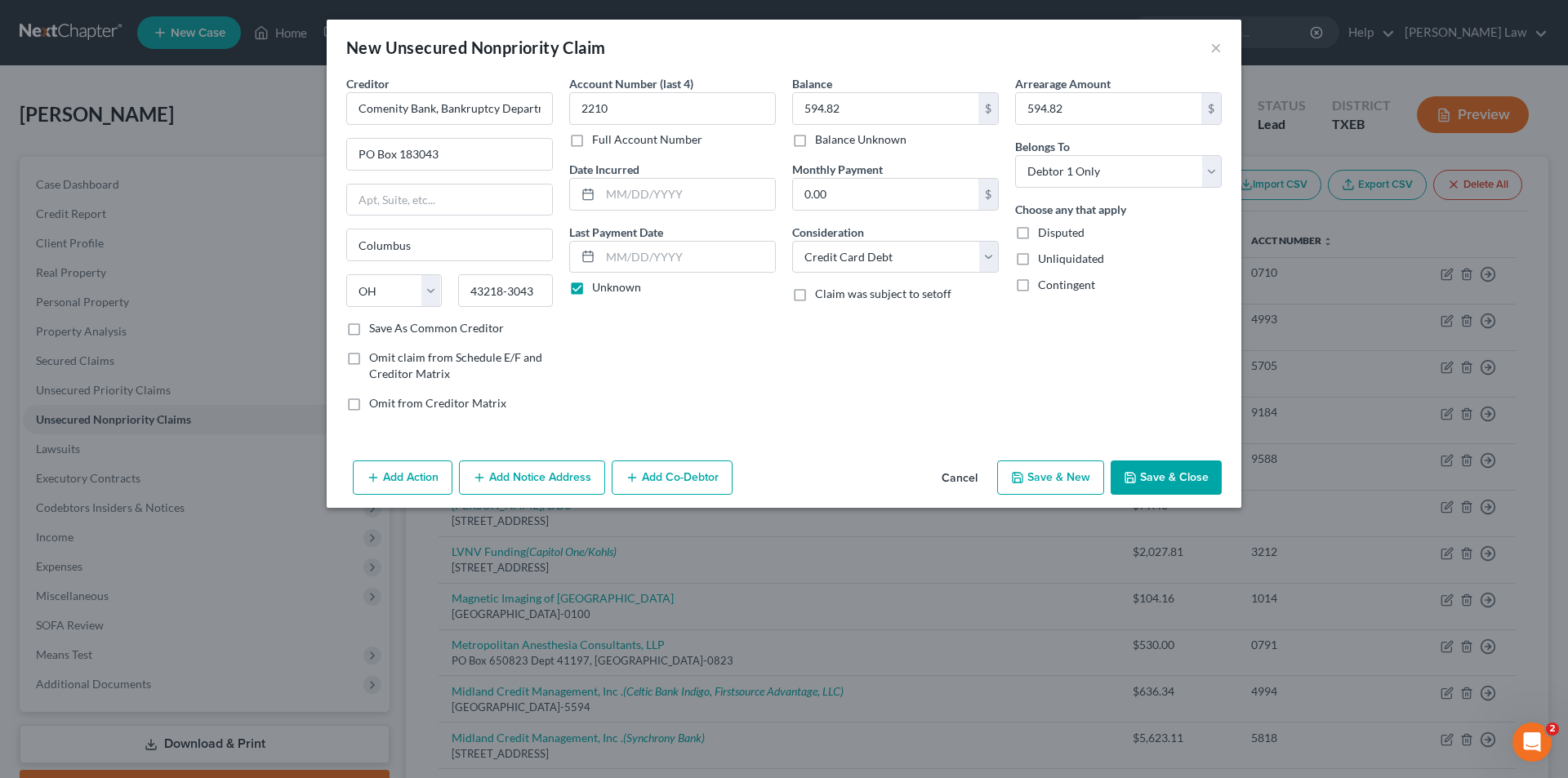
click at [1143, 471] on button "Save & Close" at bounding box center [1166, 478] width 111 height 34
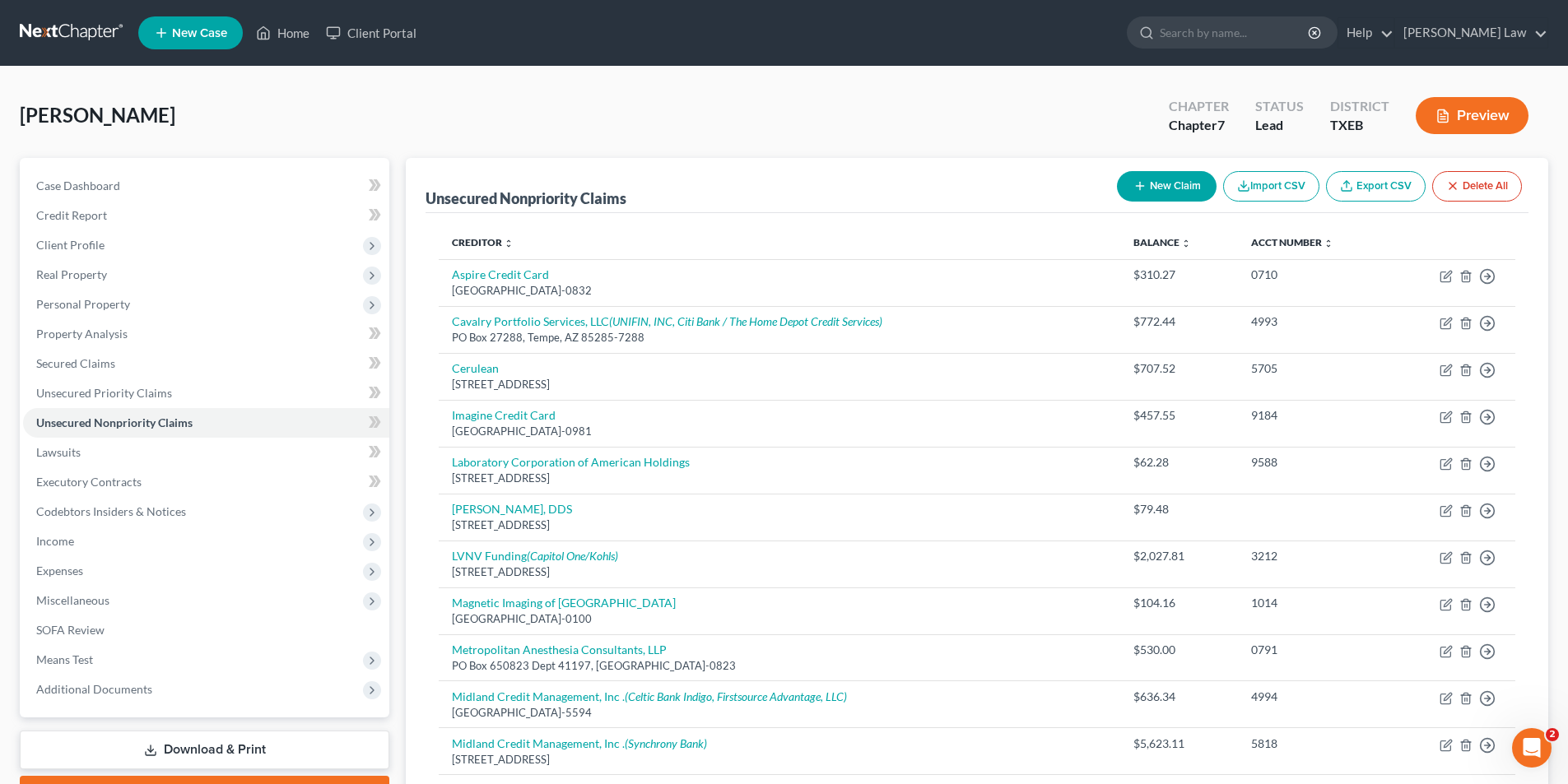
click at [1176, 186] on button "New Claim" at bounding box center [1166, 185] width 99 height 30
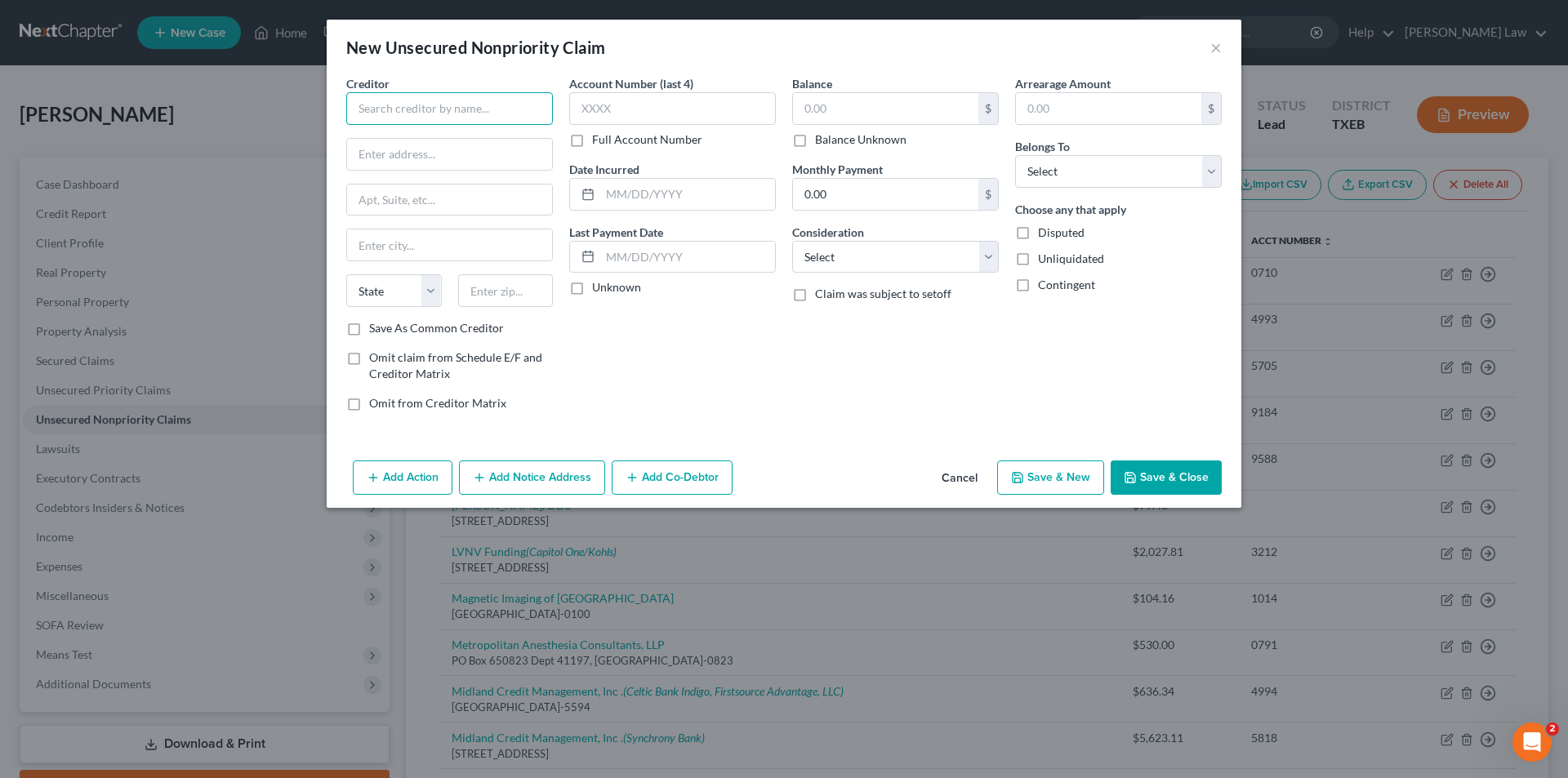
click at [493, 123] on input "text" at bounding box center [449, 109] width 206 height 33
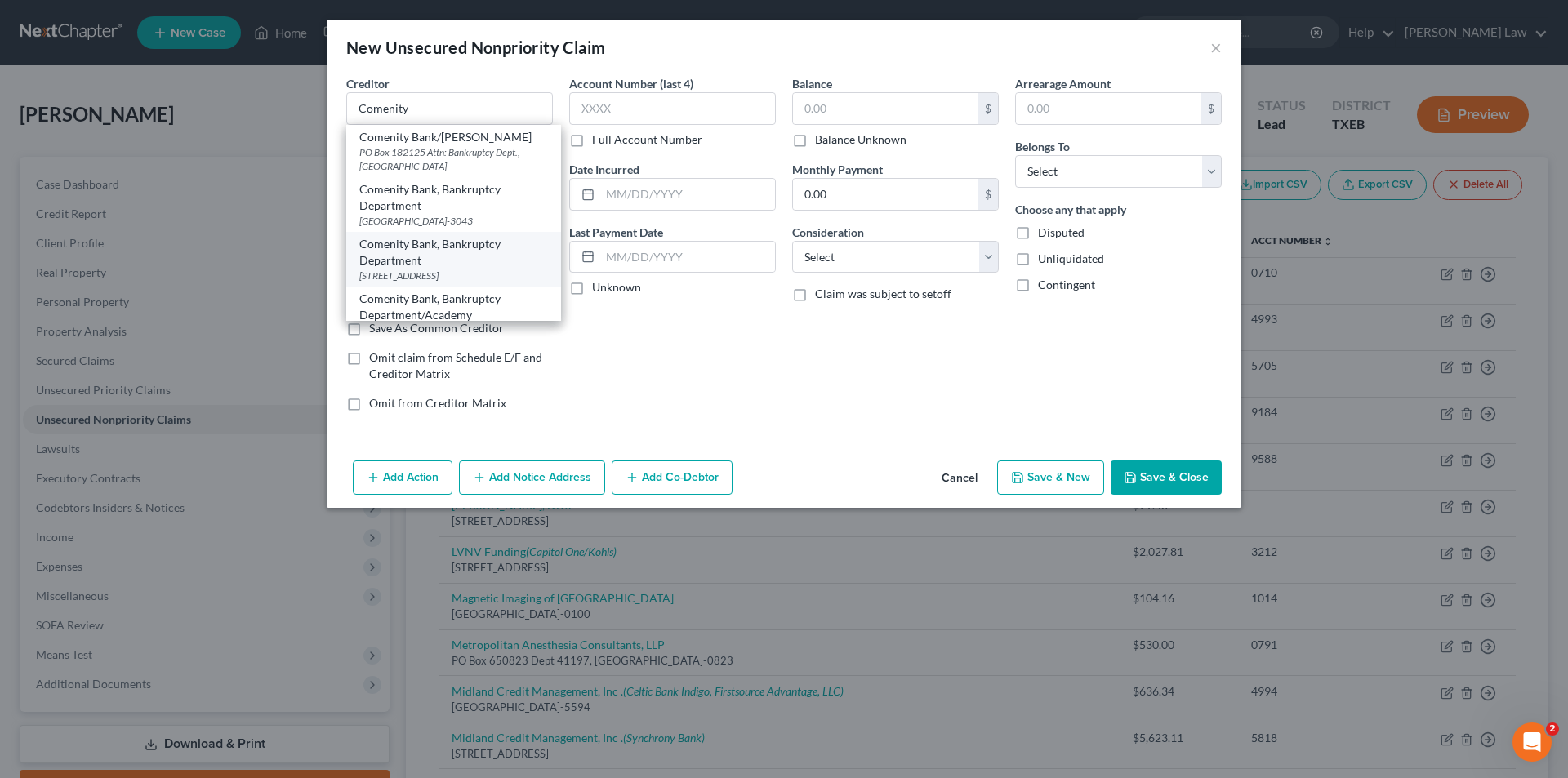
click at [474, 269] on div "Comenity Bank, Bankruptcy Department" at bounding box center [454, 252] width 188 height 33
type input "Comenity Bank, Bankruptcy Department"
type input "PO Box 182125"
type input "Columbus"
select select "36"
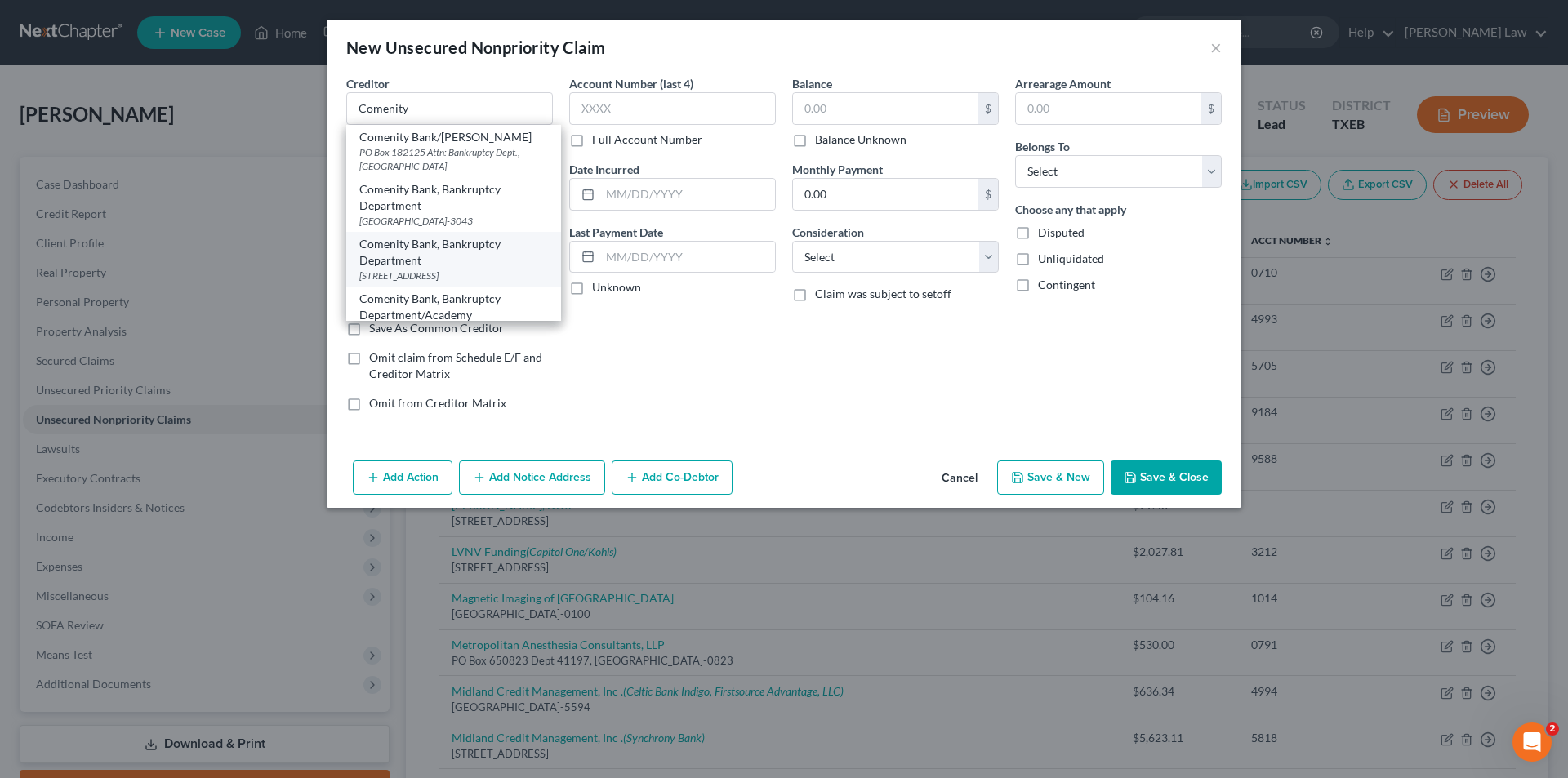
type input "43218-2125"
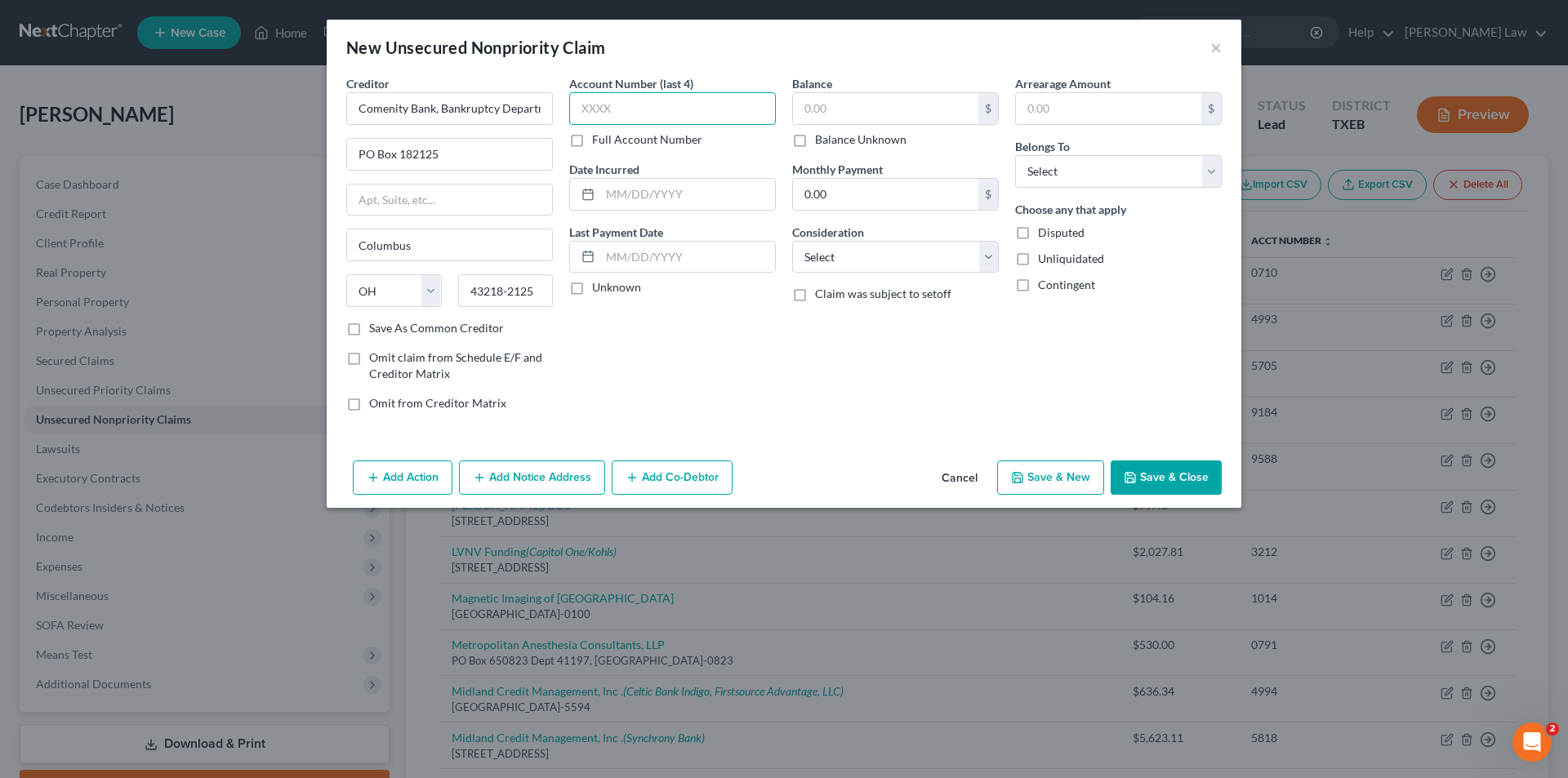
click at [611, 101] on input "text" at bounding box center [672, 109] width 206 height 33
type input "7001"
click at [632, 292] on label "Unknown" at bounding box center [616, 287] width 49 height 16
click at [609, 290] on input "Unknown" at bounding box center [604, 284] width 10 height 10
checkbox input "true"
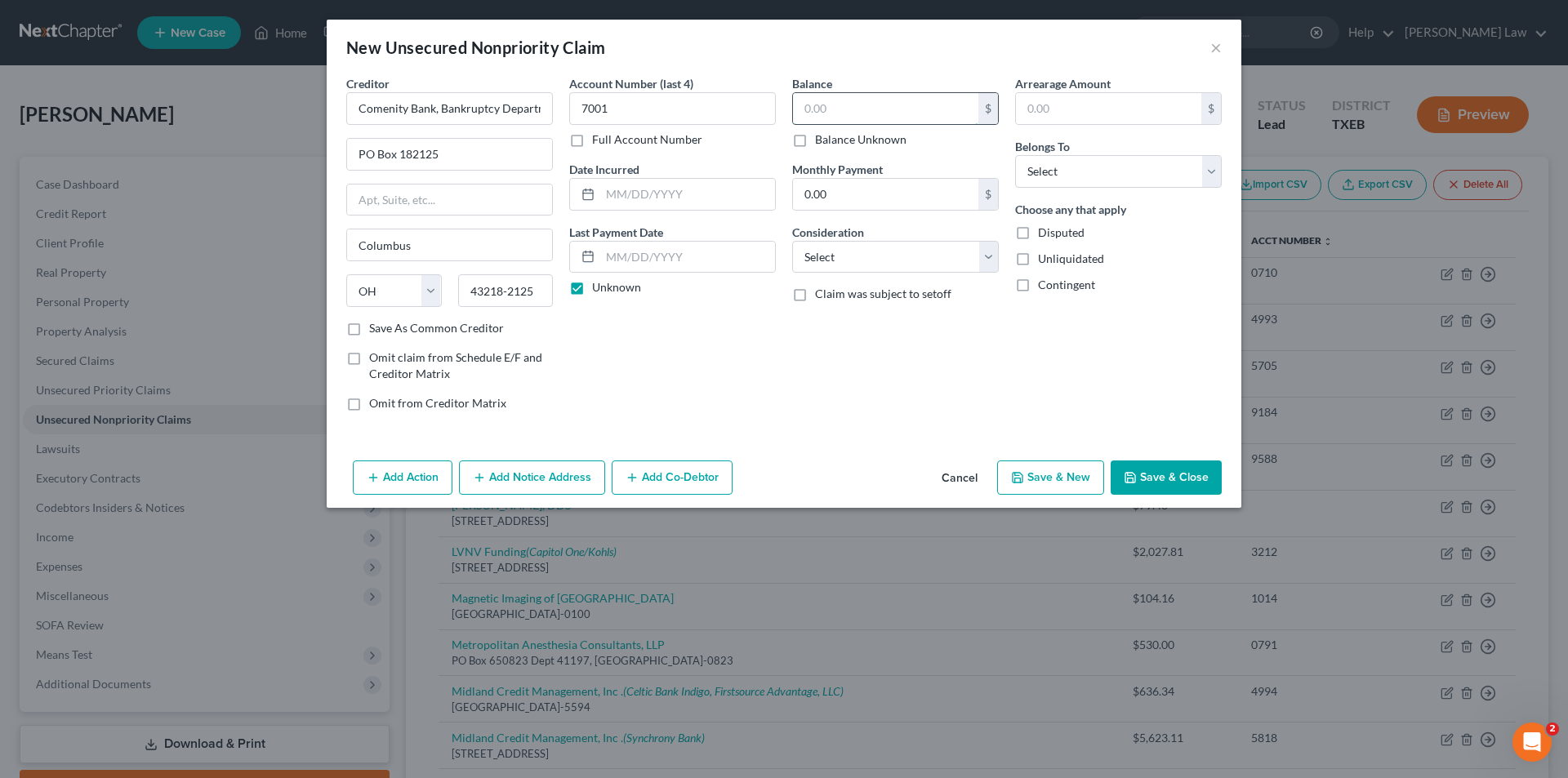
click at [847, 102] on input "text" at bounding box center [885, 109] width 185 height 31
type input "1,933.46"
click at [904, 264] on select "Select Cable / Satellite Services Collection Agency Credit Card Debt Debt Couns…" at bounding box center [895, 257] width 206 height 33
select select "2"
click at [792, 241] on select "Select Cable / Satellite Services Collection Agency Credit Card Debt Debt Couns…" at bounding box center [895, 257] width 206 height 33
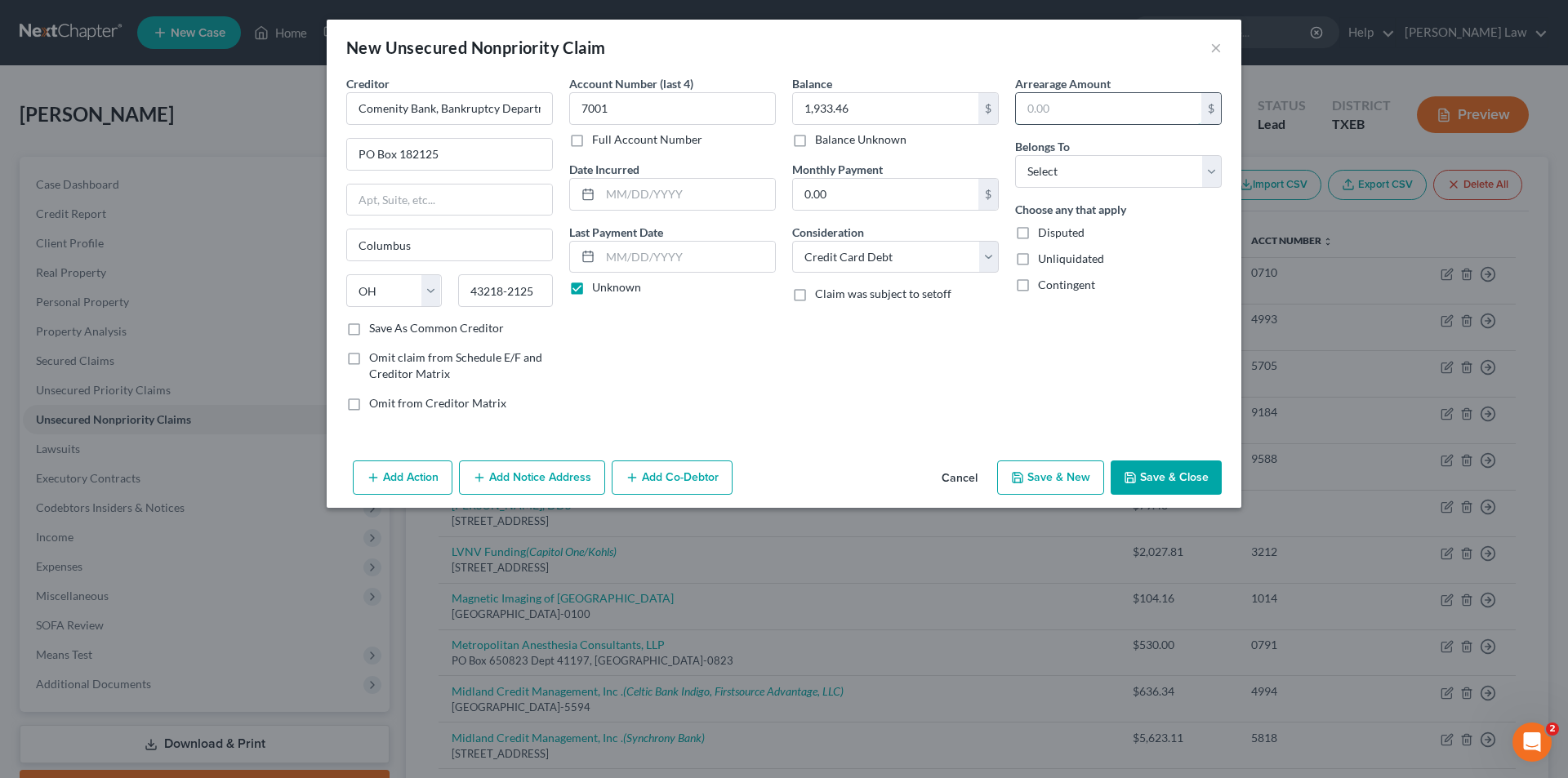
click at [1055, 116] on input "text" at bounding box center [1108, 109] width 185 height 31
type input "1,933.46"
click at [1090, 170] on select "Select Debtor 1 Only Debtor 2 Only Debtor 1 And Debtor 2 Only At Least One Of T…" at bounding box center [1118, 171] width 206 height 33
select select "0"
click at [1015, 155] on select "Select Debtor 1 Only Debtor 2 Only Debtor 1 And Debtor 2 Only At Least One Of T…" at bounding box center [1118, 171] width 206 height 33
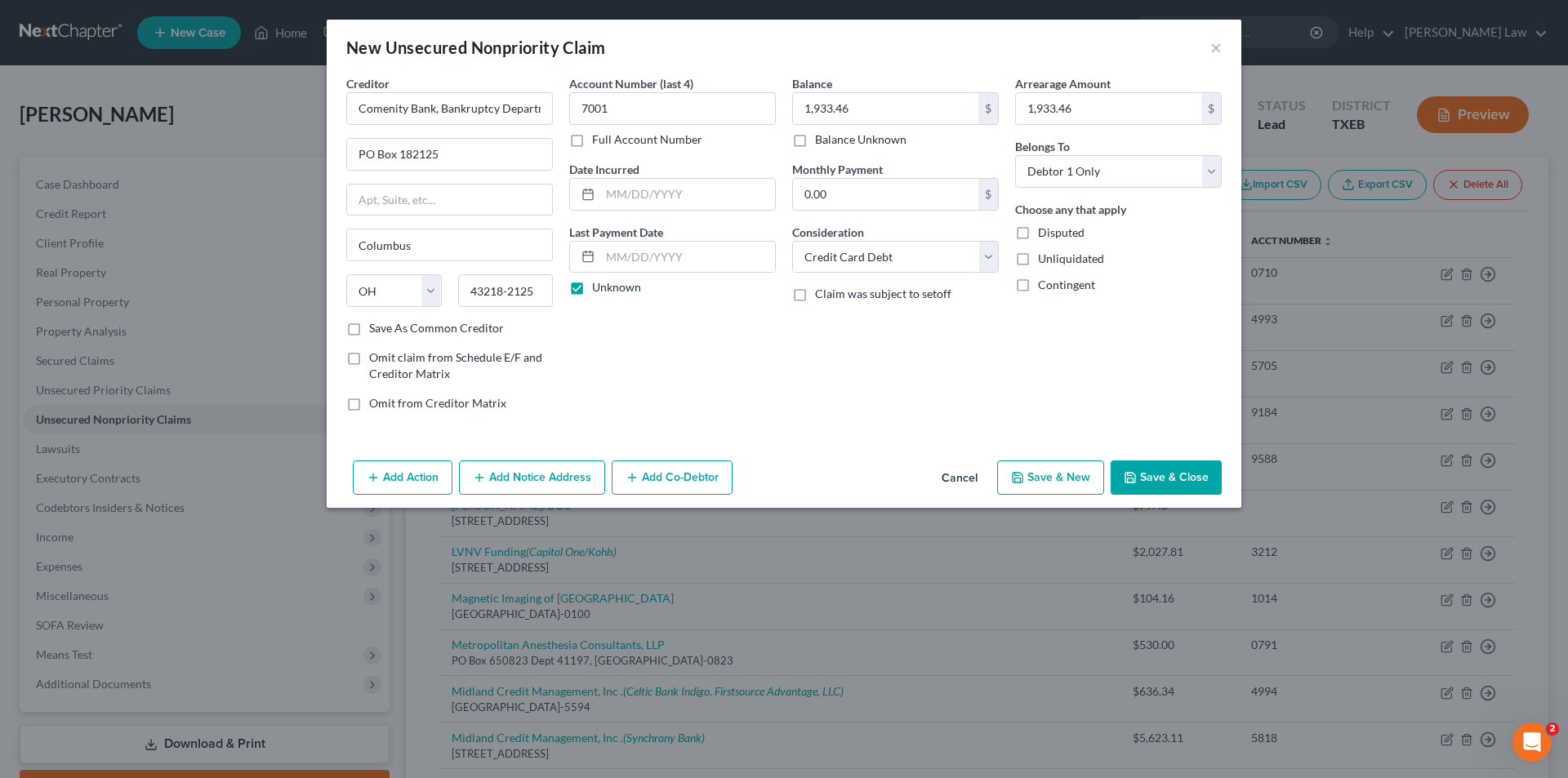
click at [1147, 469] on button "Save & Close" at bounding box center [1166, 478] width 111 height 34
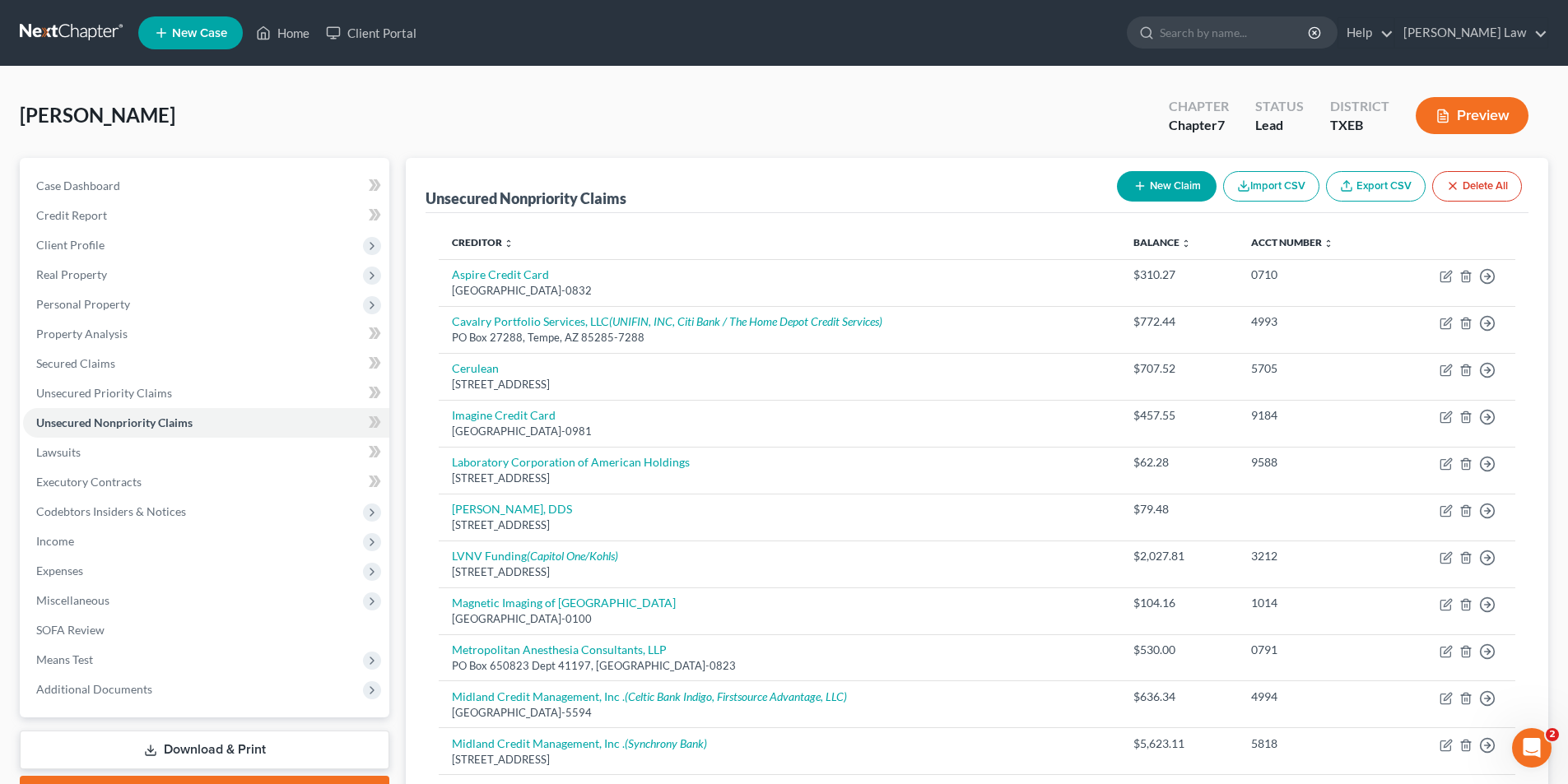
click at [1190, 190] on button "New Claim" at bounding box center [1166, 185] width 99 height 30
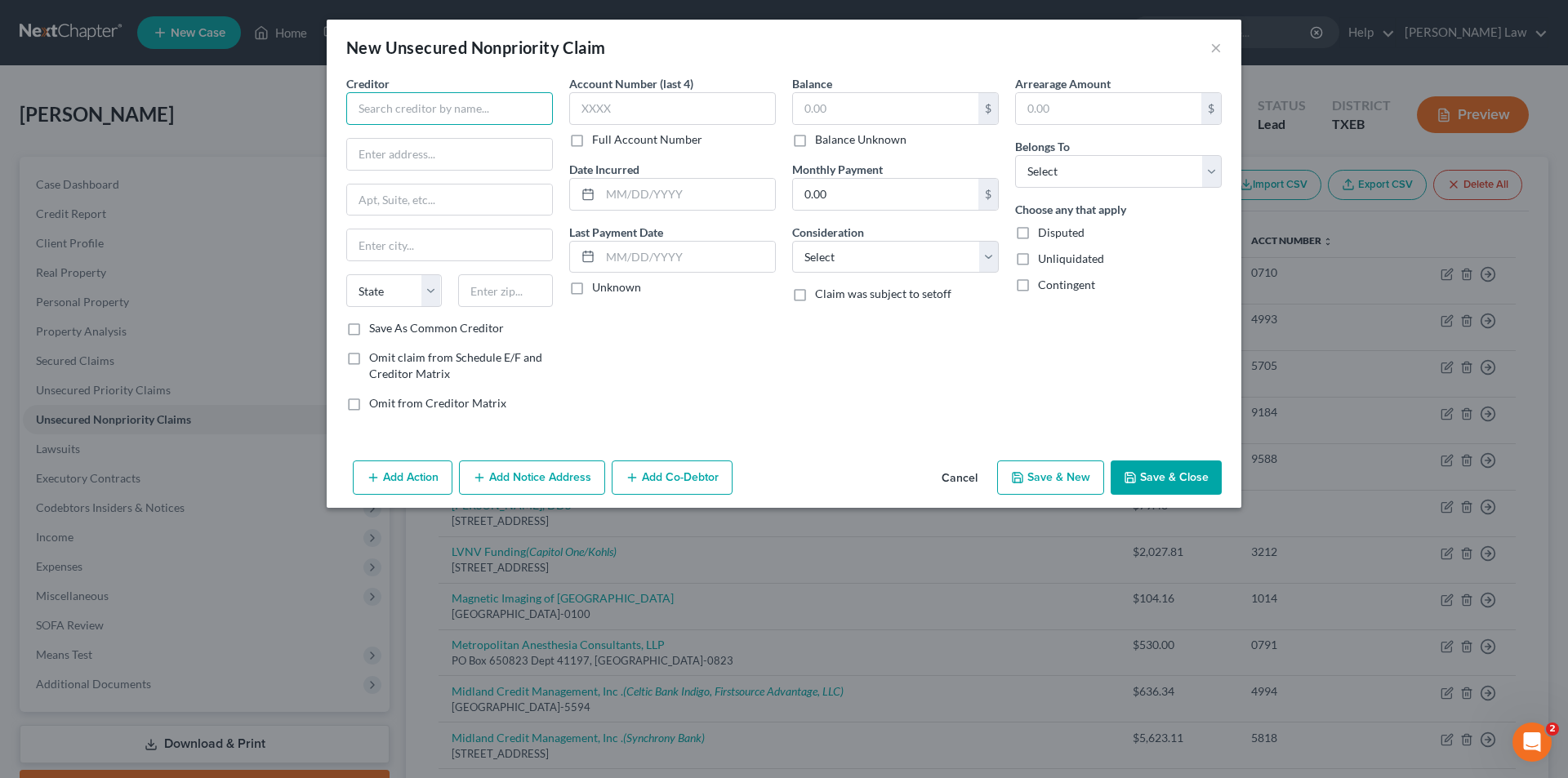
click at [401, 116] on input "text" at bounding box center [449, 109] width 206 height 33
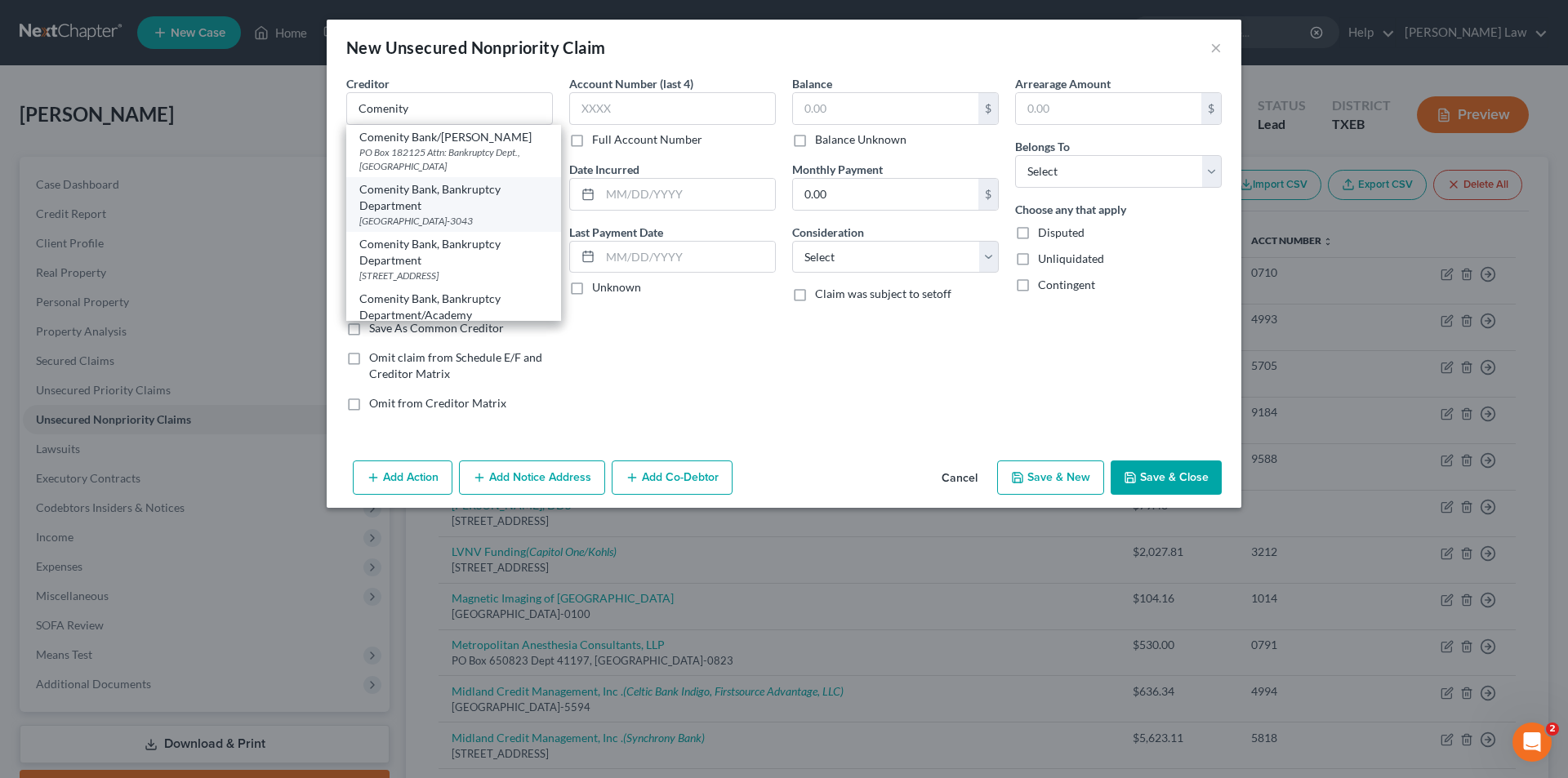
click at [451, 223] on div "[GEOGRAPHIC_DATA]-3043" at bounding box center [454, 221] width 188 height 14
type input "Comenity Bank, Bankruptcy Department"
type input "PO Box 183043"
type input "Columbus"
select select "36"
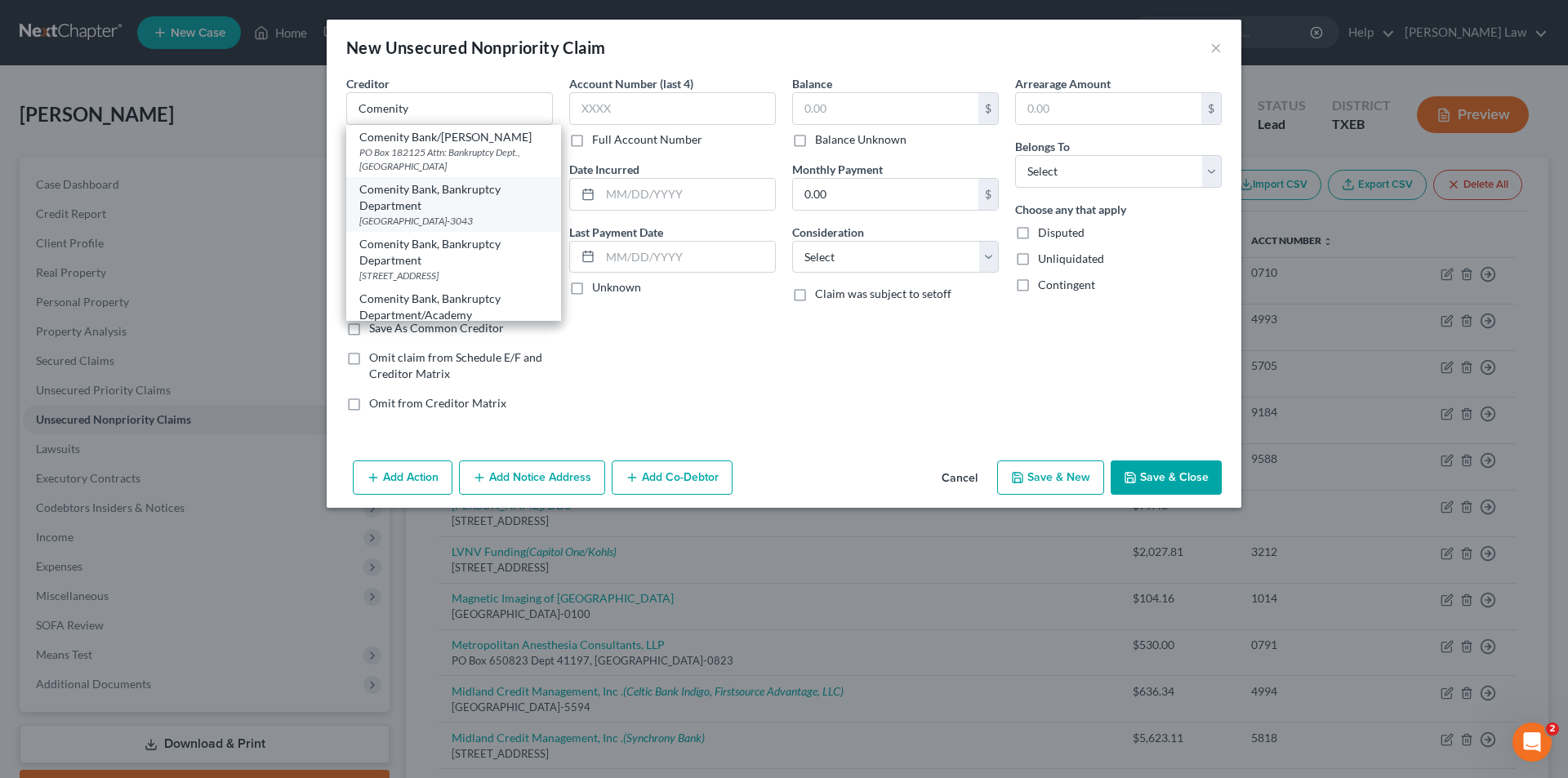
type input "43218-3043"
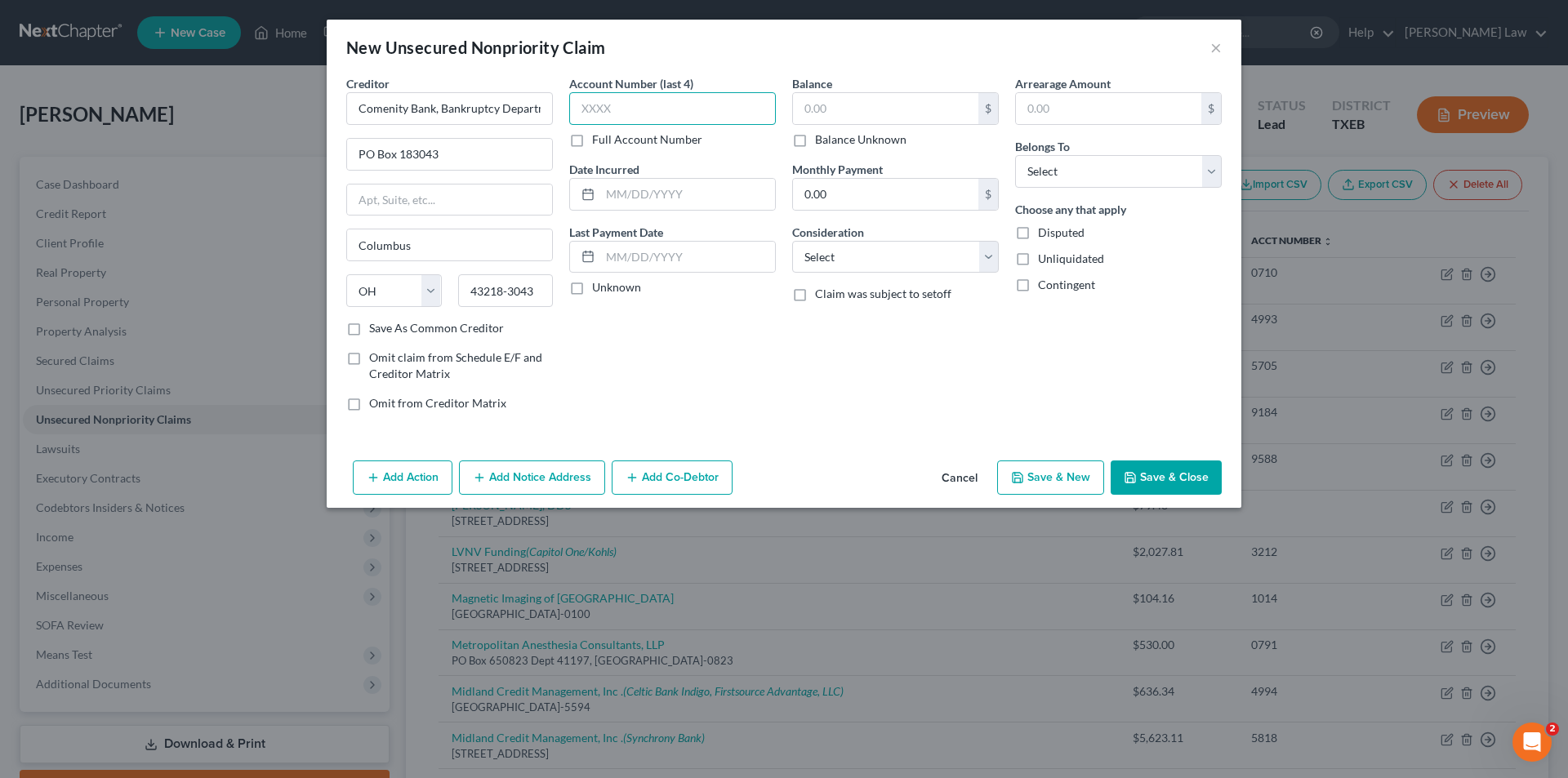
click at [598, 99] on input "text" at bounding box center [672, 109] width 206 height 33
type input "7928"
click at [623, 283] on label "Unknown" at bounding box center [616, 287] width 49 height 16
click at [609, 283] on input "Unknown" at bounding box center [604, 284] width 10 height 10
checkbox input "true"
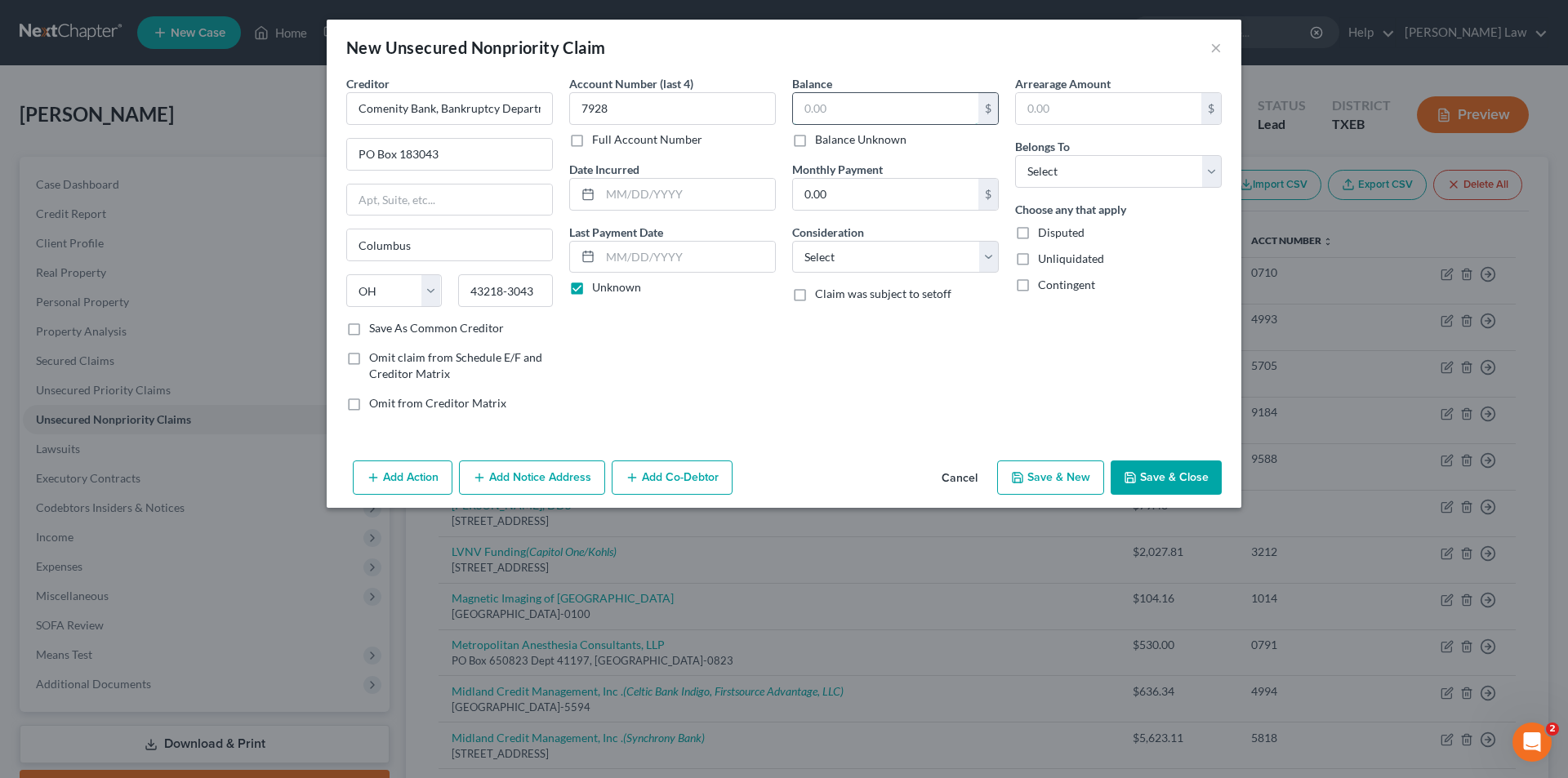
click at [849, 105] on input "text" at bounding box center [885, 109] width 185 height 31
type input "3"
type input "347.53"
click at [888, 251] on select "Select Cable / Satellite Services Collection Agency Credit Card Debt Debt Couns…" at bounding box center [895, 257] width 206 height 33
select select "2"
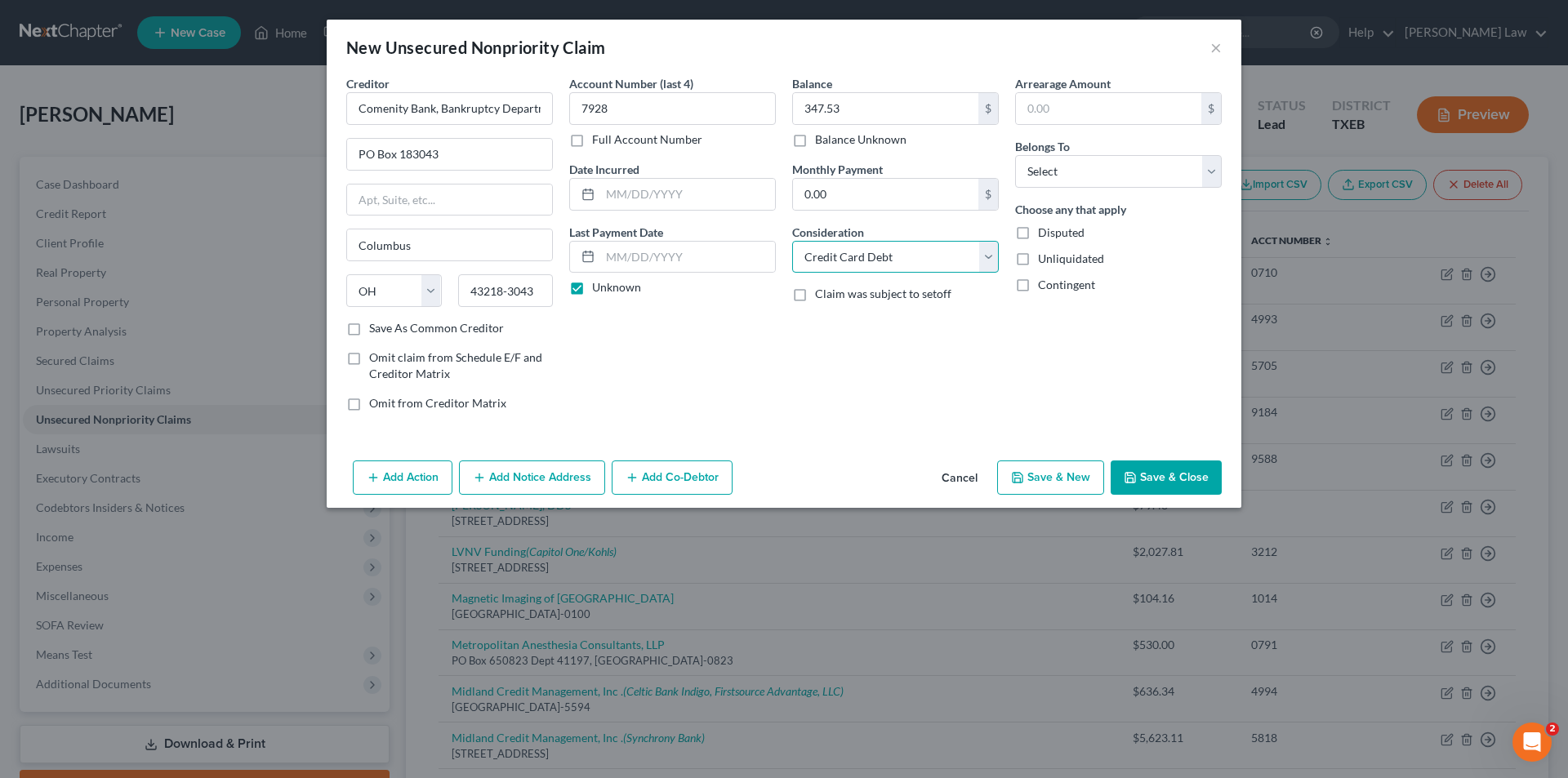
click at [792, 241] on select "Select Cable / Satellite Services Collection Agency Credit Card Debt Debt Couns…" at bounding box center [895, 257] width 206 height 33
click at [1045, 107] on input "text" at bounding box center [1108, 109] width 185 height 31
type input "347.53"
click at [1087, 168] on select "Select Debtor 1 Only Debtor 2 Only Debtor 1 And Debtor 2 Only At Least One Of T…" at bounding box center [1118, 171] width 206 height 33
select select "0"
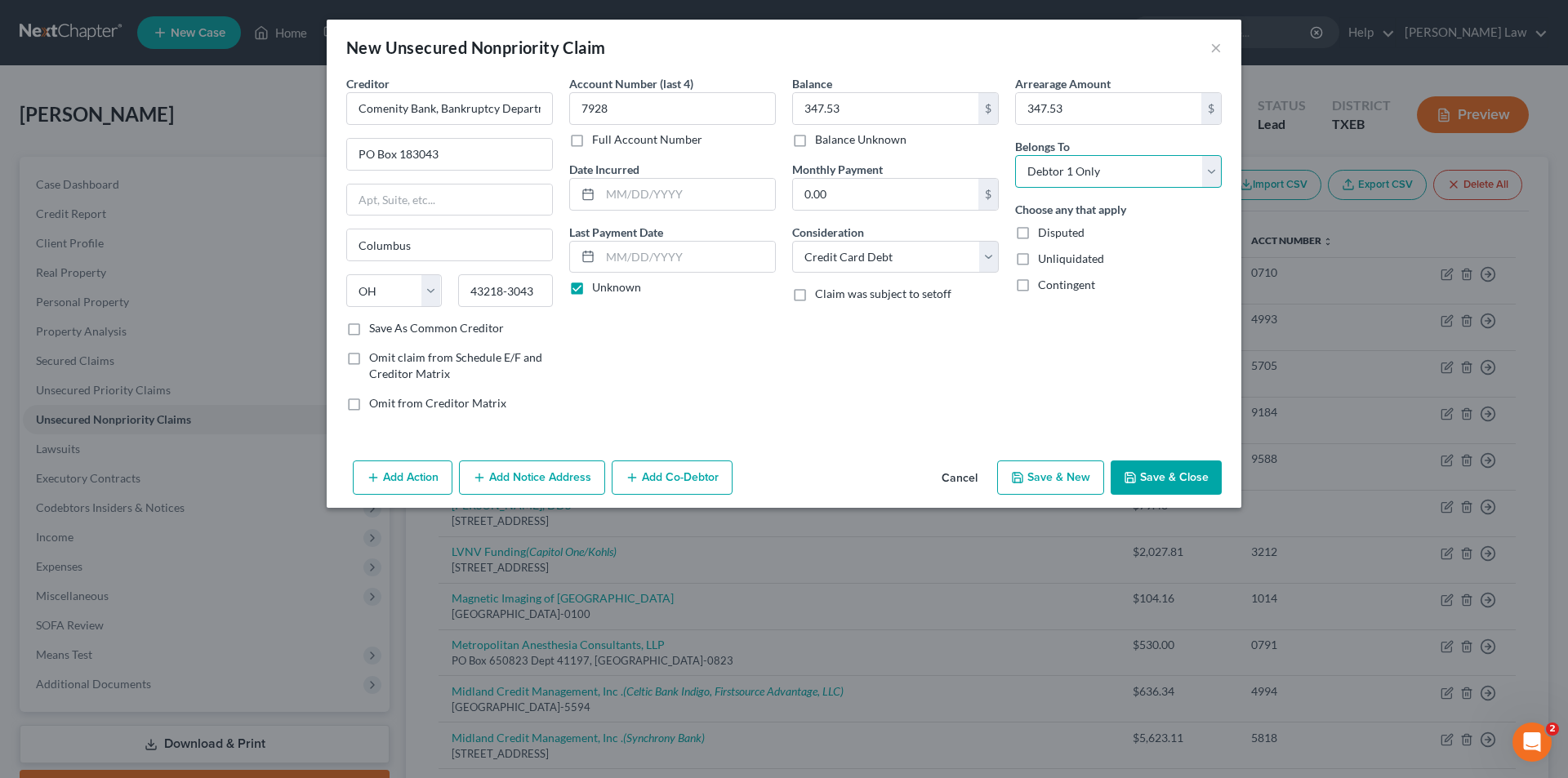
click at [1015, 155] on select "Select Debtor 1 Only Debtor 2 Only Debtor 1 And Debtor 2 Only At Least One Of T…" at bounding box center [1118, 171] width 206 height 33
click at [1155, 478] on button "Save & Close" at bounding box center [1166, 478] width 111 height 34
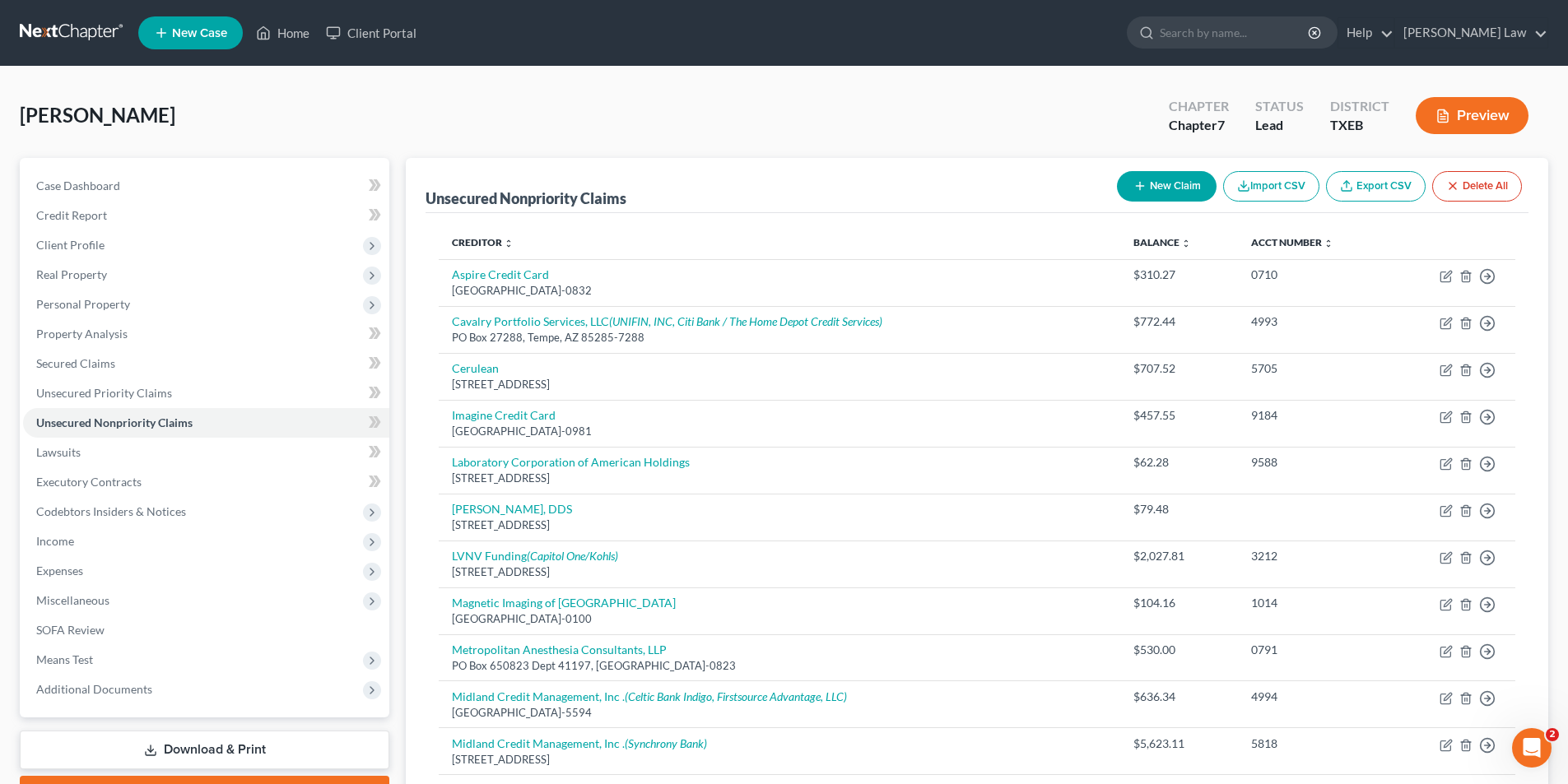
click at [1150, 188] on button "New Claim" at bounding box center [1166, 185] width 99 height 30
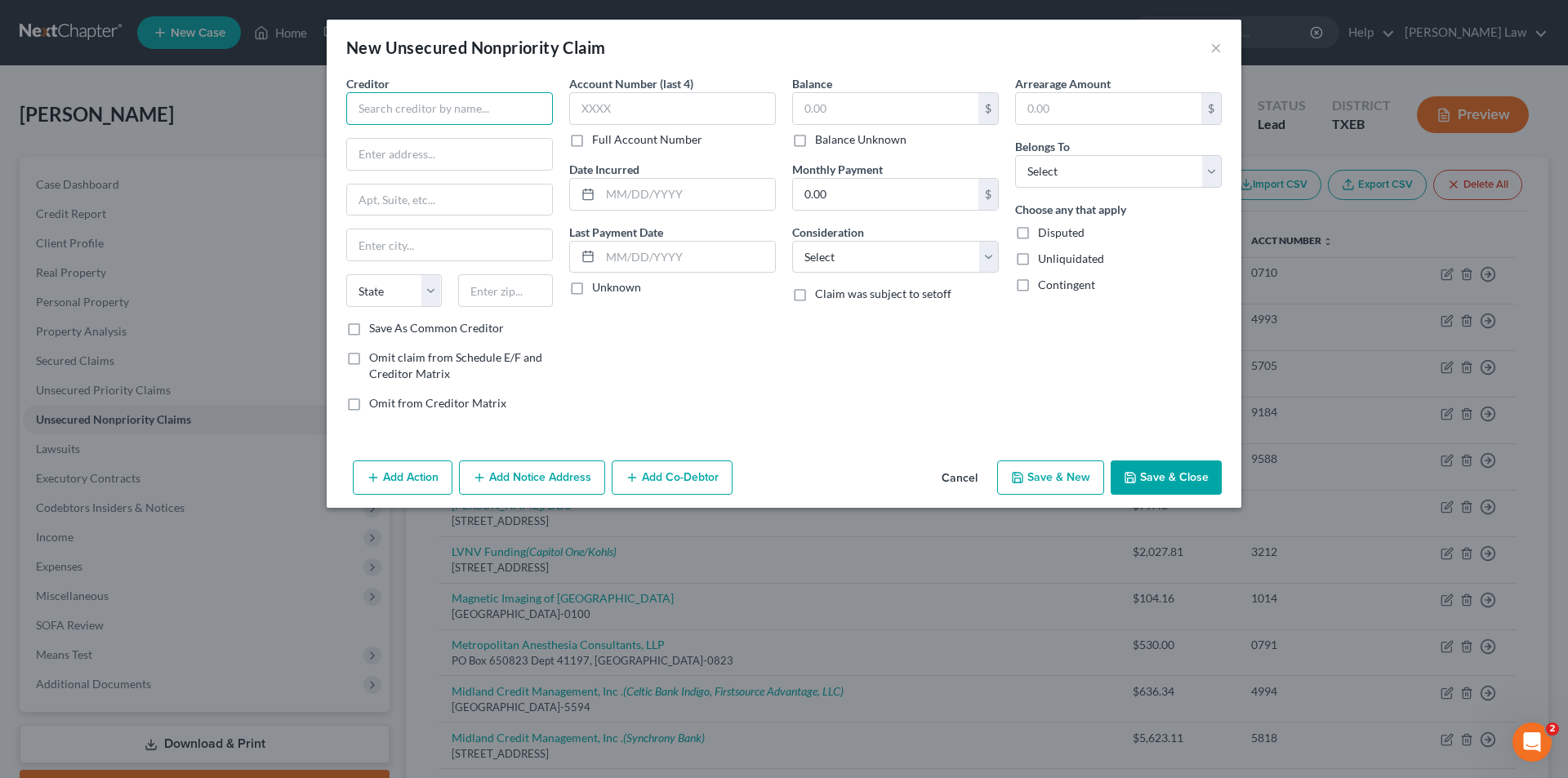
click at [391, 118] on input "text" at bounding box center [449, 109] width 206 height 33
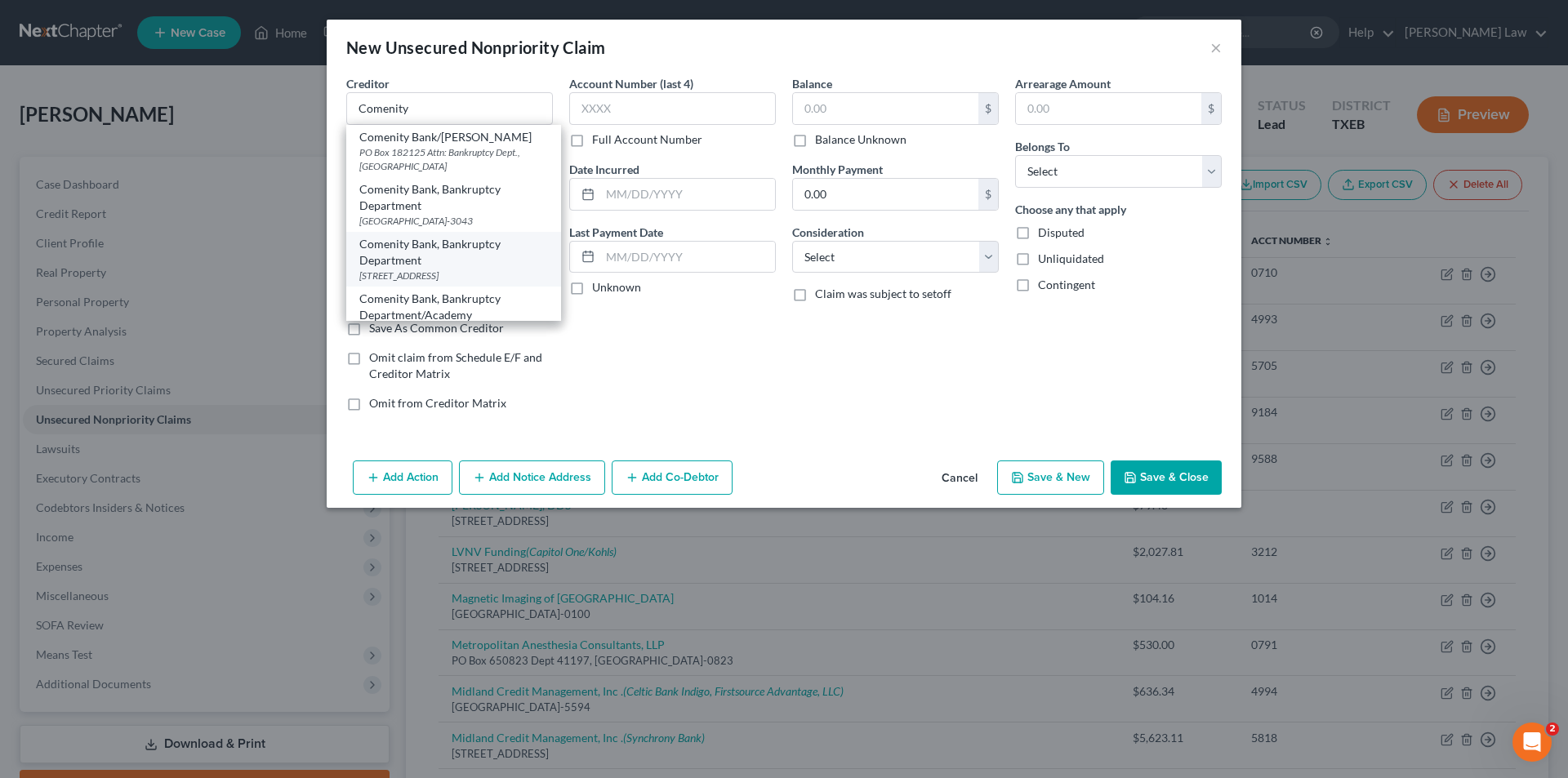
click at [449, 269] on div "Comenity Bank, Bankruptcy Department" at bounding box center [454, 252] width 188 height 33
type input "Comenity Bank, Bankruptcy Department"
type input "PO Box 182125"
type input "Columbus"
select select "36"
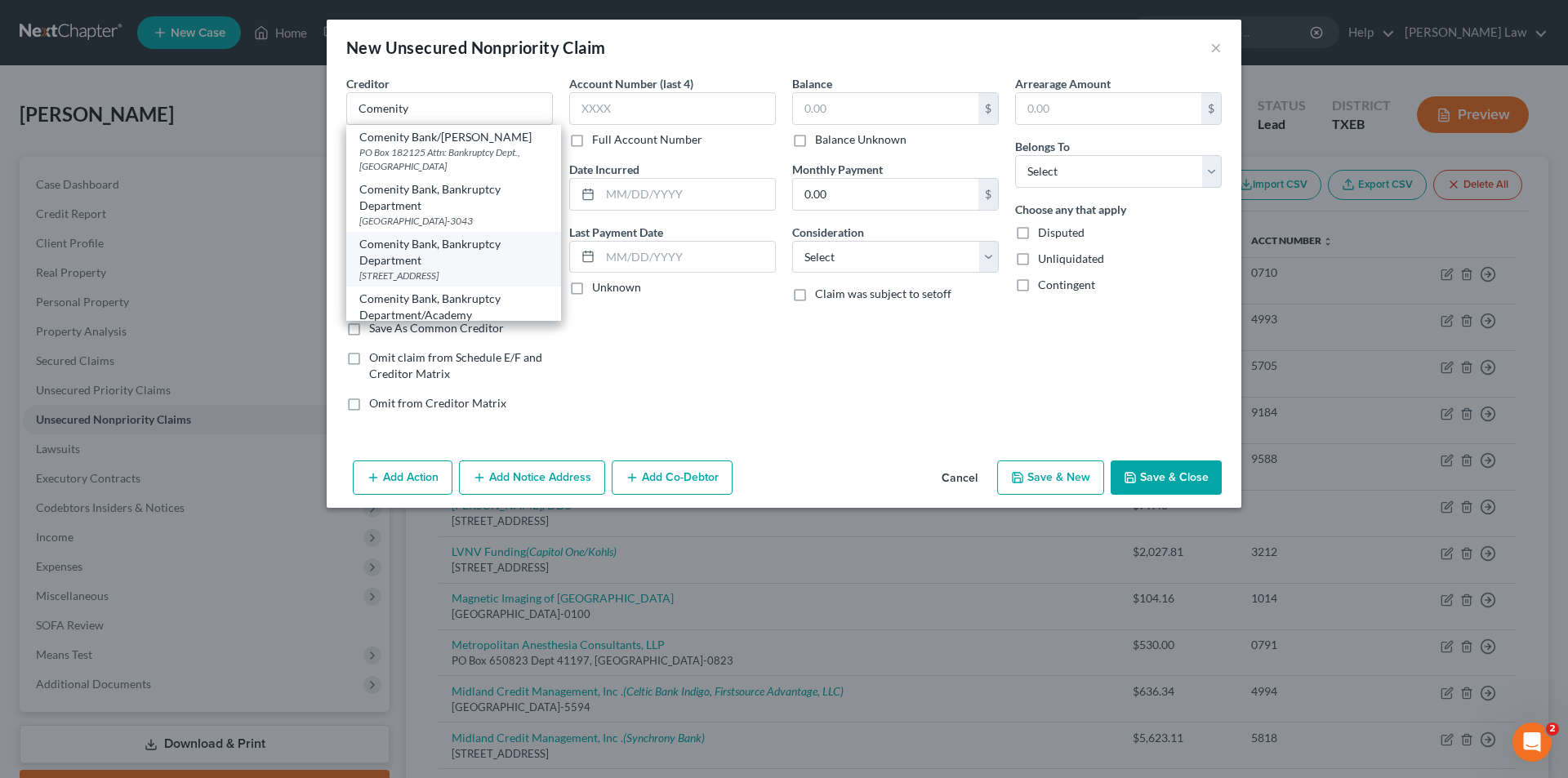
type input "43218-2125"
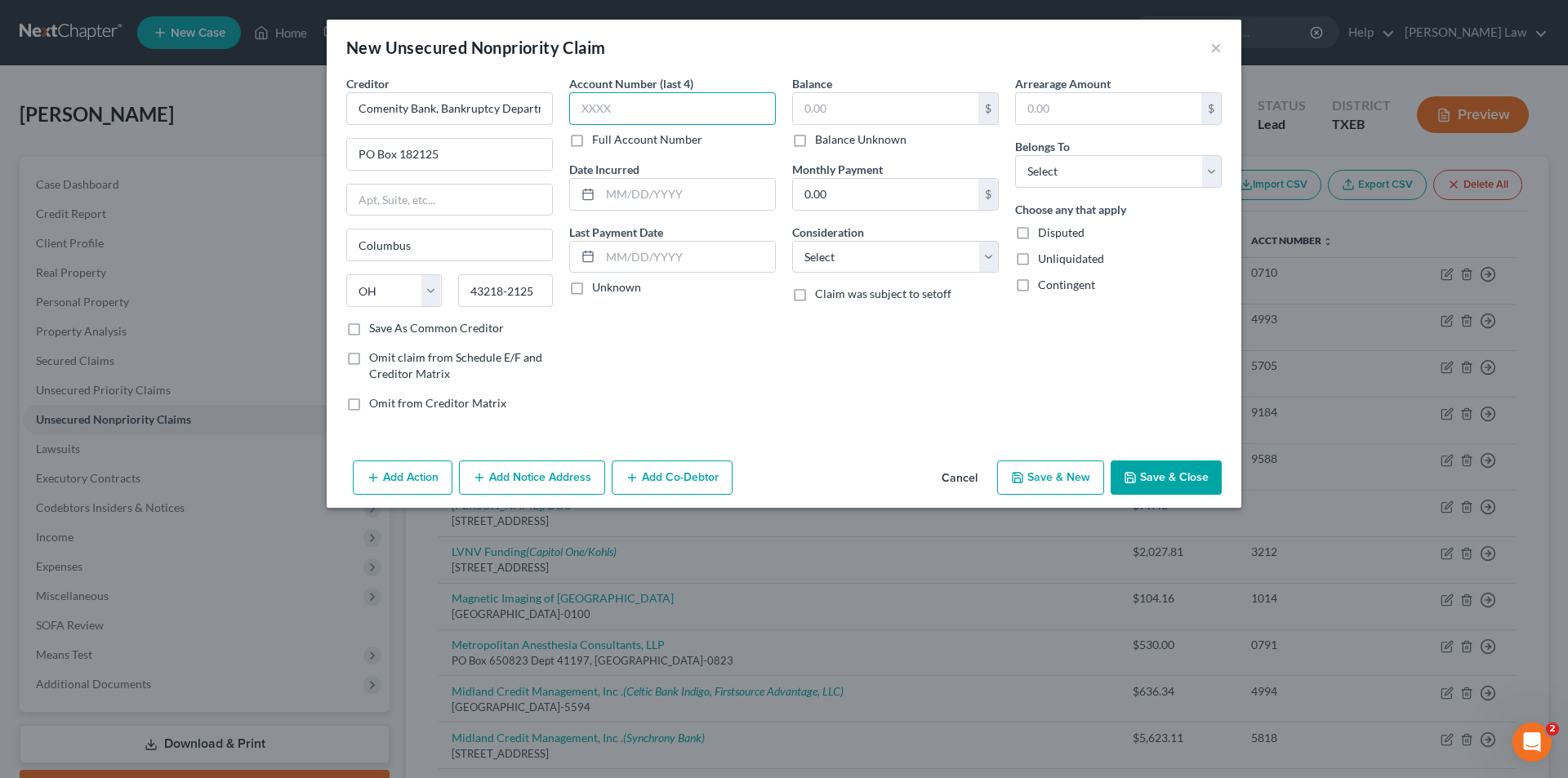
click at [606, 98] on input "text" at bounding box center [672, 109] width 206 height 33
type input "1790"
click at [616, 292] on label "Unknown" at bounding box center [616, 287] width 49 height 16
click at [609, 290] on input "Unknown" at bounding box center [604, 284] width 10 height 10
checkbox input "true"
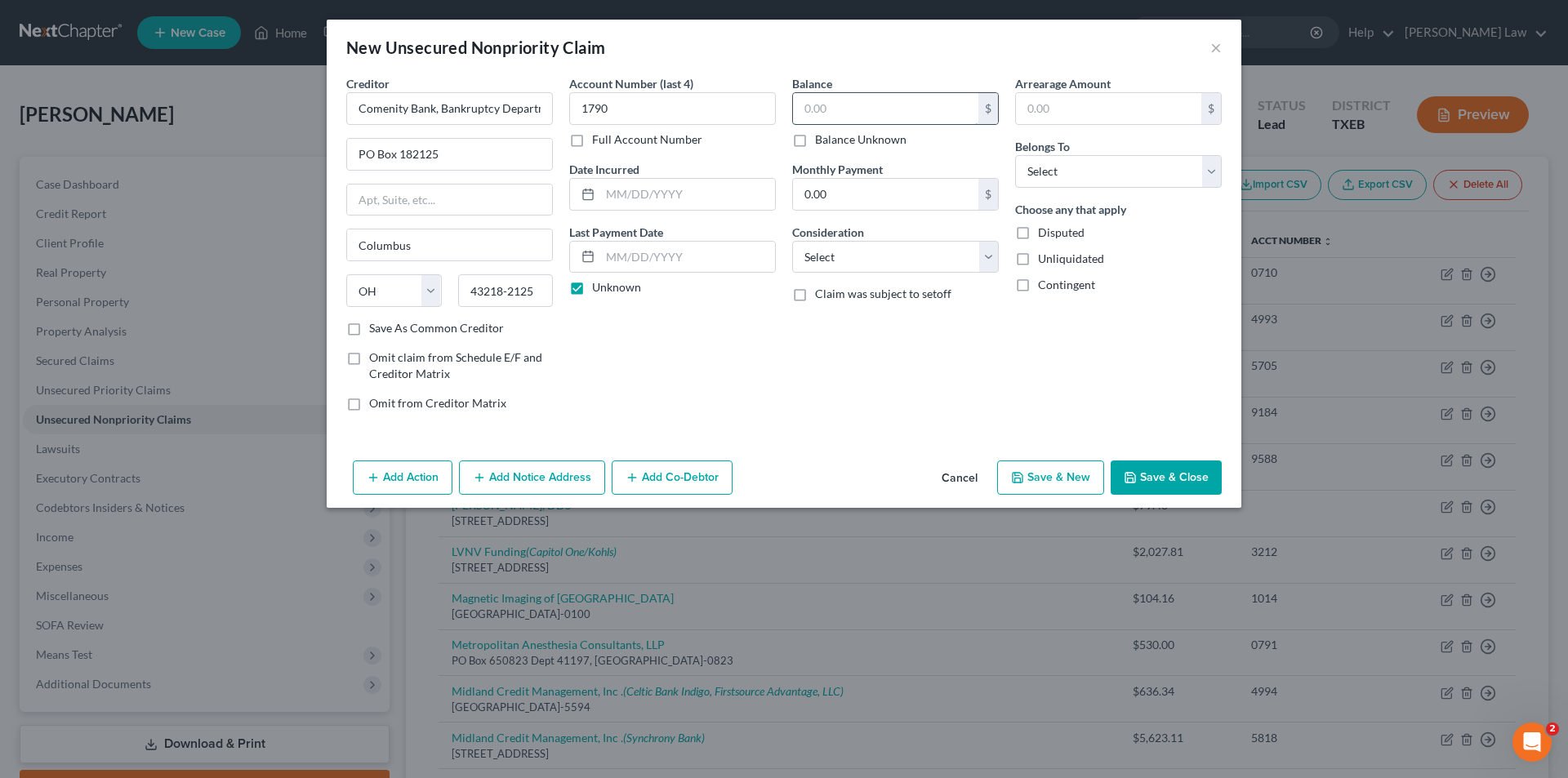
click at [931, 112] on input "text" at bounding box center [885, 109] width 185 height 31
type input "409.37"
click at [849, 245] on select "Select Cable / Satellite Services Collection Agency Credit Card Debt Debt Couns…" at bounding box center [895, 257] width 206 height 33
select select "2"
click at [792, 241] on select "Select Cable / Satellite Services Collection Agency Credit Card Debt Debt Couns…" at bounding box center [895, 257] width 206 height 33
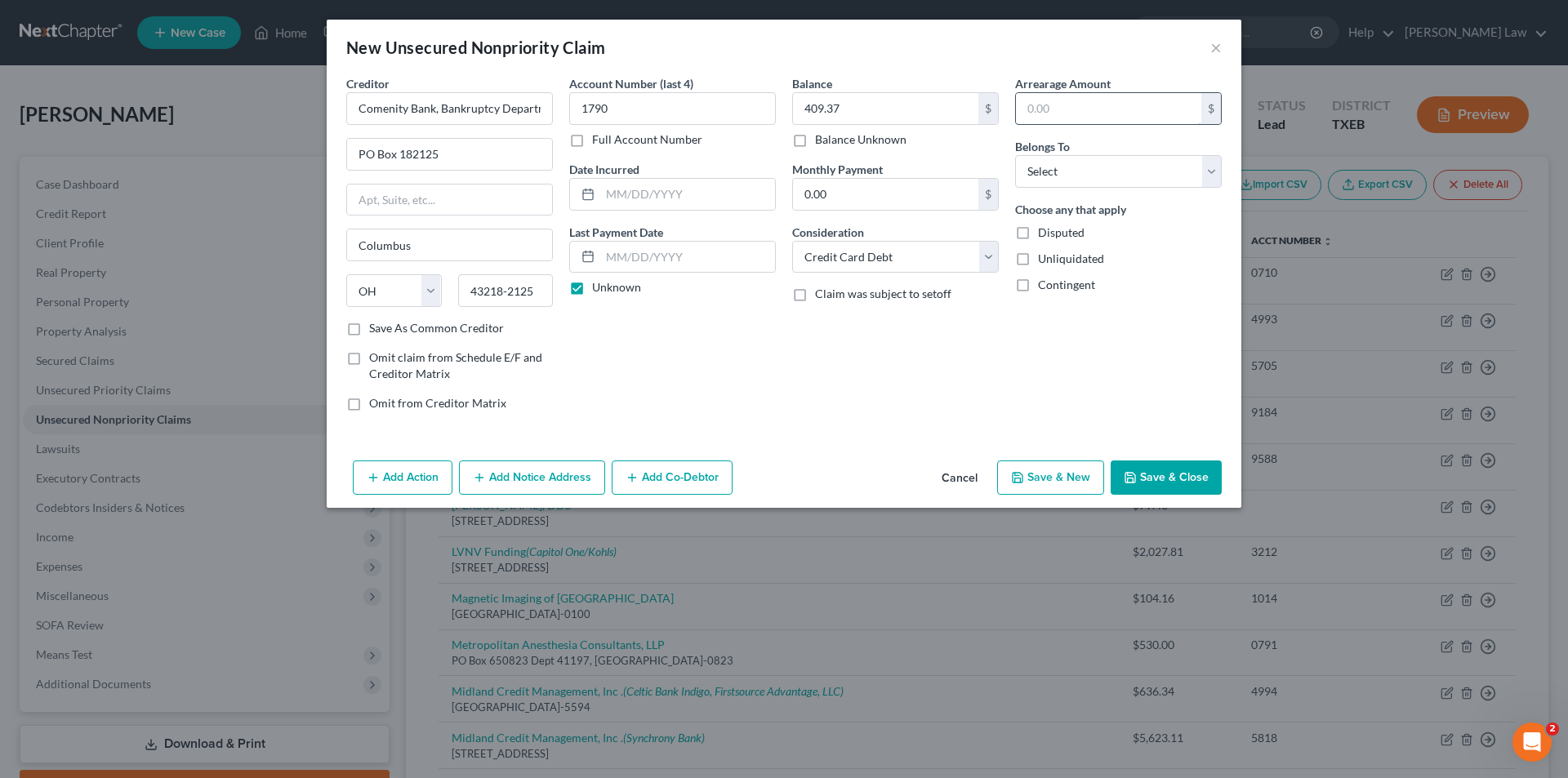
click at [1056, 117] on input "text" at bounding box center [1108, 109] width 185 height 31
type input "409.37"
click at [1051, 157] on select "Select Debtor 1 Only Debtor 2 Only Debtor 1 And Debtor 2 Only At Least One Of T…" at bounding box center [1118, 171] width 206 height 33
select select "0"
click at [1015, 155] on select "Select Debtor 1 Only Debtor 2 Only Debtor 1 And Debtor 2 Only At Least One Of T…" at bounding box center [1118, 171] width 206 height 33
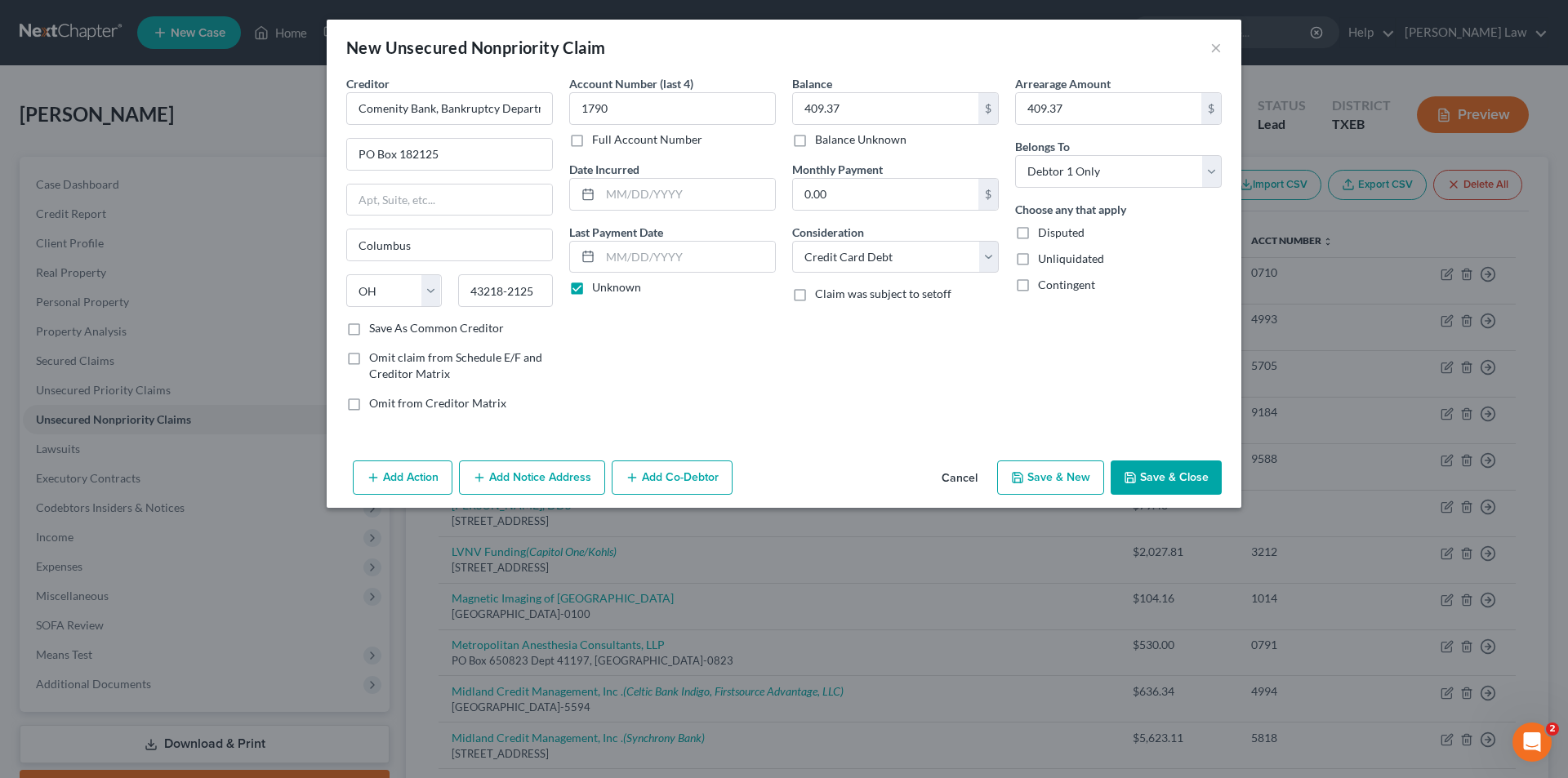
click at [1185, 460] on button "Save & Close" at bounding box center [1166, 478] width 111 height 34
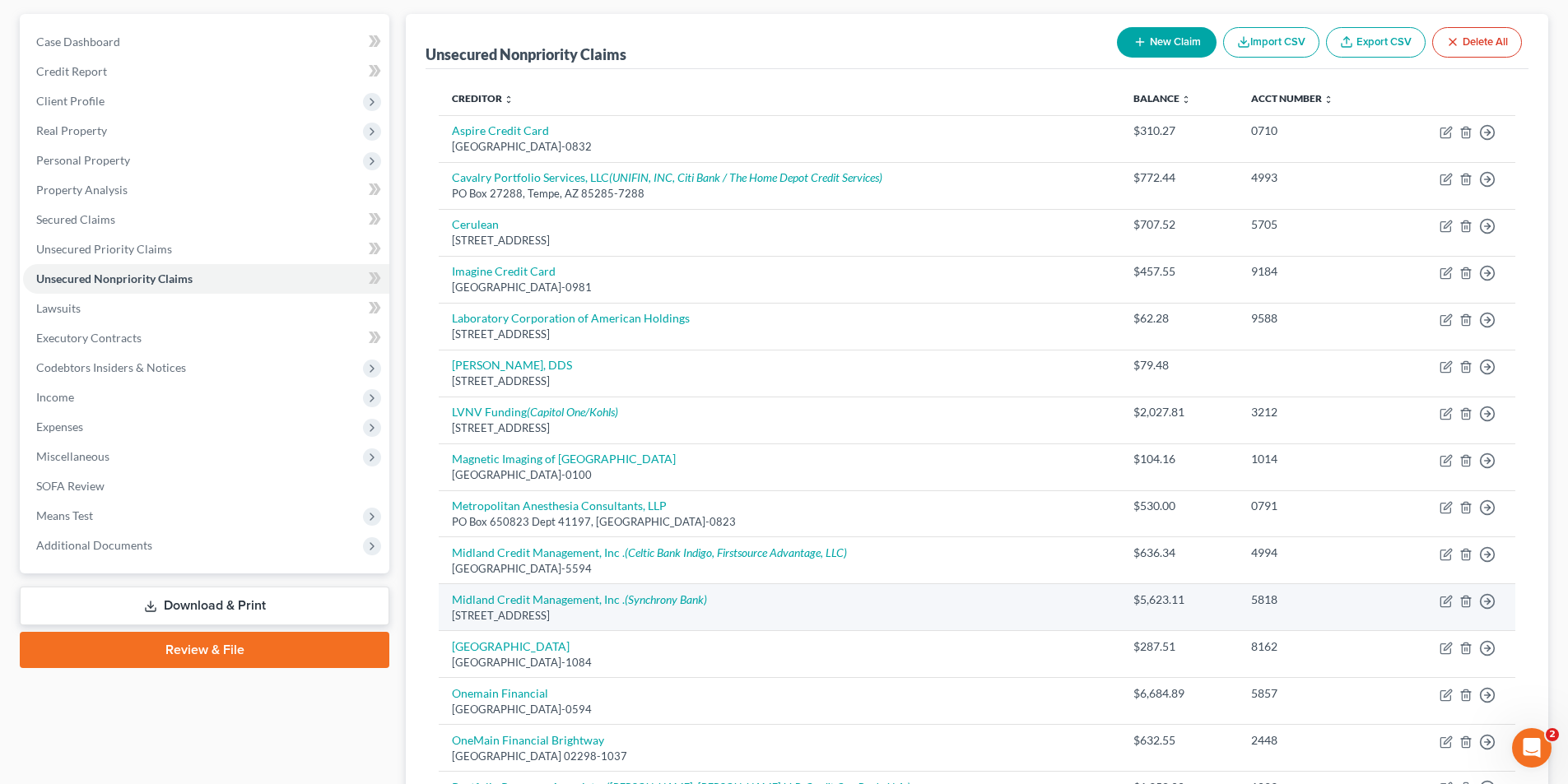
scroll to position [411, 0]
